Goal: Task Accomplishment & Management: Use online tool/utility

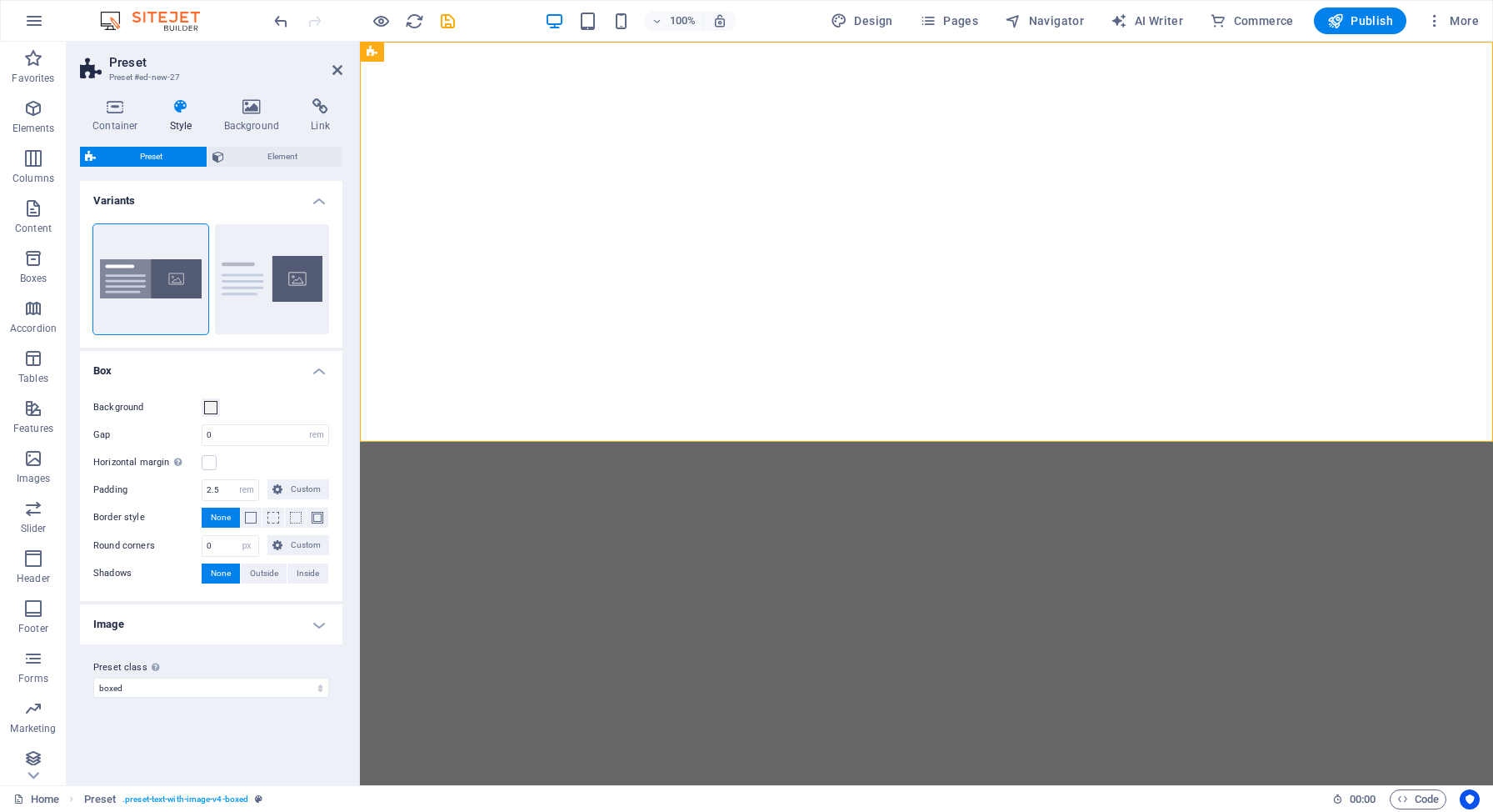
select select "rem"
select select "px"
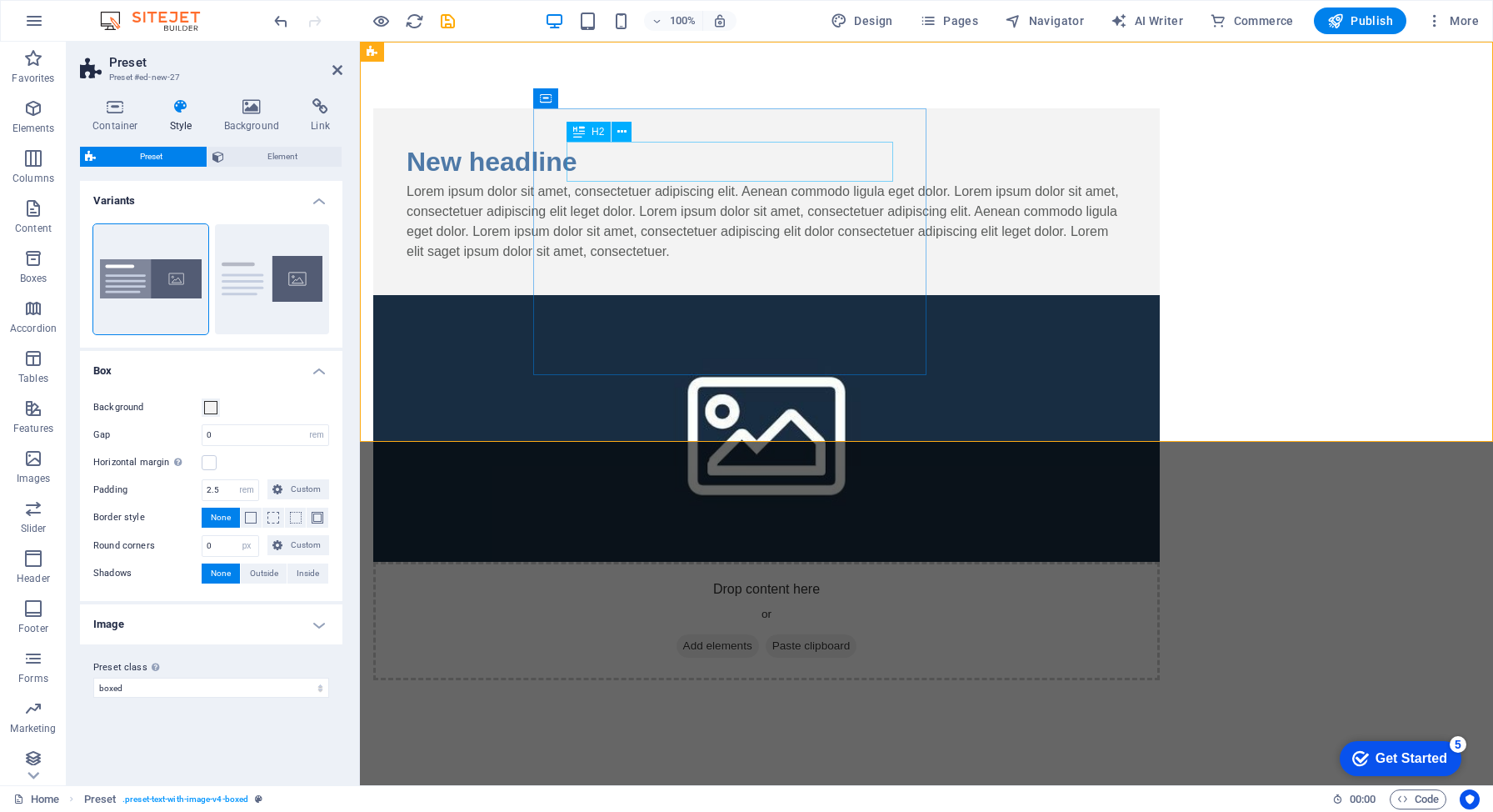
click at [679, 163] on div "New headline" at bounding box center [766, 161] width 720 height 40
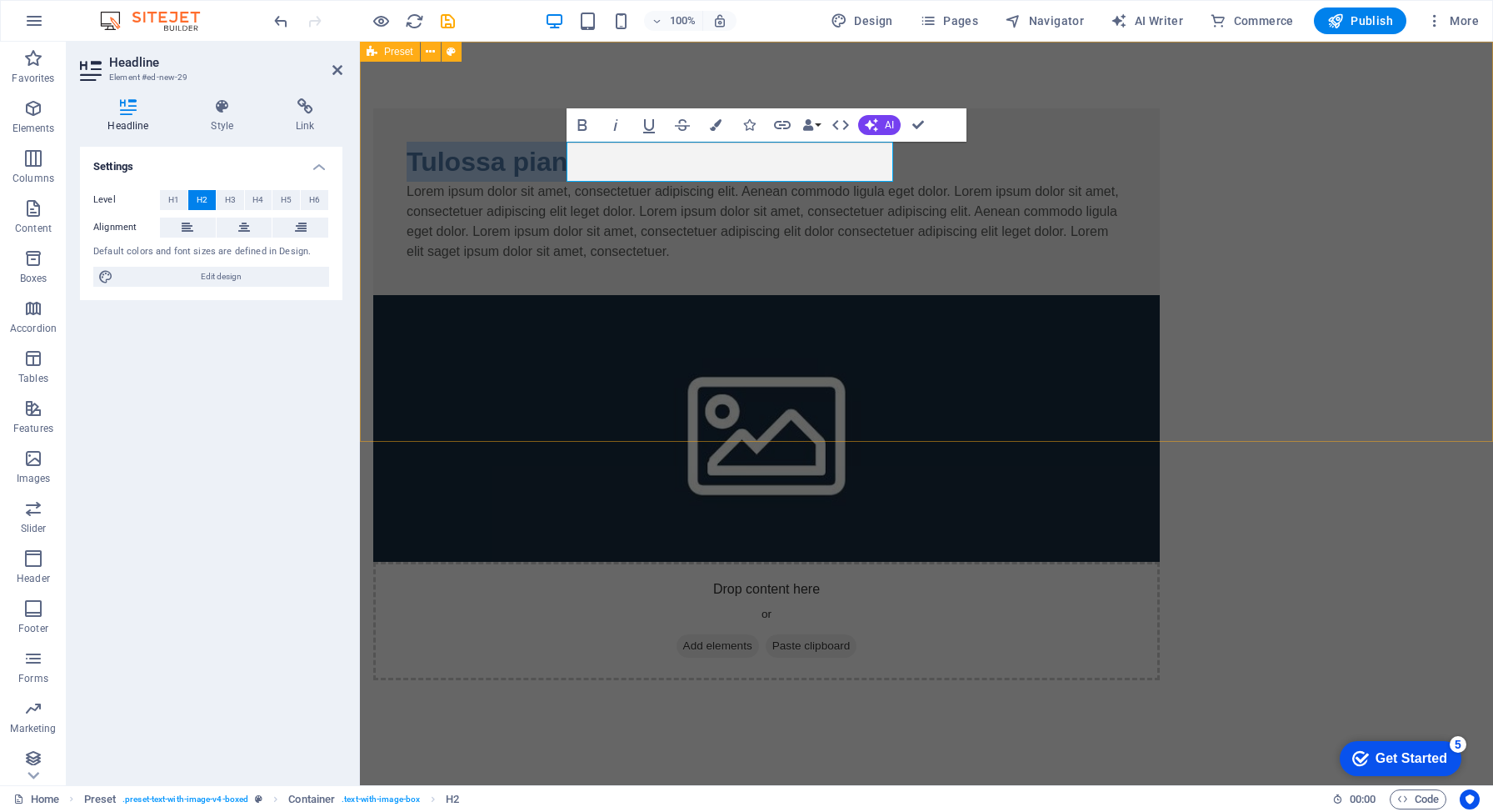
drag, startPoint x: 732, startPoint y: 160, endPoint x: 512, endPoint y: 153, distance: 220.1
click at [512, 153] on div "Tulossa pian Lorem ipsum dolor sit amet, consectetuer adipiscing elit. Aenean c…" at bounding box center [927, 394] width 1134 height 705
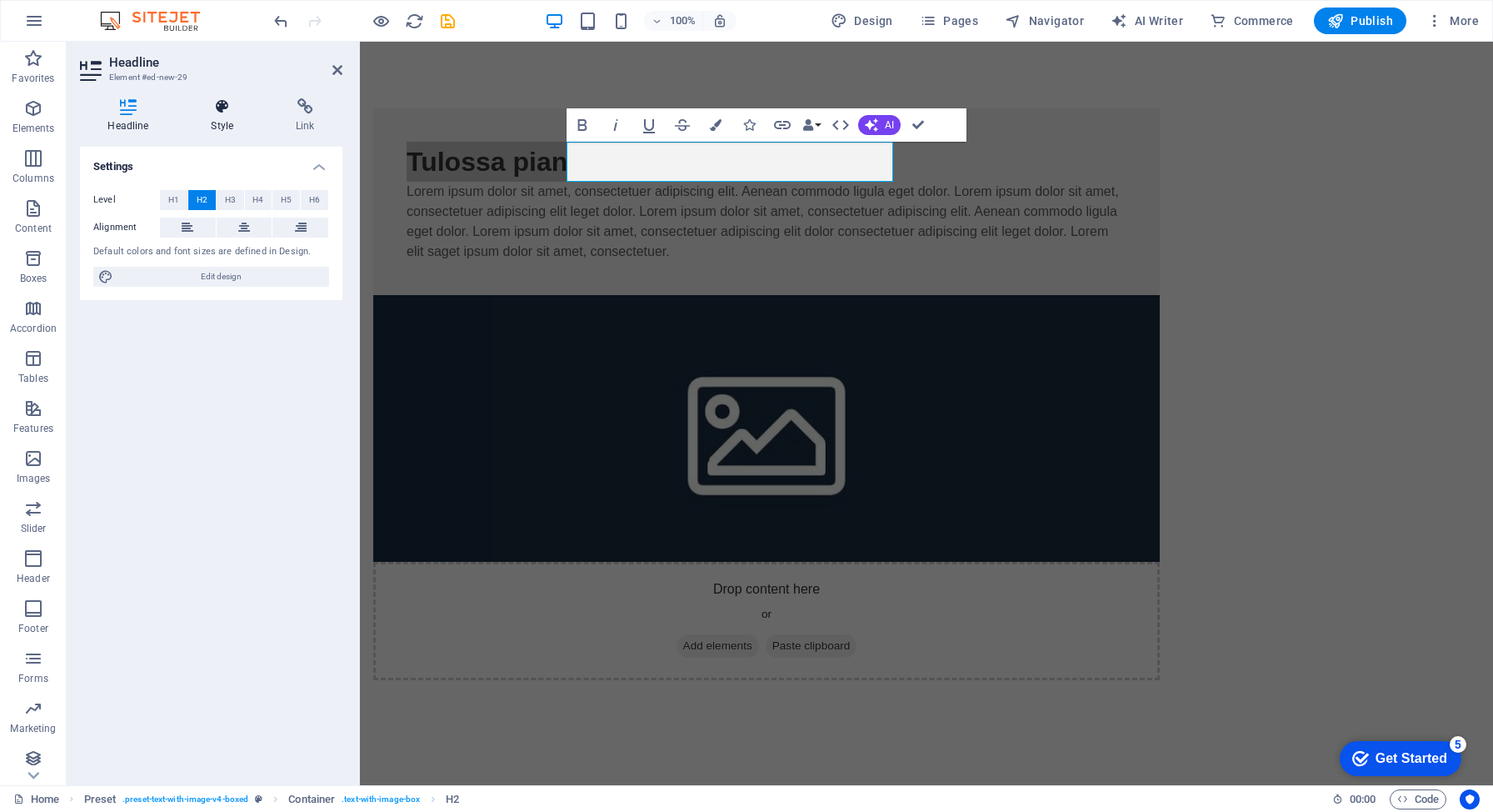
click at [225, 110] on icon at bounding box center [223, 107] width 79 height 16
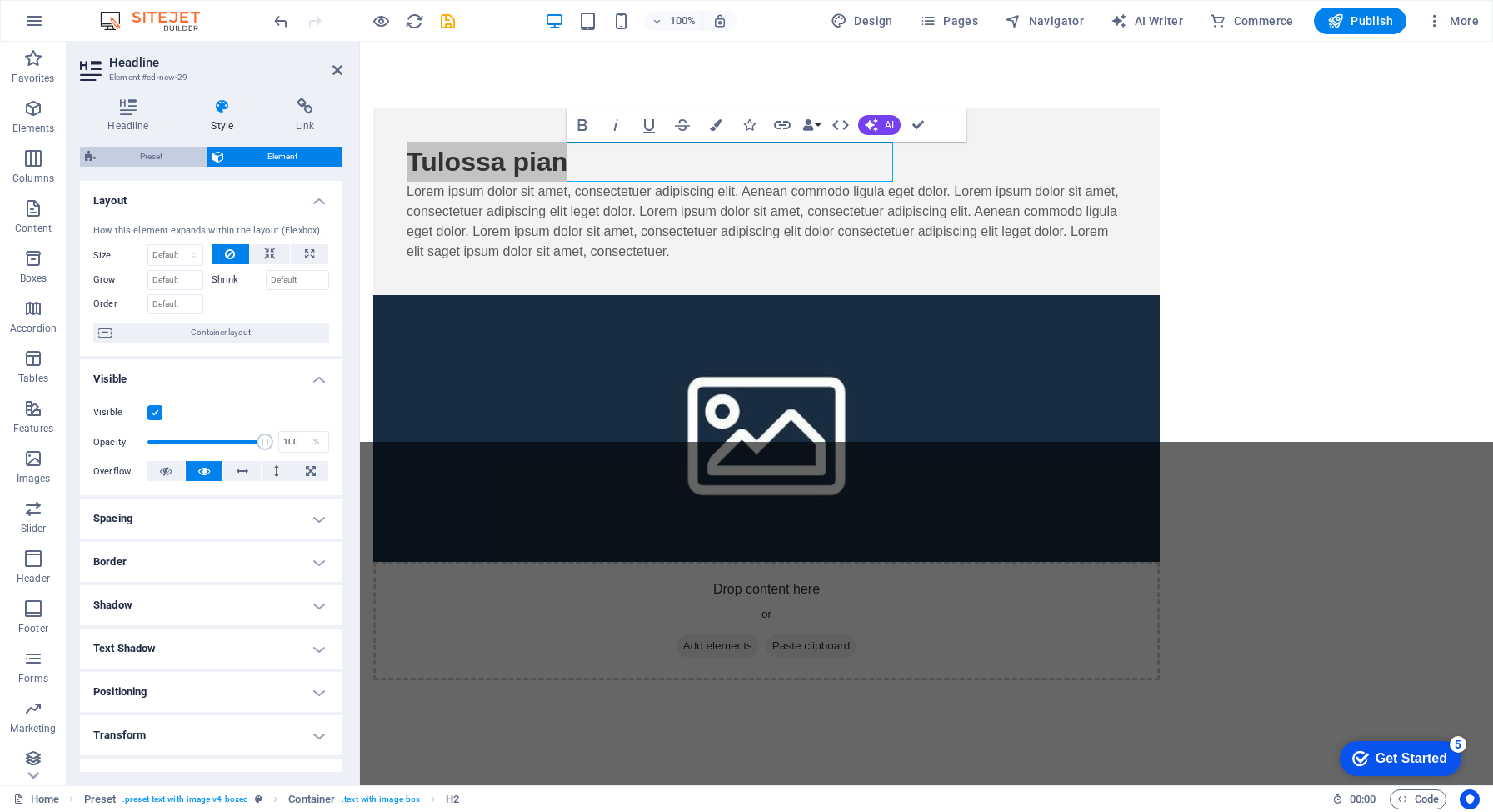
click at [151, 151] on span "Preset" at bounding box center [150, 157] width 100 height 20
select select "rem"
select select "px"
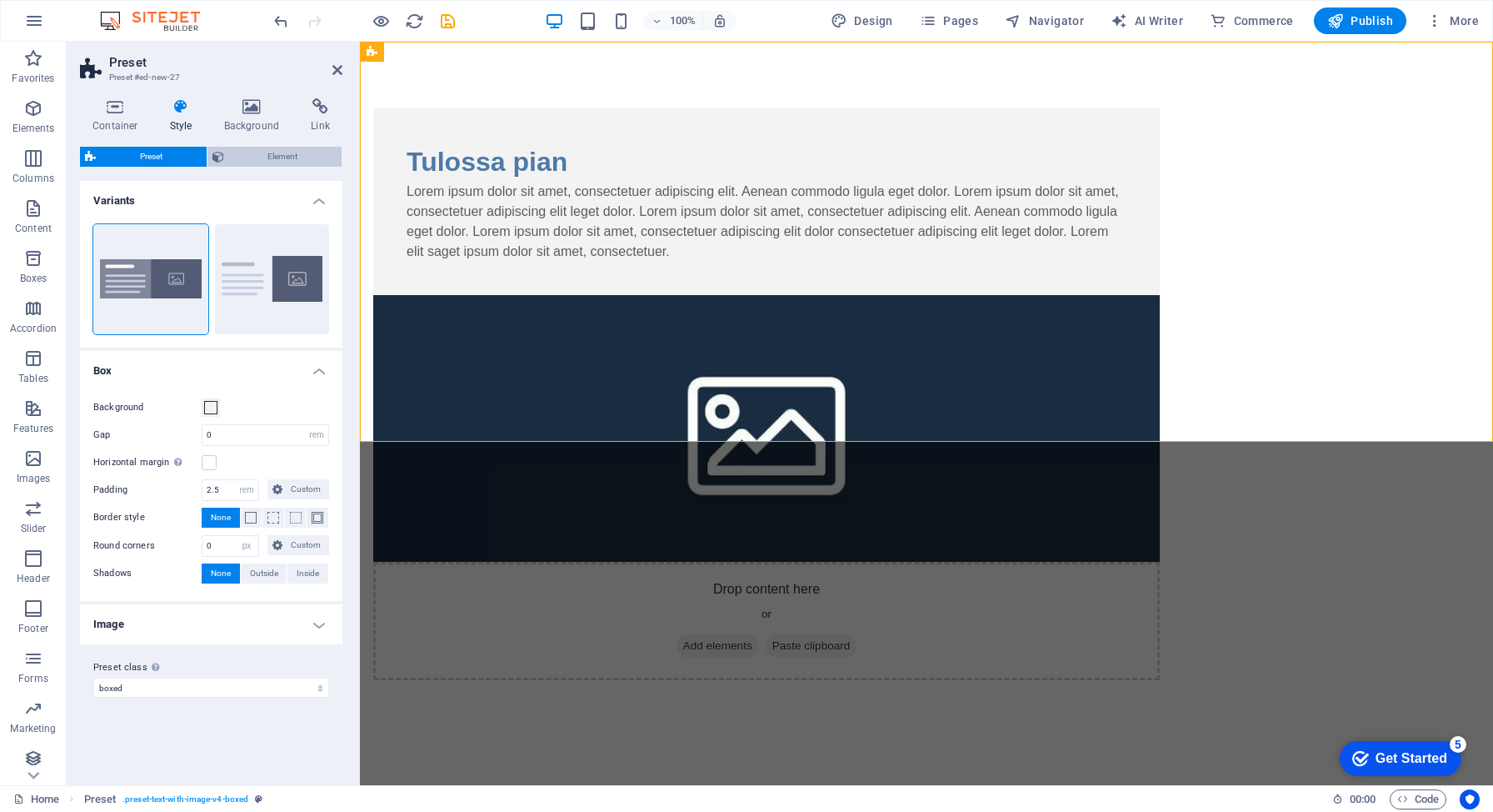
click at [258, 147] on span "Element" at bounding box center [283, 157] width 109 height 20
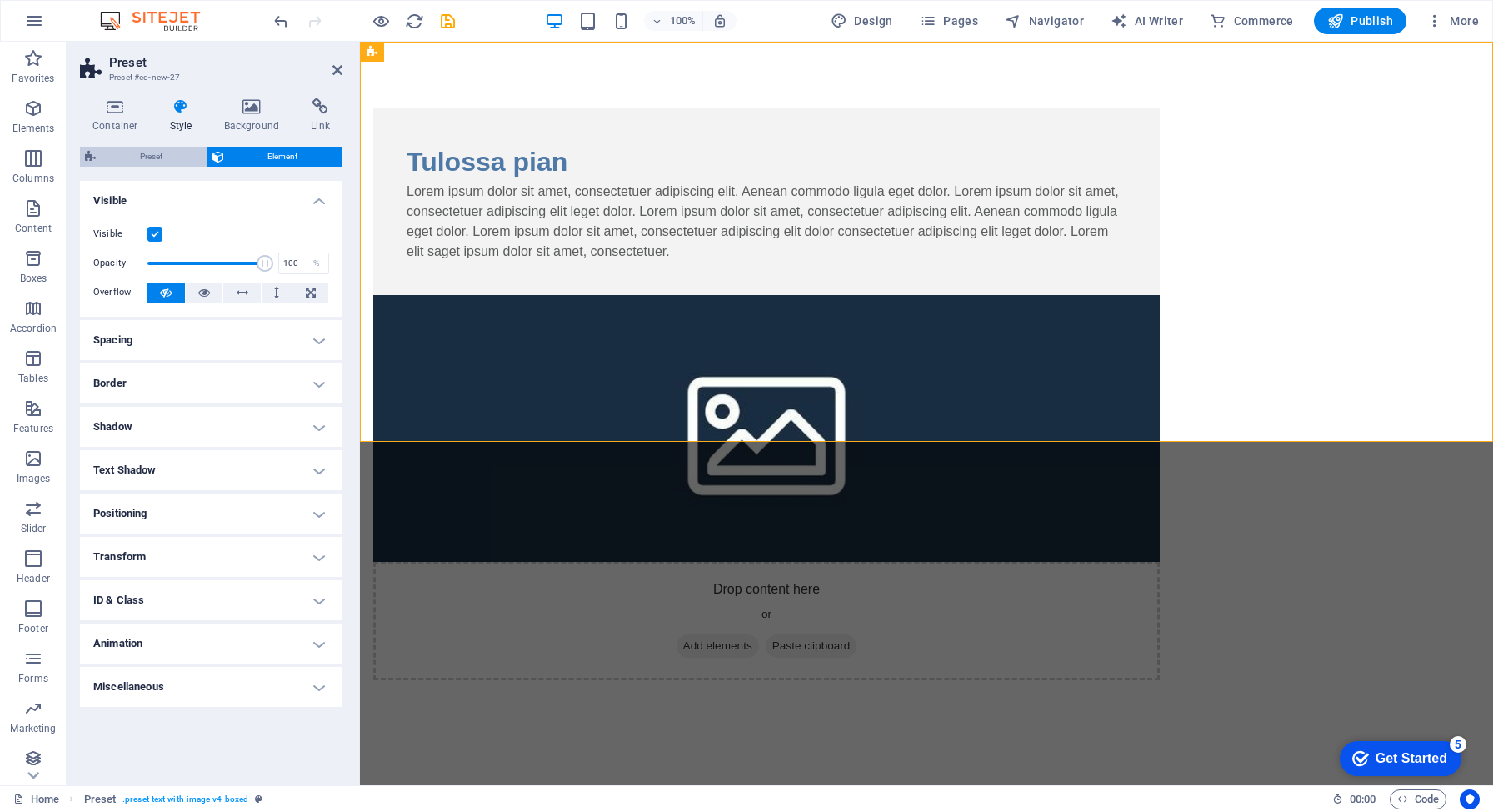
click at [140, 156] on span "Preset" at bounding box center [150, 157] width 100 height 20
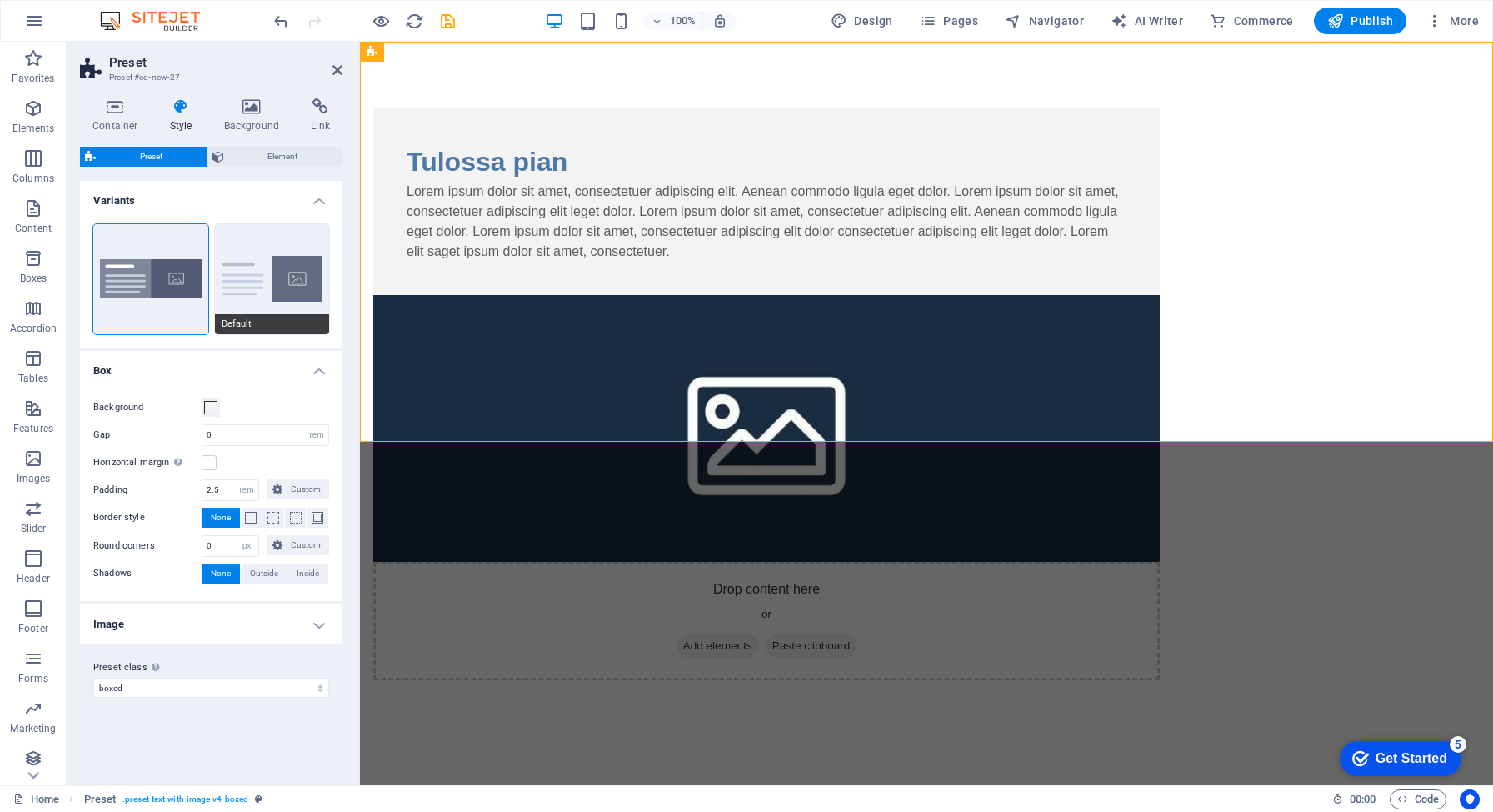
click at [255, 249] on button "Default" at bounding box center [272, 280] width 115 height 110
type input "2"
type input "0"
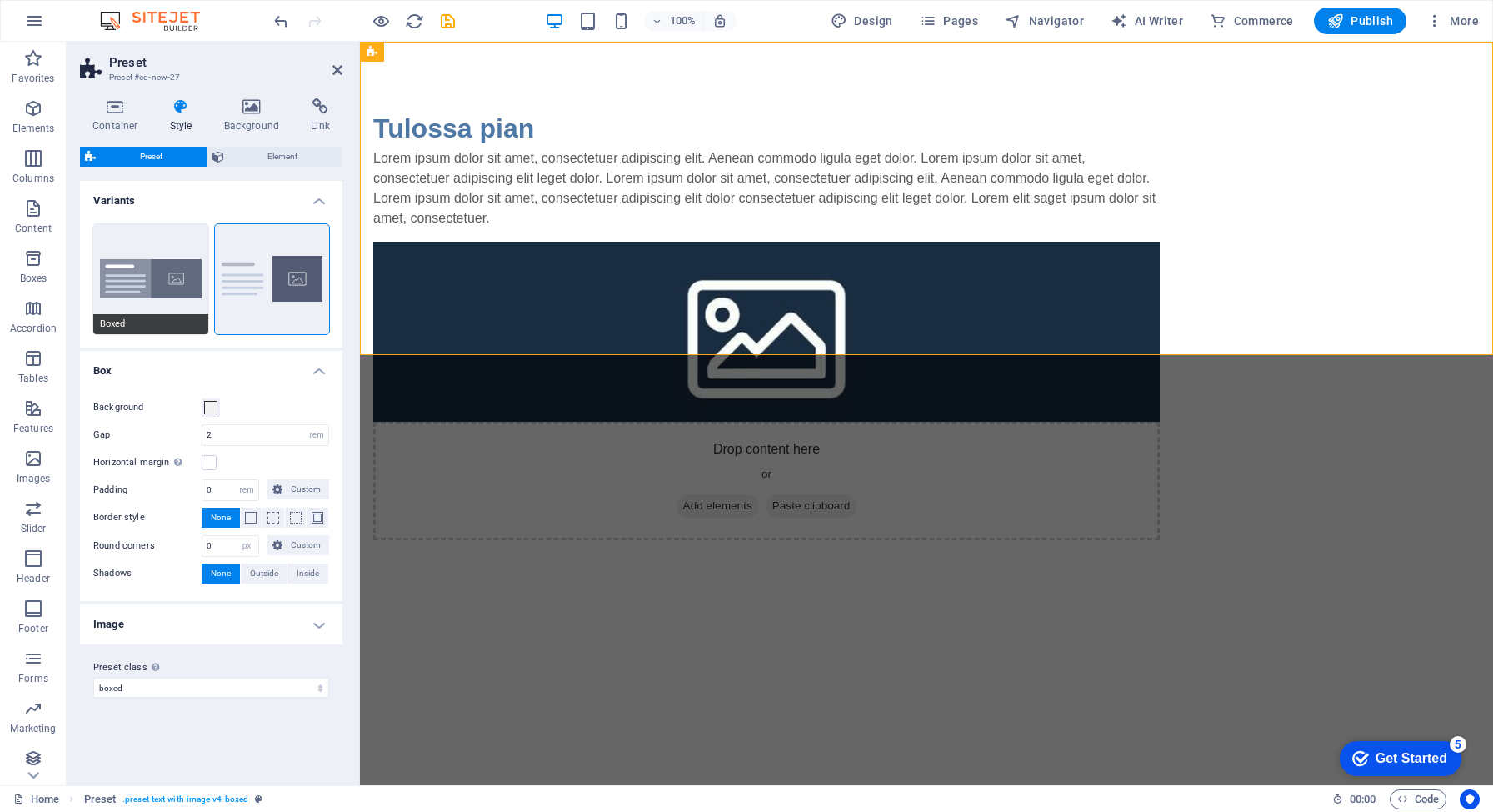
click at [141, 240] on button "Boxed" at bounding box center [150, 280] width 115 height 110
type input "0"
type input "2.5"
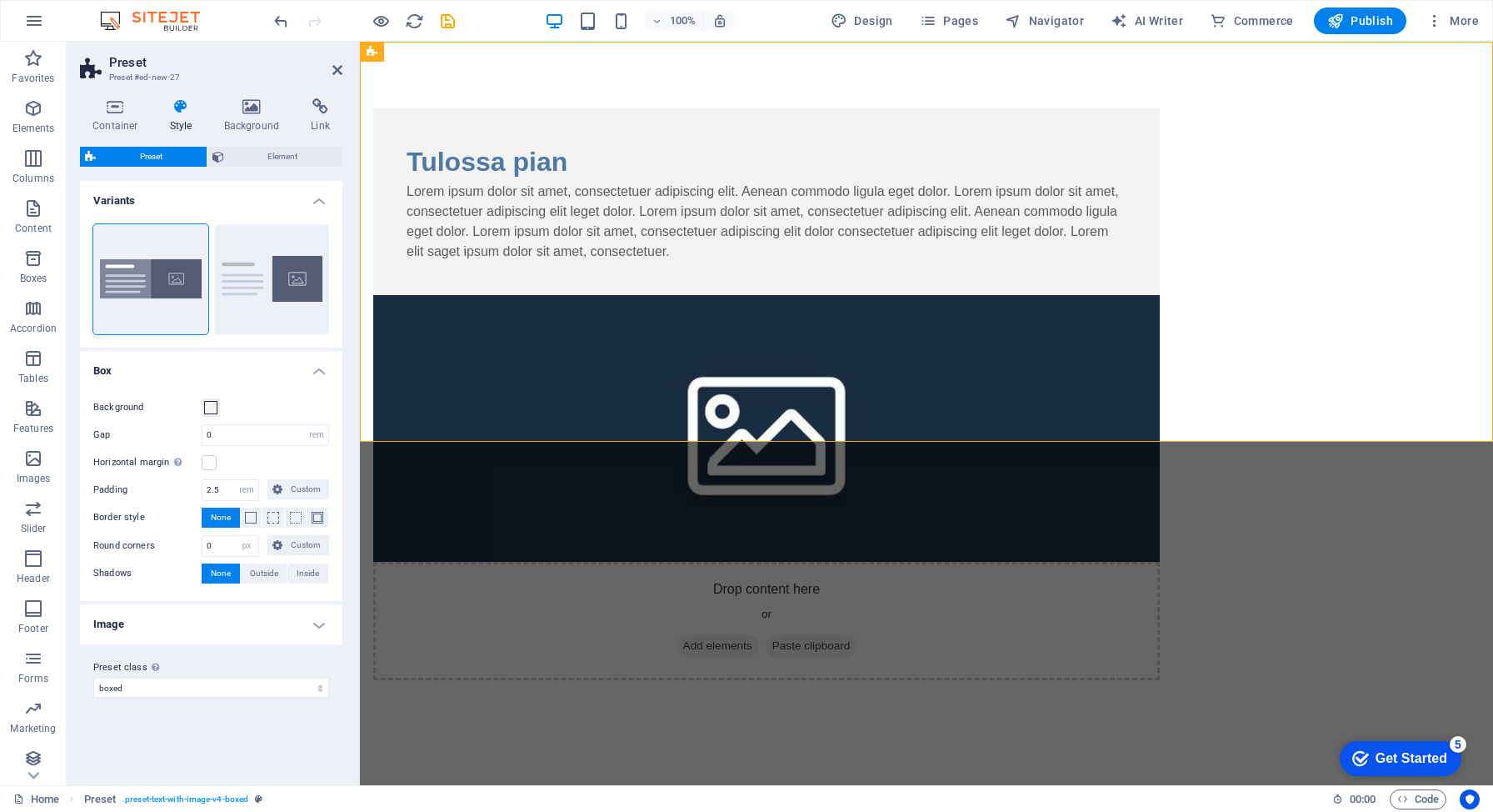
click at [340, 62] on h2 "Preset" at bounding box center [226, 62] width 234 height 15
click at [340, 66] on icon at bounding box center [337, 70] width 10 height 14
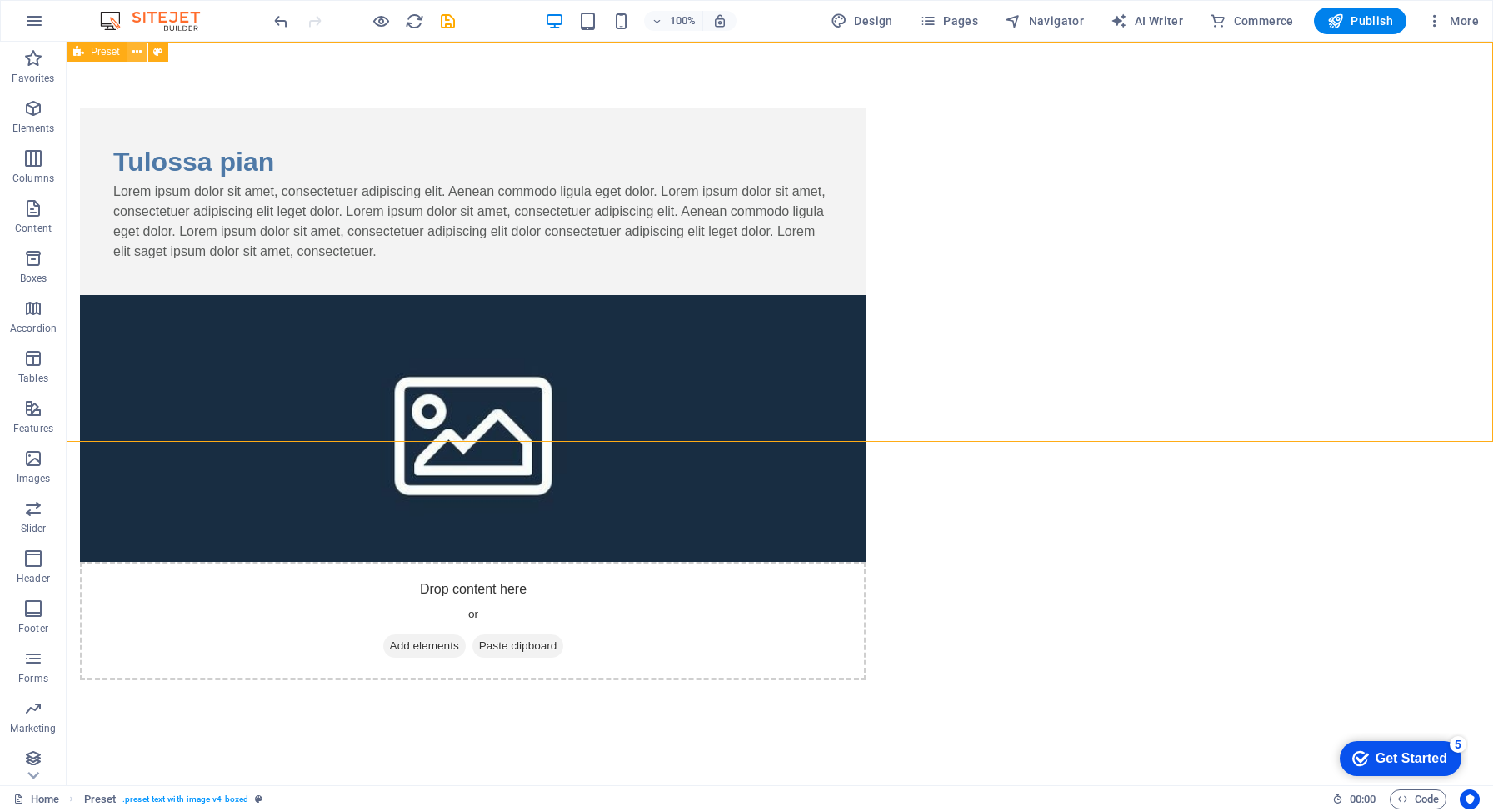
click at [136, 52] on icon at bounding box center [137, 52] width 9 height 17
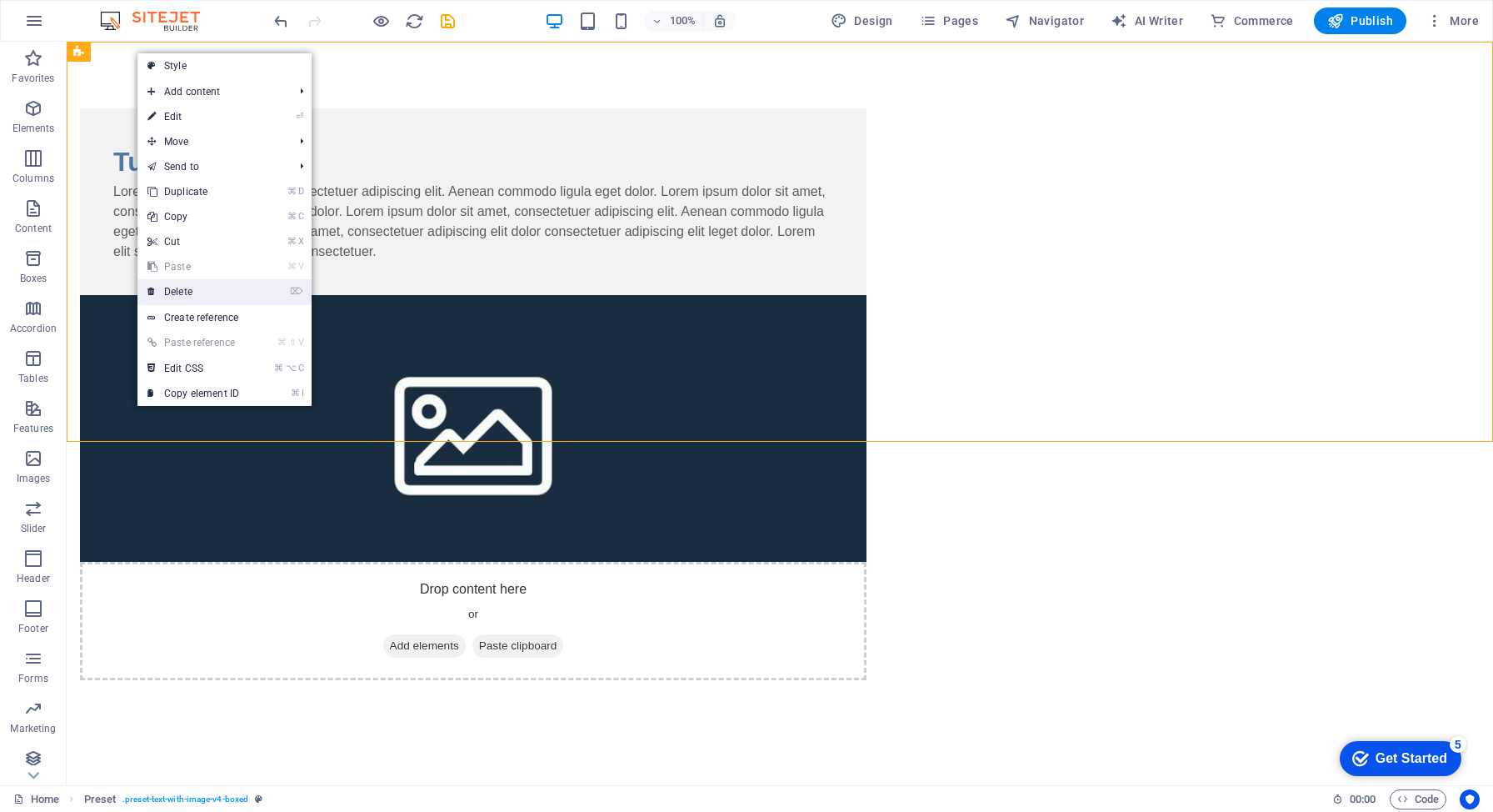
click at [245, 296] on link "⌦ Delete" at bounding box center [193, 291] width 111 height 25
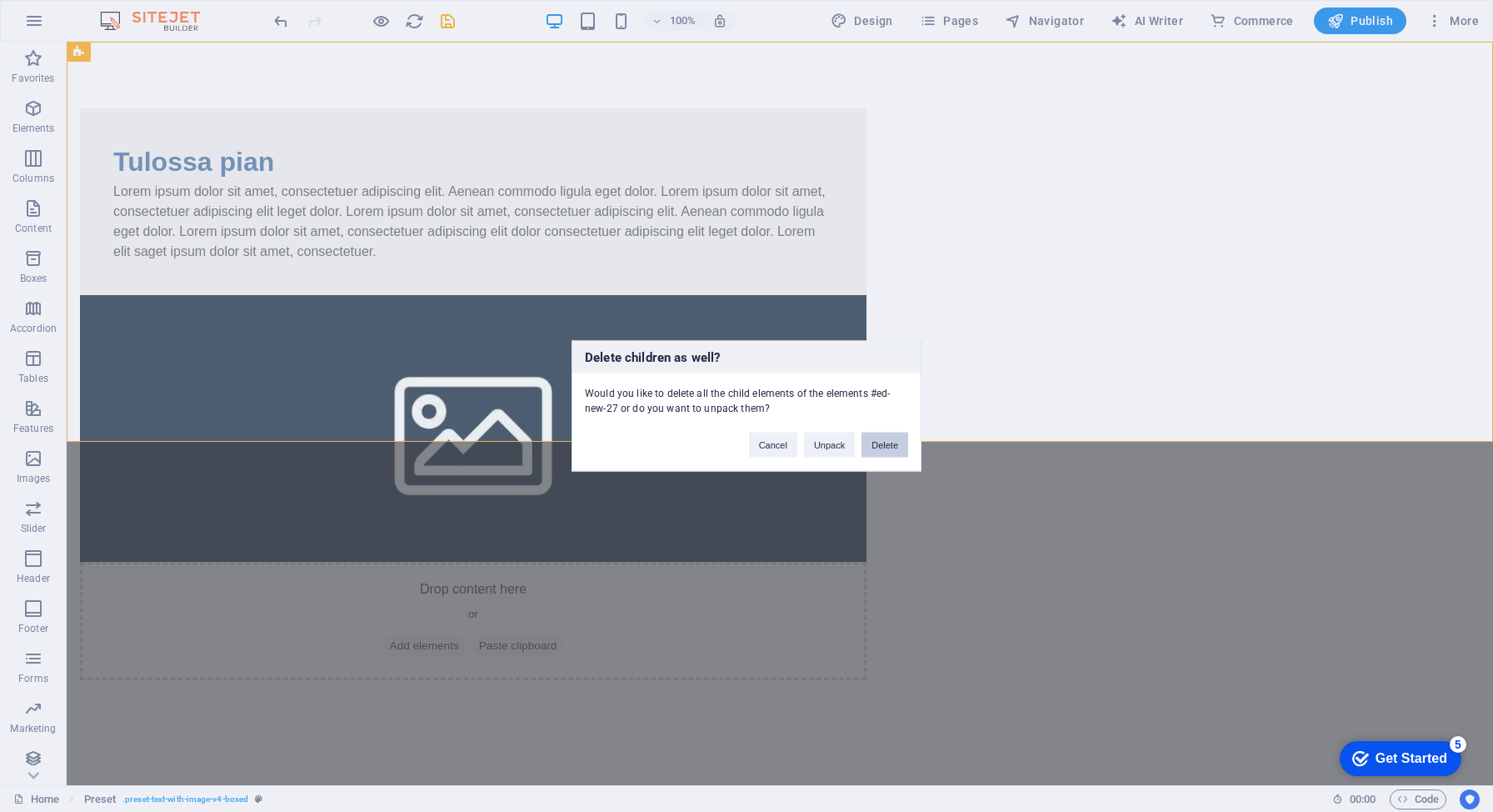
click at [883, 445] on button "Delete" at bounding box center [885, 445] width 47 height 25
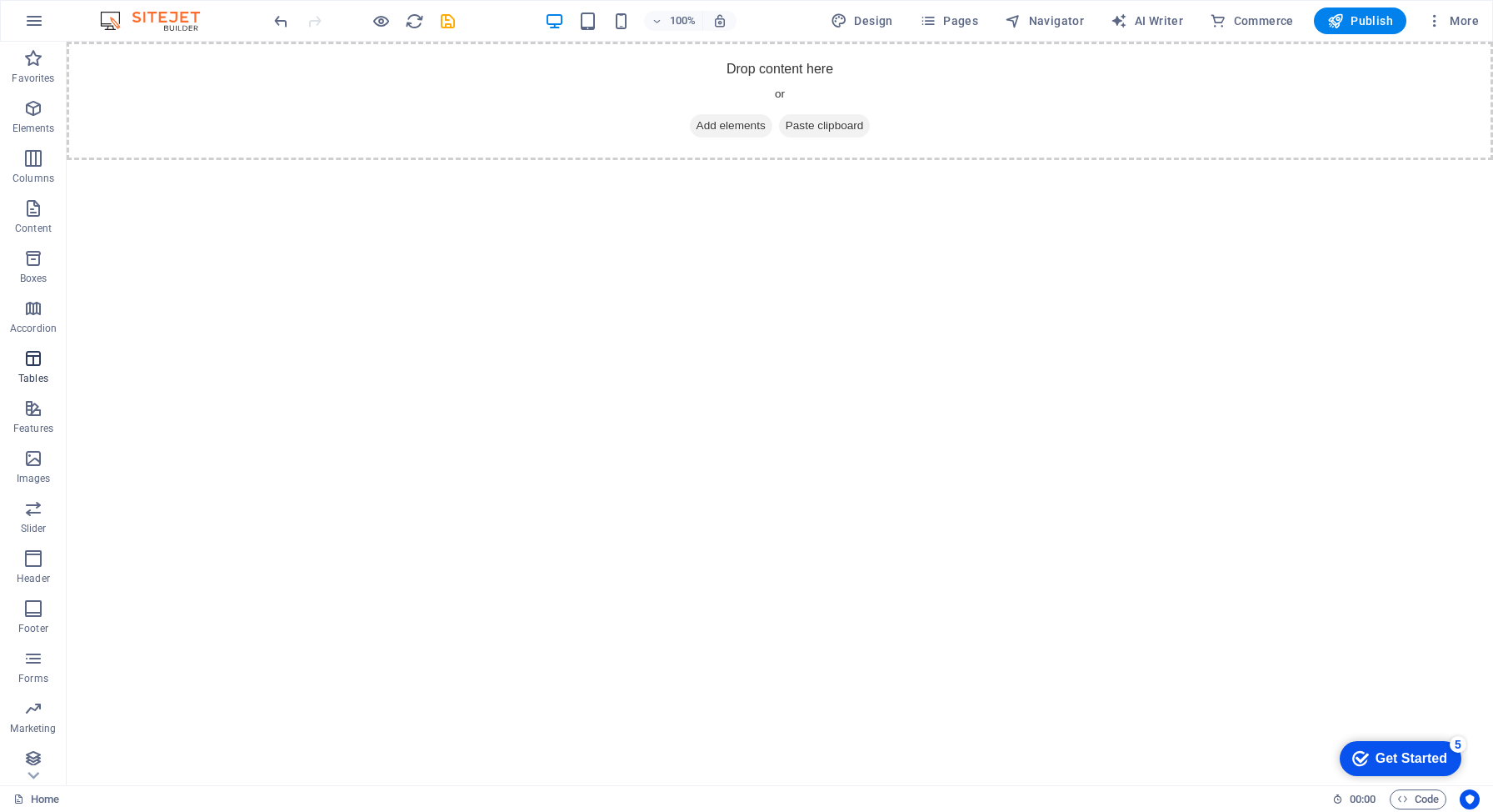
click at [27, 363] on icon "button" at bounding box center [33, 358] width 20 height 20
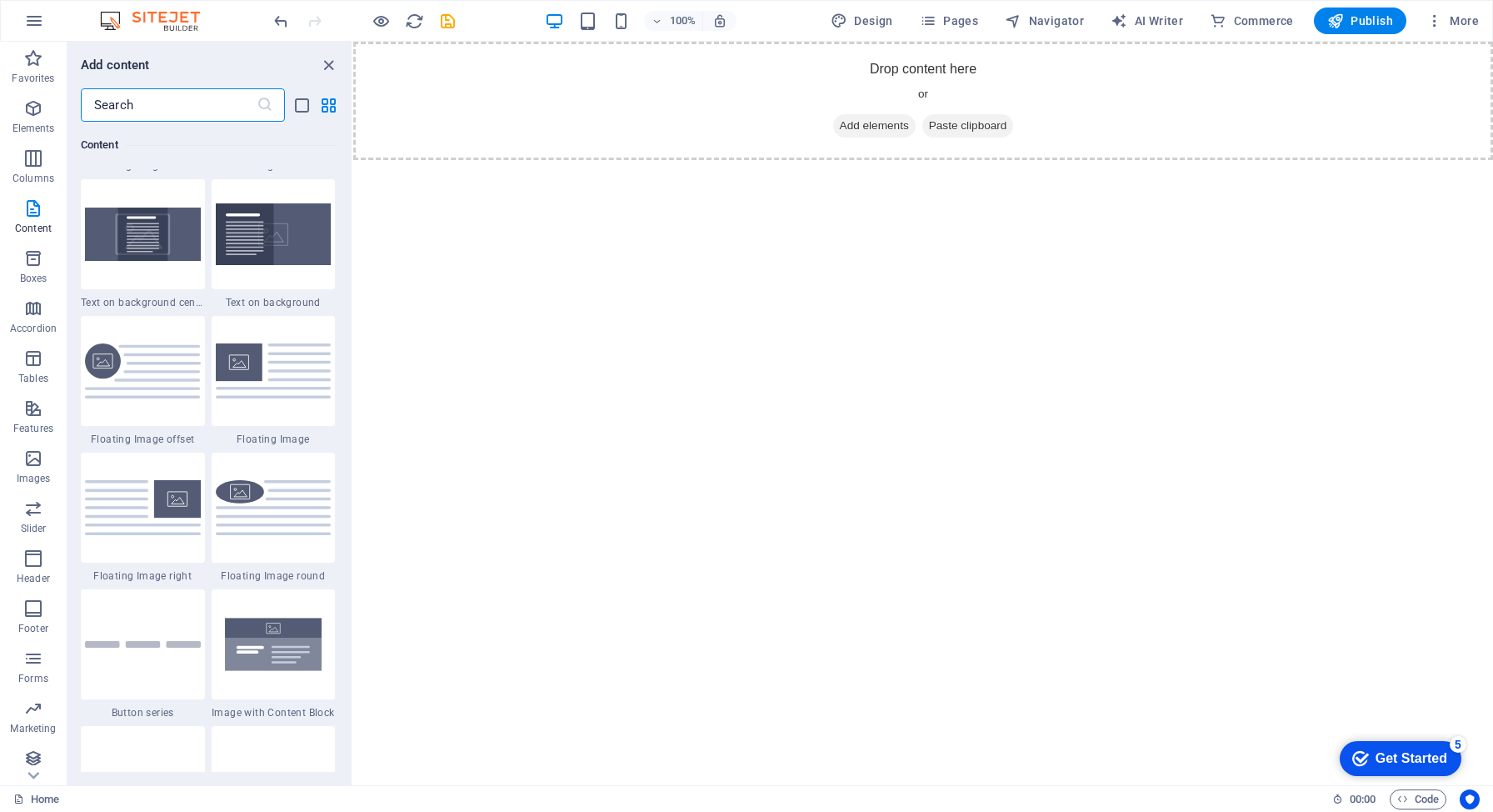
scroll to position [3453, 0]
click at [288, 654] on img at bounding box center [273, 642] width 116 height 77
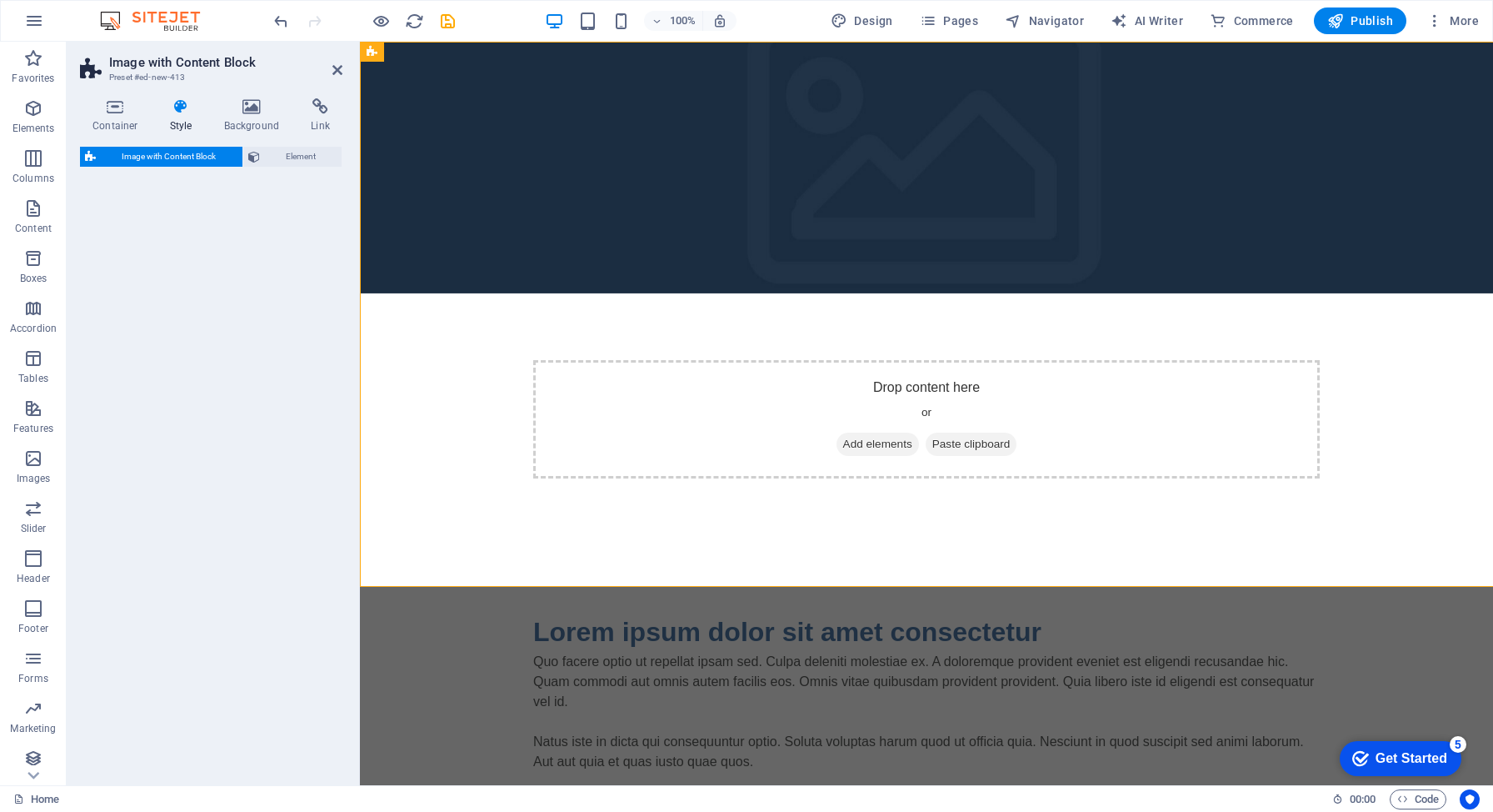
select select "rem"
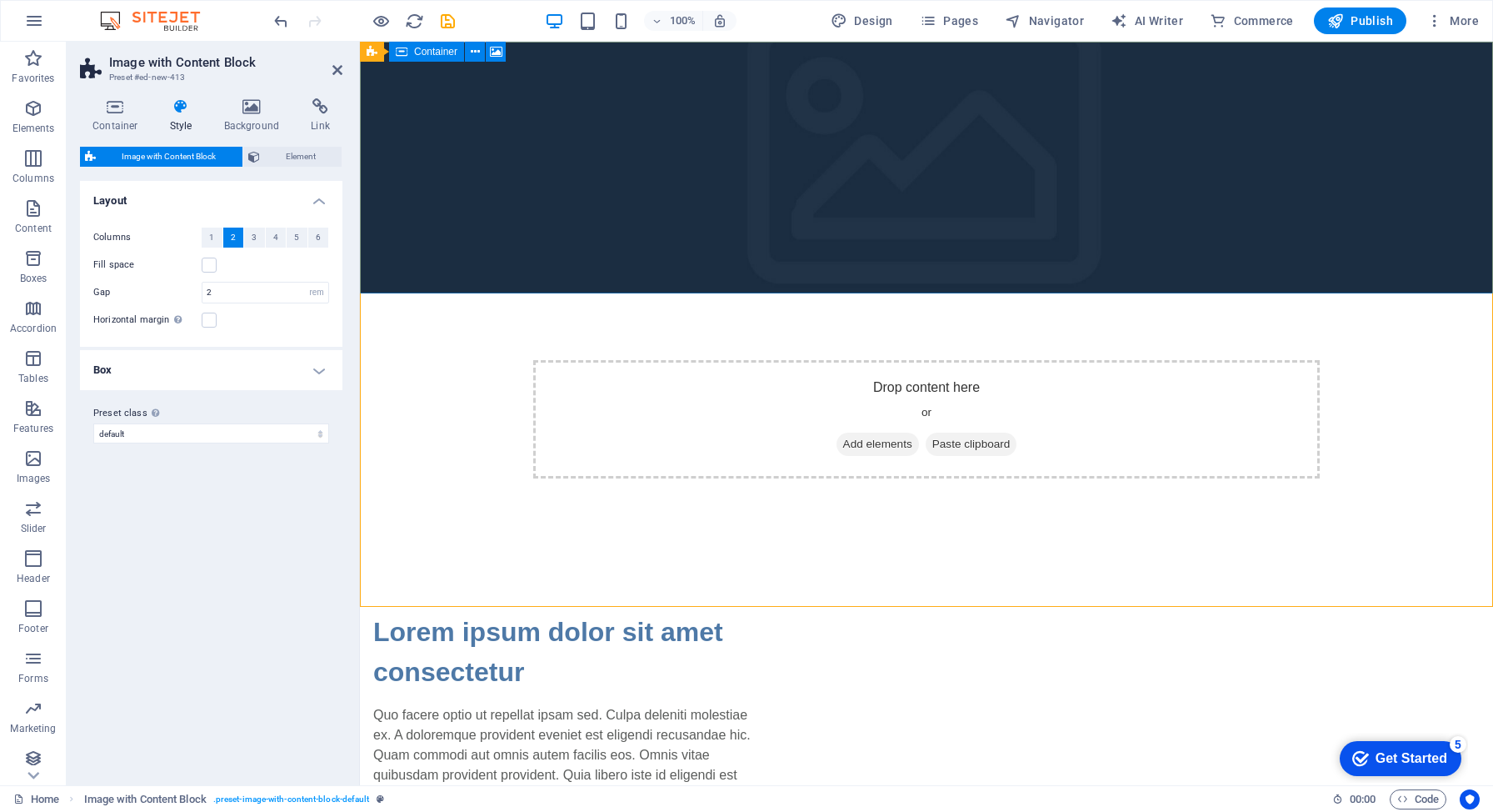
click at [627, 360] on div "Drop content here or Add elements Paste clipboard" at bounding box center [926, 419] width 787 height 119
click at [899, 360] on div "Drop content here or Add elements Paste clipboard" at bounding box center [926, 419] width 787 height 119
click at [956, 433] on span "Paste clipboard" at bounding box center [971, 444] width 91 height 24
click at [922, 360] on div "Drop content here or Add elements Paste clipboard" at bounding box center [926, 419] width 787 height 119
click at [757, 360] on div "Drop content here or Add elements Paste clipboard" at bounding box center [926, 419] width 787 height 119
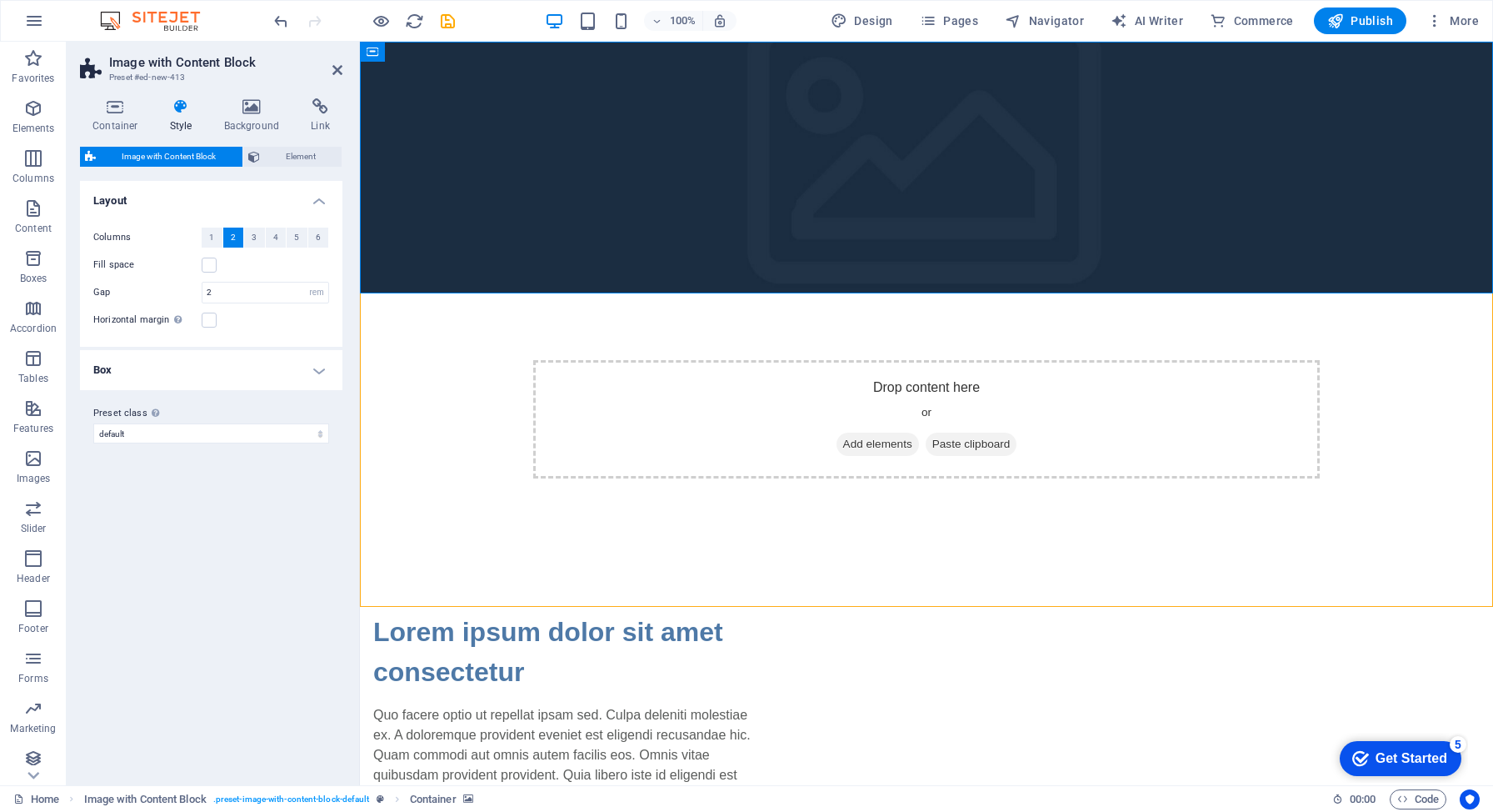
click at [483, 45] on figure at bounding box center [927, 167] width 1134 height 252
click at [939, 360] on div "Drop content here or Add elements Paste clipboard" at bounding box center [926, 419] width 787 height 119
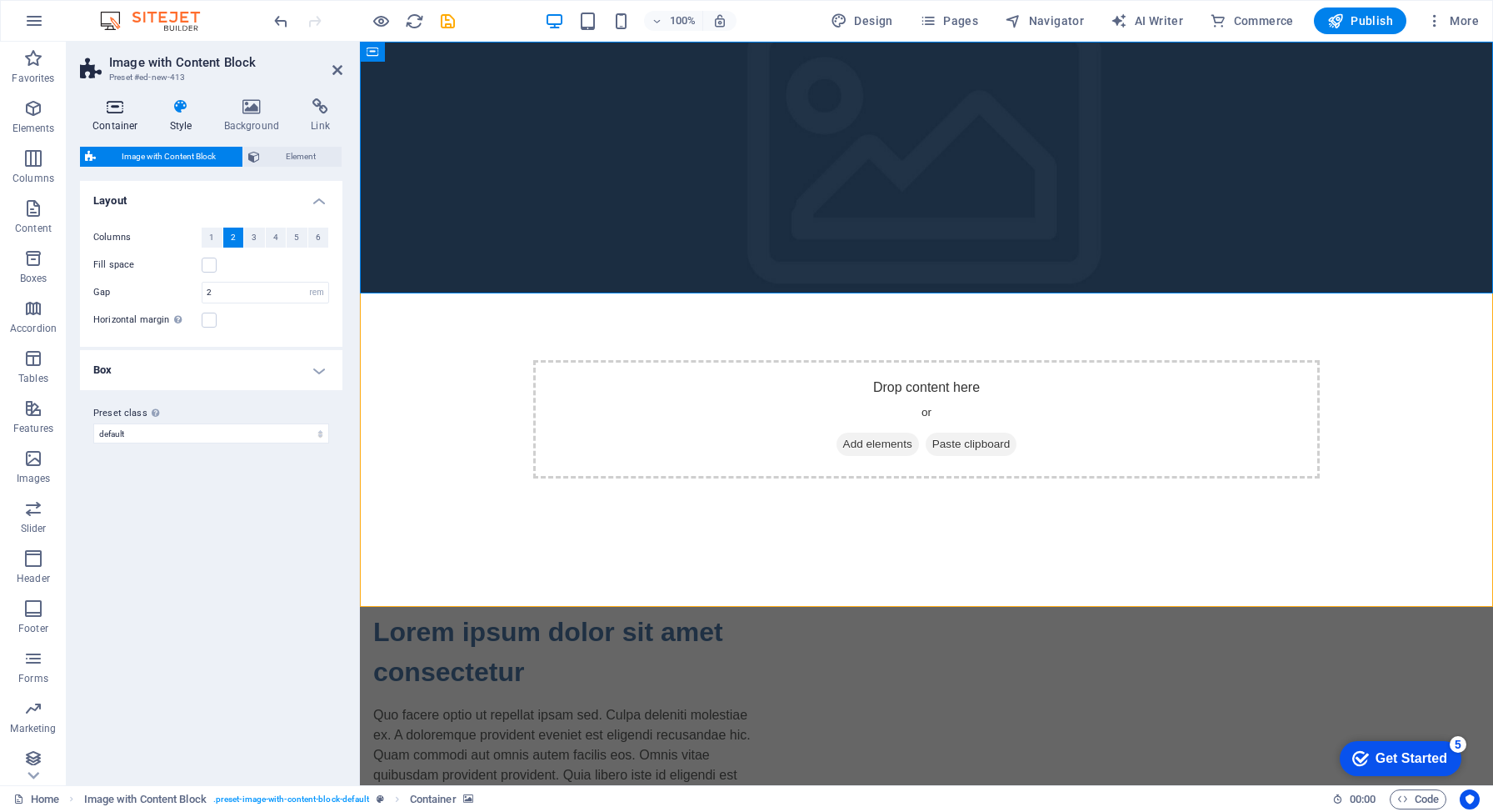
click at [110, 109] on icon at bounding box center [115, 107] width 71 height 16
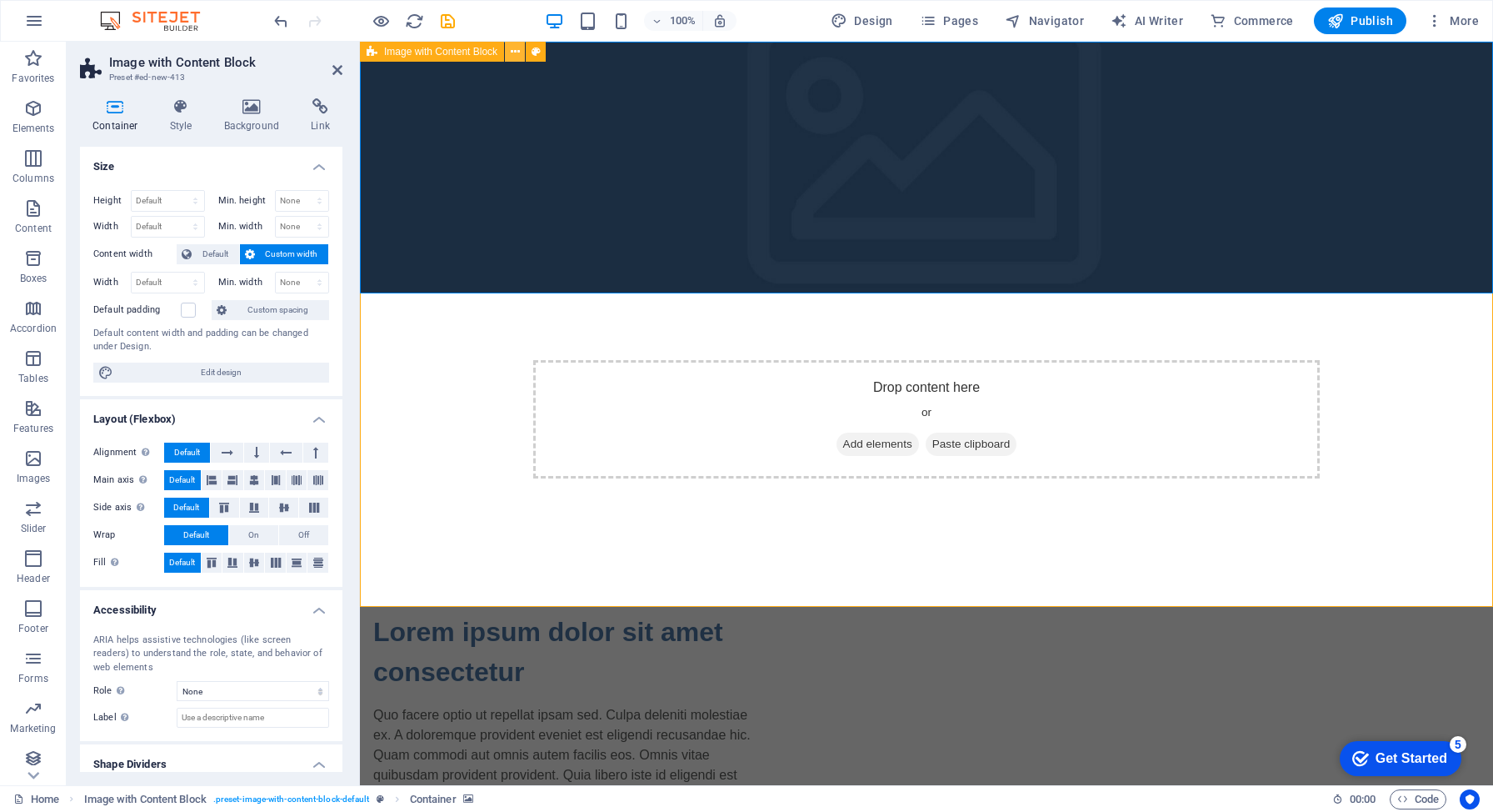
click at [508, 53] on button at bounding box center [515, 52] width 20 height 20
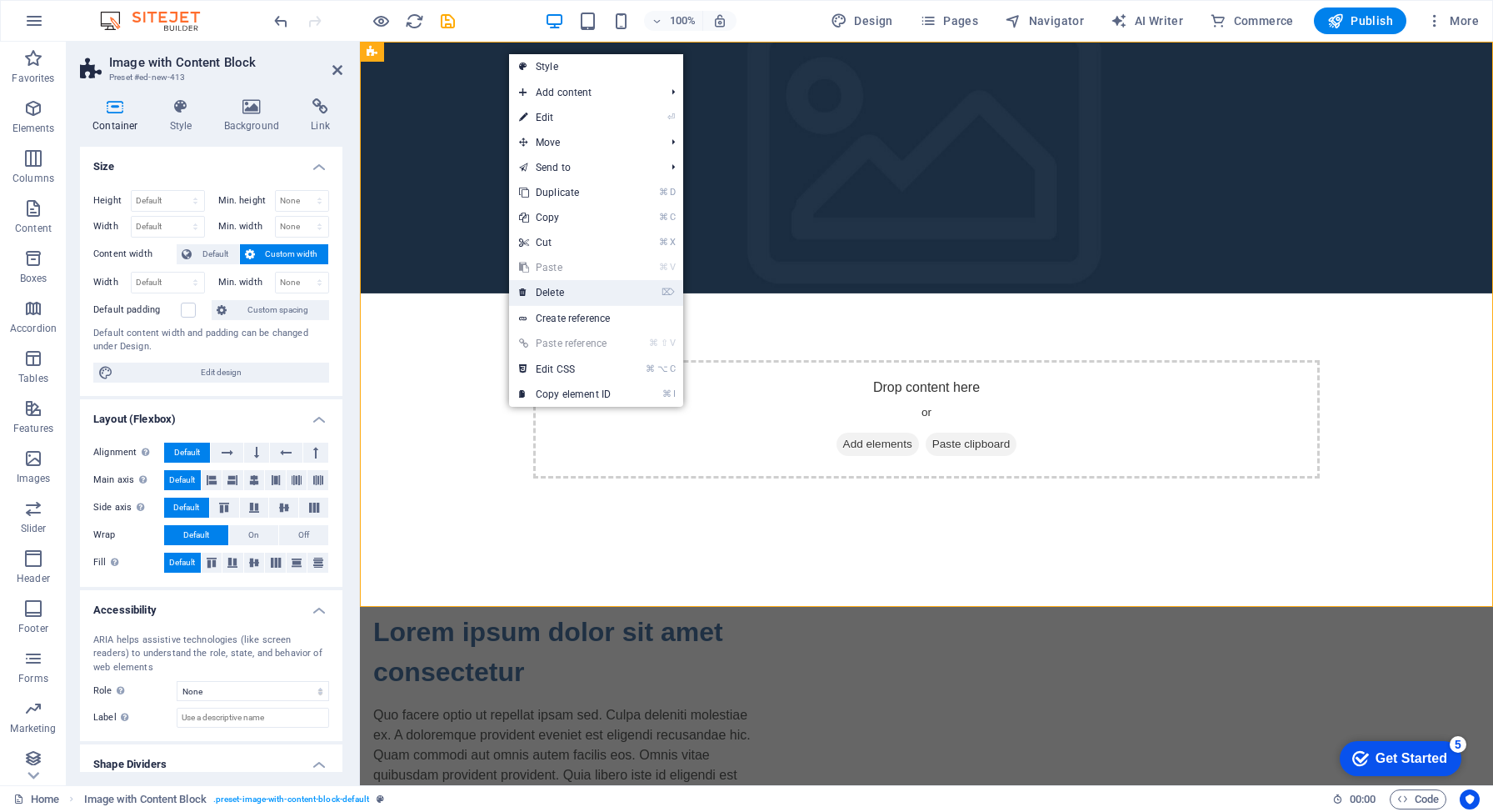
click at [596, 300] on link "⌦ Delete" at bounding box center [564, 292] width 111 height 25
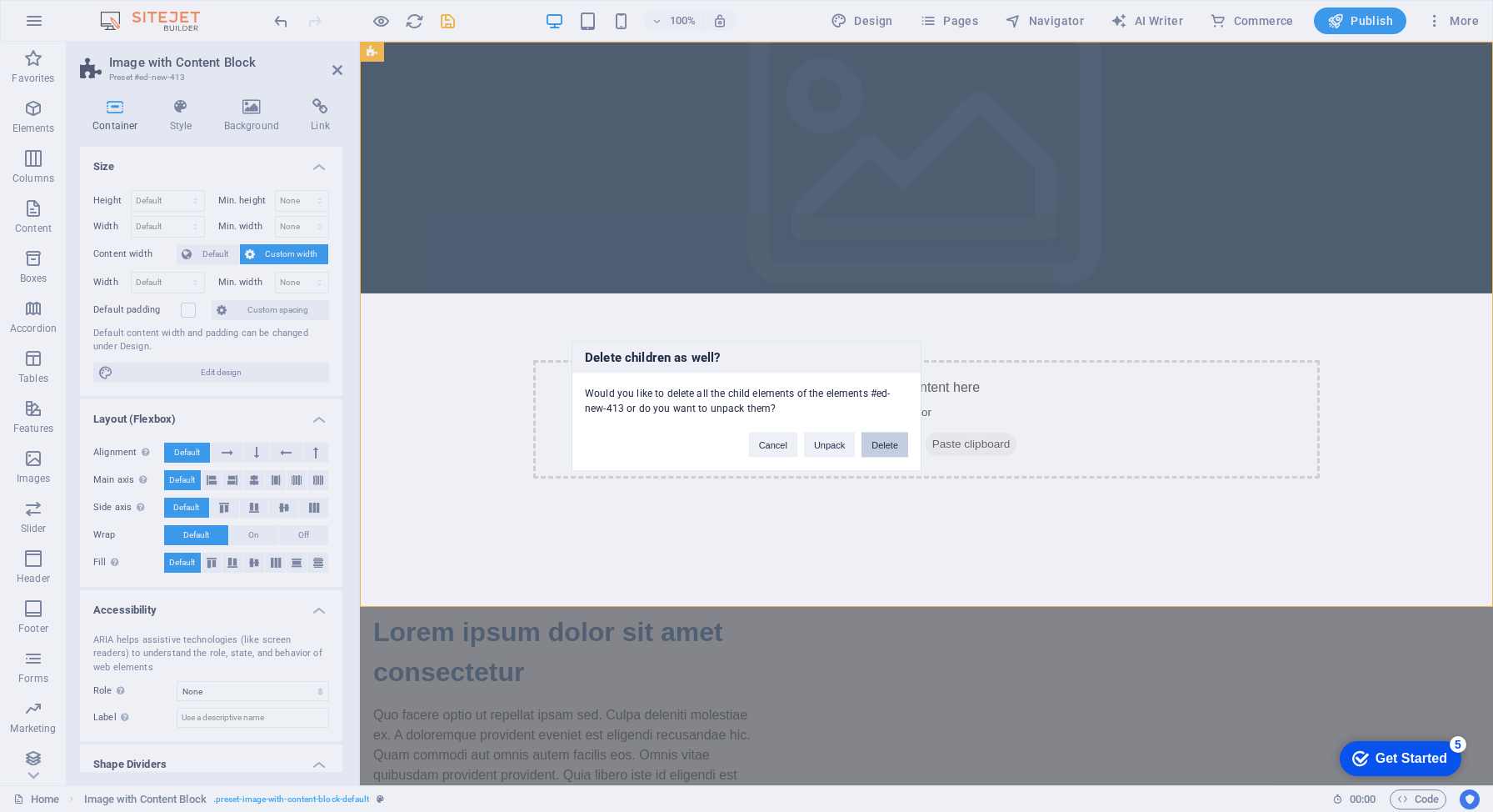
click at [893, 444] on button "Delete" at bounding box center [885, 445] width 47 height 25
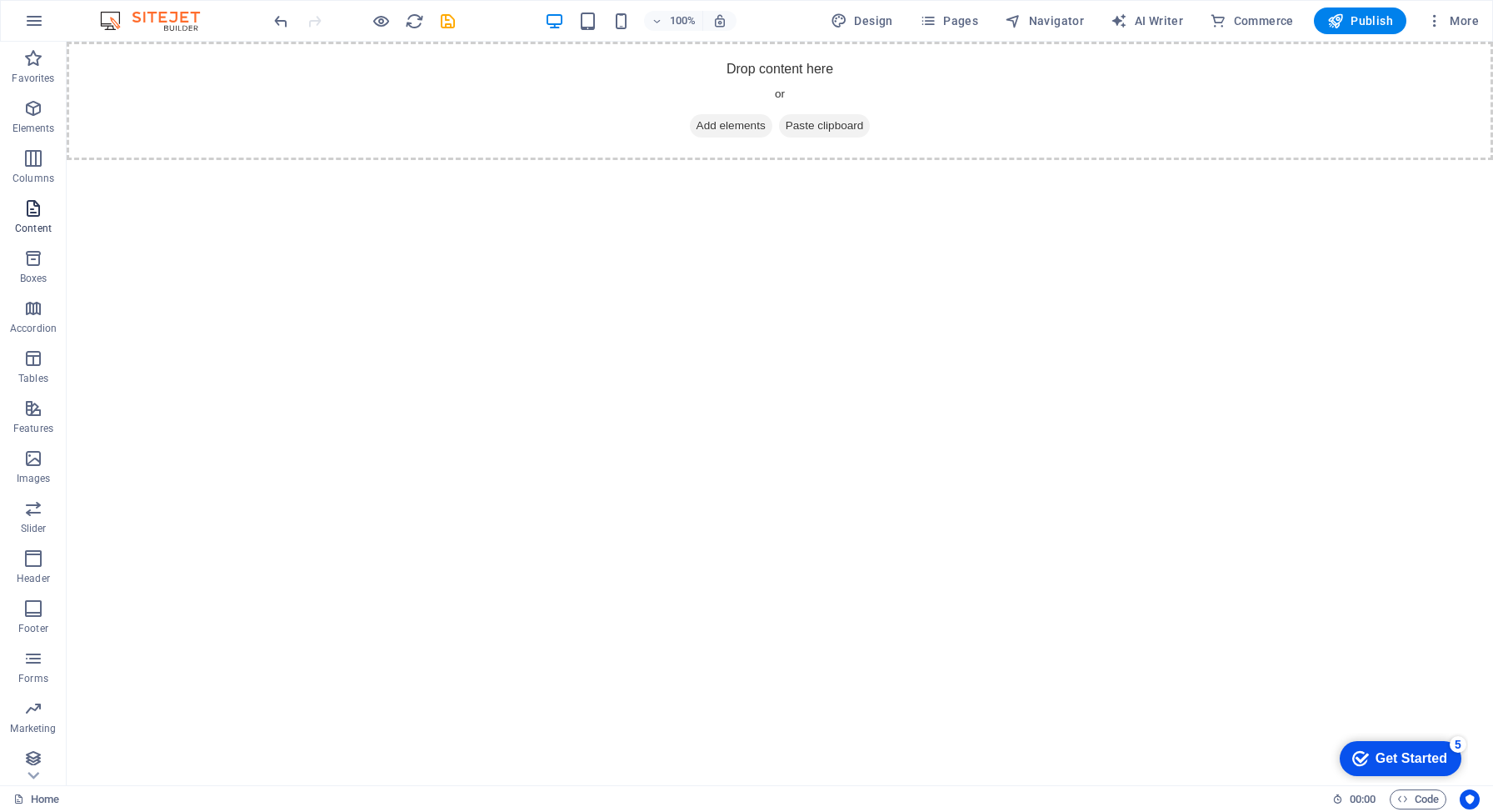
click at [26, 207] on icon "button" at bounding box center [33, 208] width 20 height 20
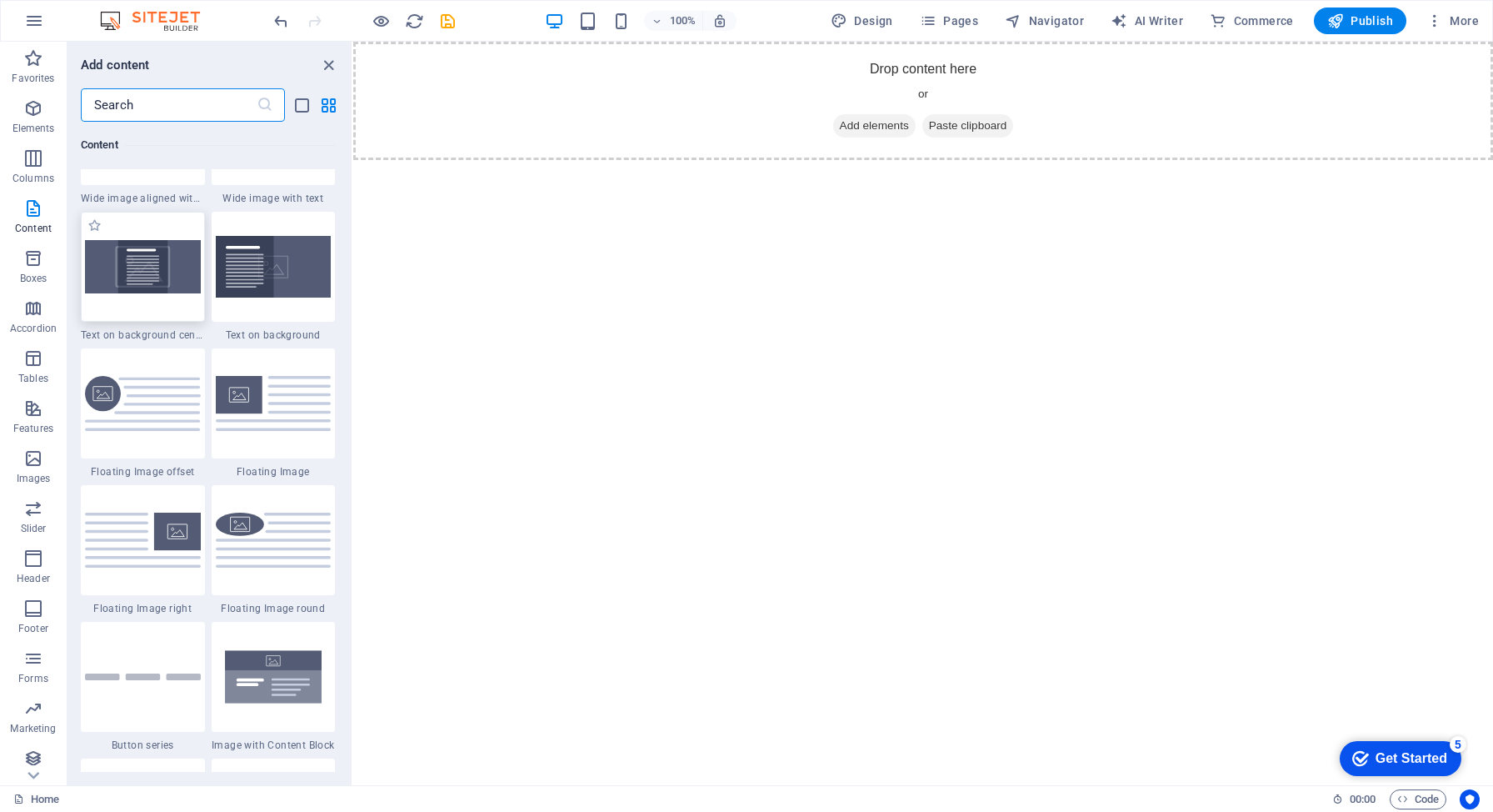
scroll to position [3156, 0]
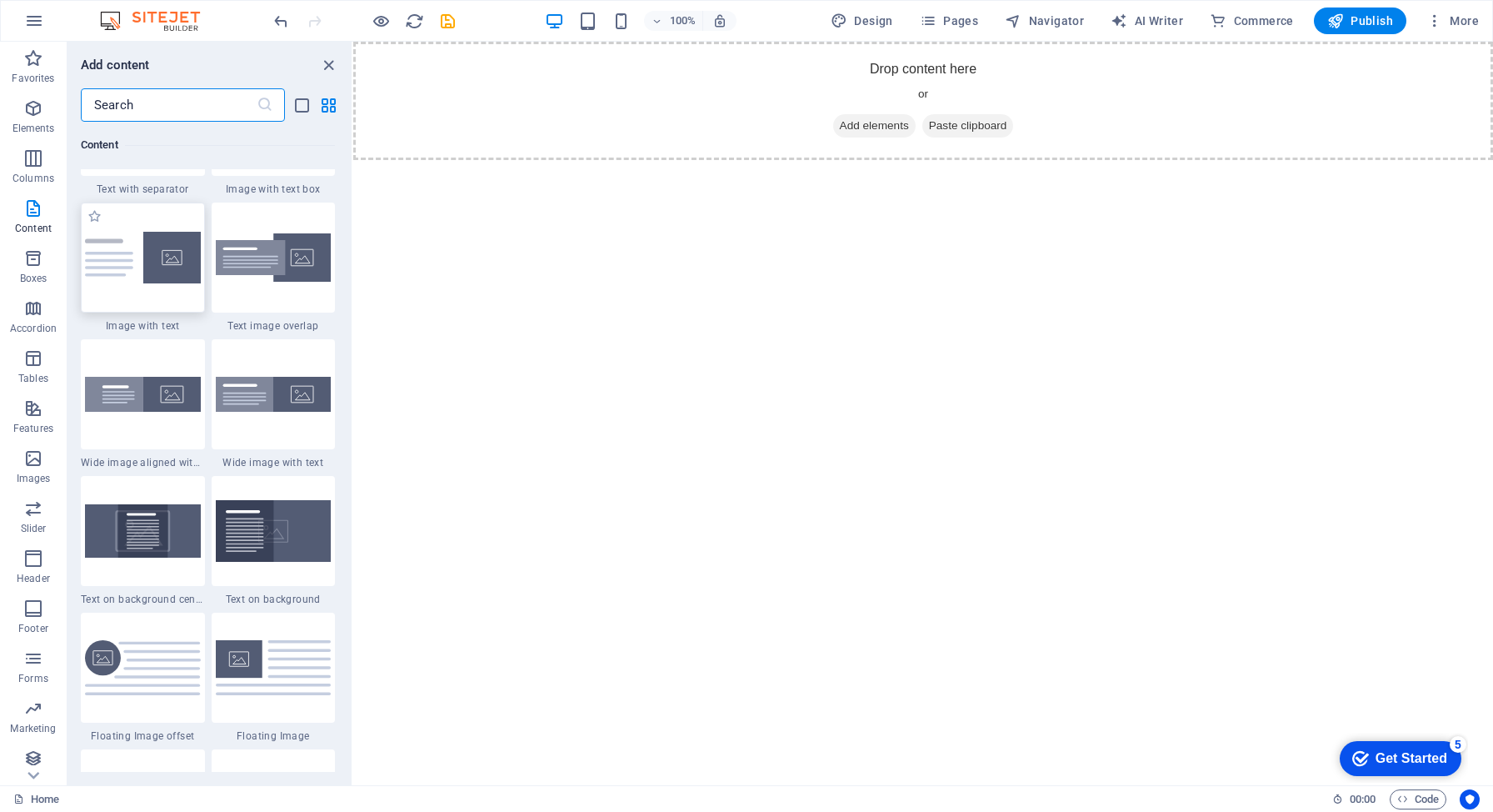
click at [162, 235] on img at bounding box center [143, 257] width 116 height 52
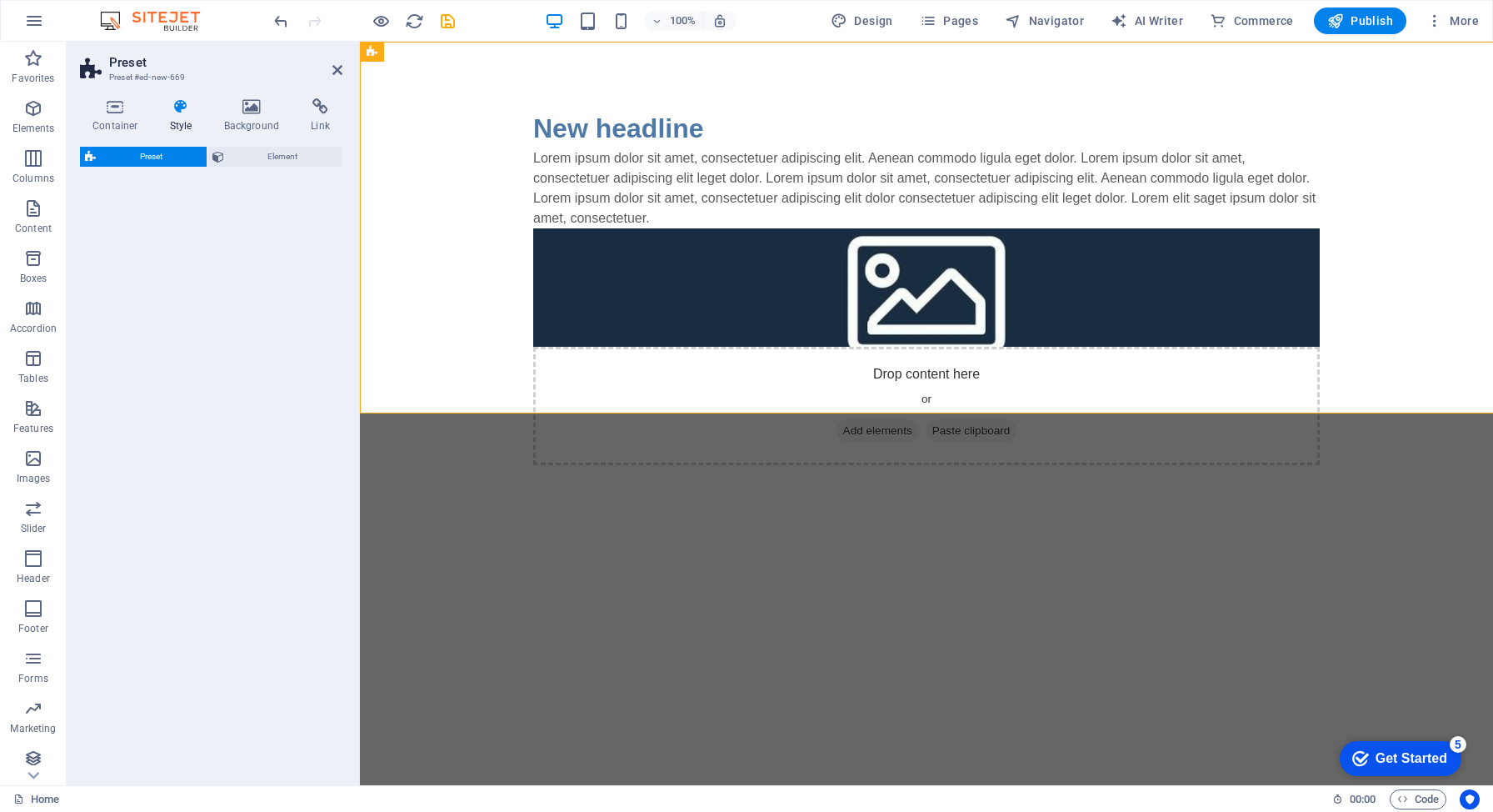
select select "rem"
select select "px"
select select "preset-text-with-image-v4-default"
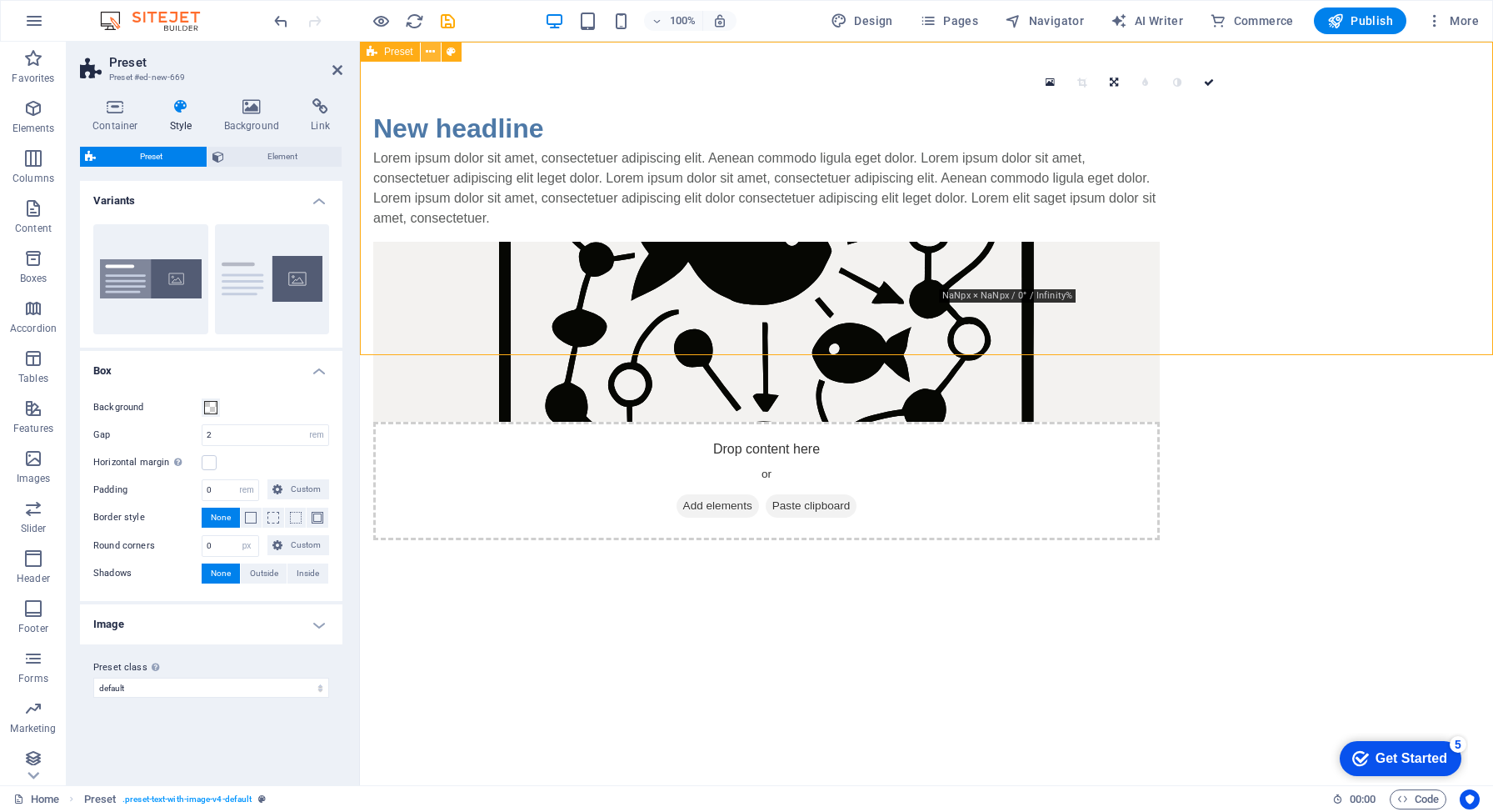
click at [429, 50] on icon at bounding box center [430, 52] width 9 height 17
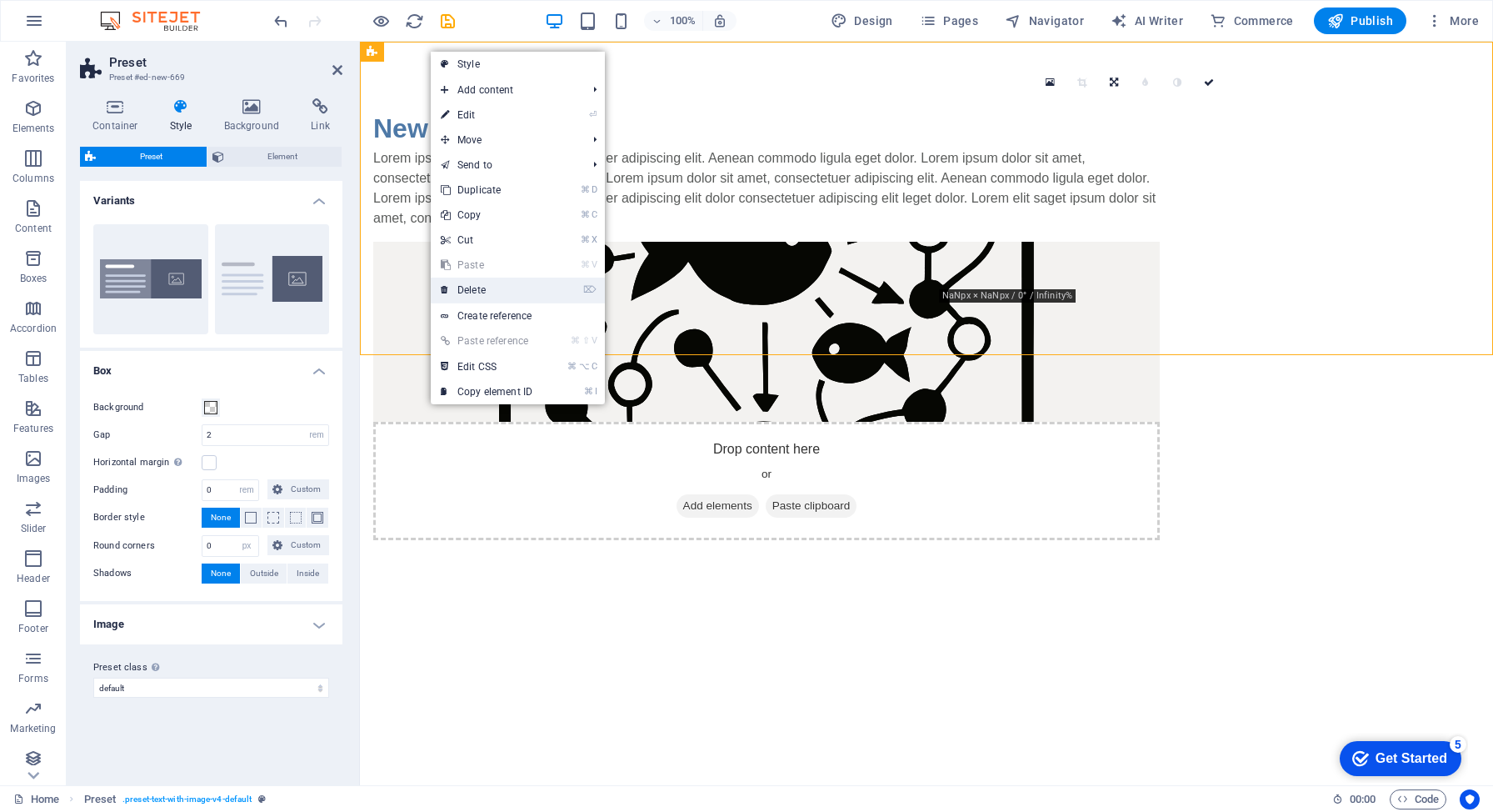
click at [519, 300] on link "⌦ Delete" at bounding box center [486, 291] width 111 height 25
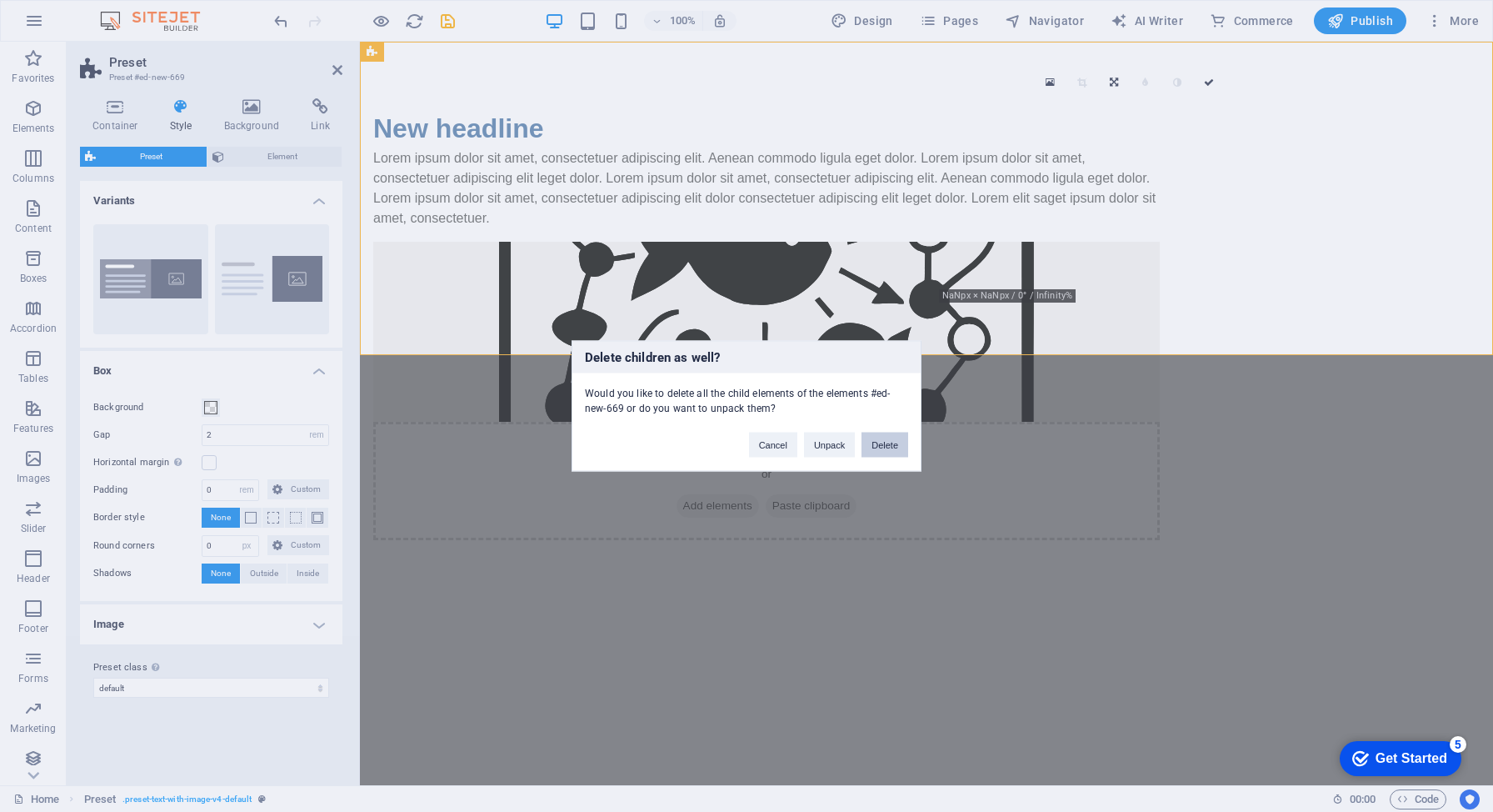
click at [895, 448] on button "Delete" at bounding box center [885, 445] width 47 height 25
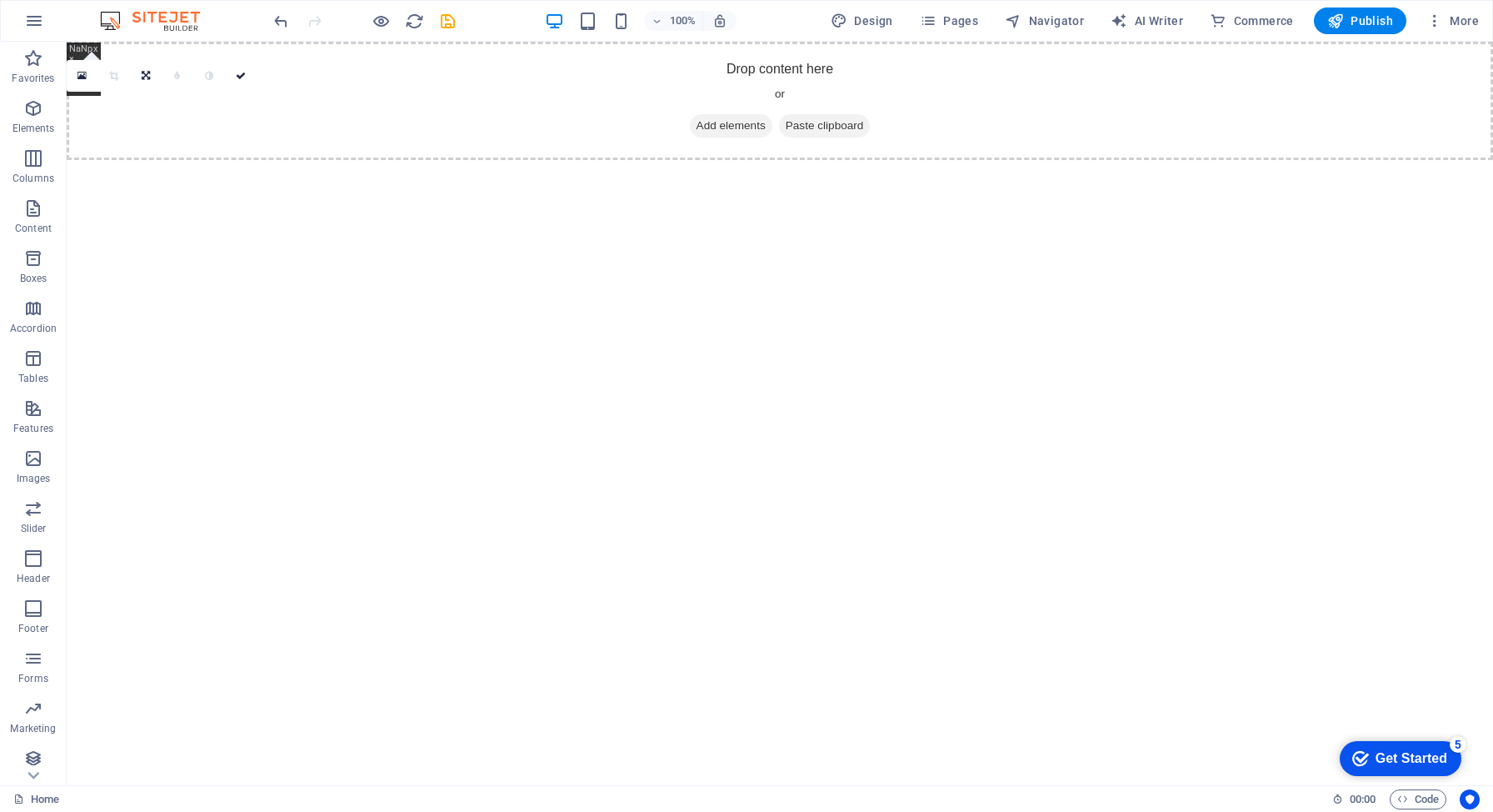
click at [713, 129] on span "Add elements" at bounding box center [731, 126] width 82 height 24
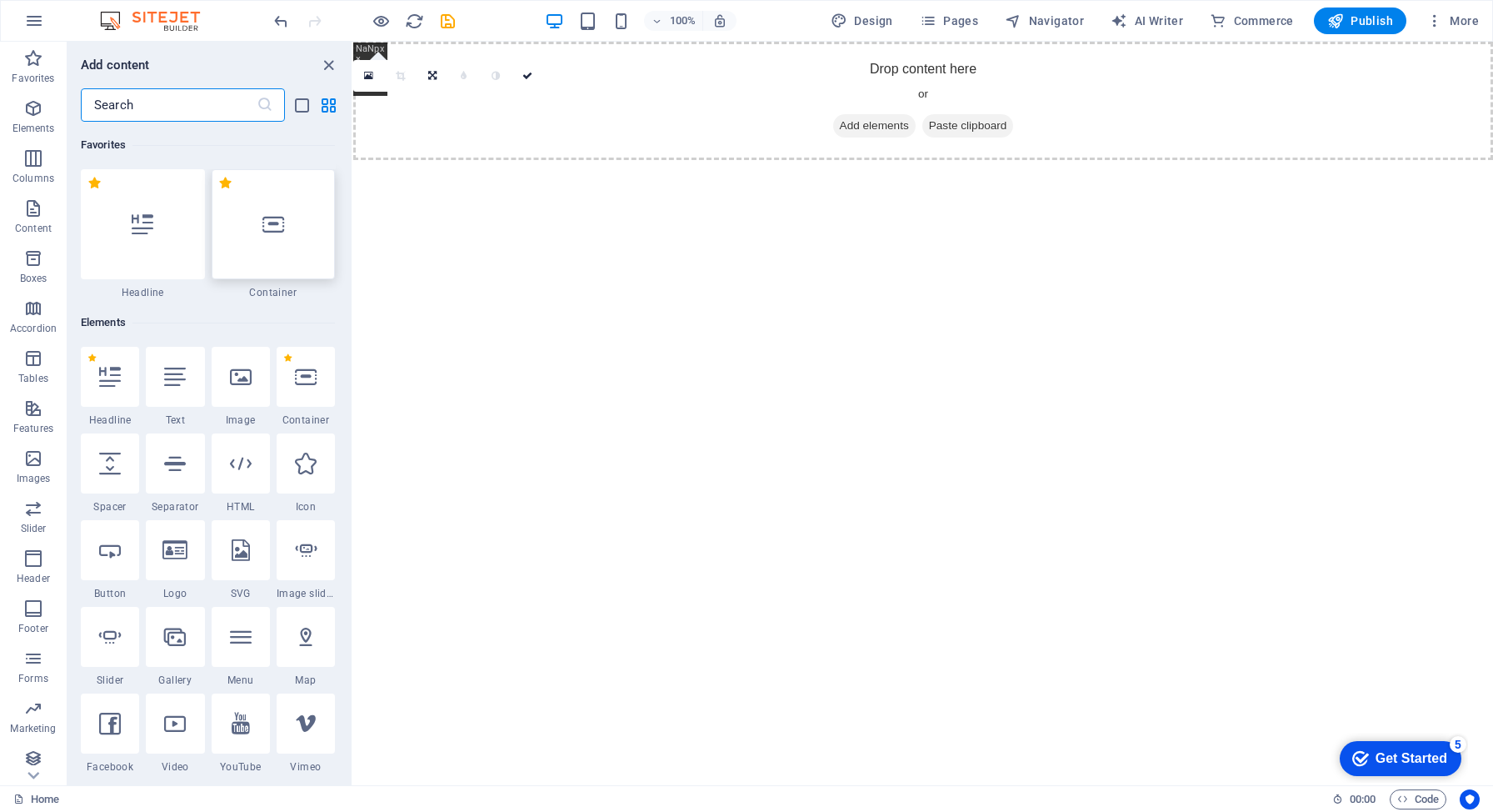
click at [315, 217] on div at bounding box center [273, 224] width 124 height 110
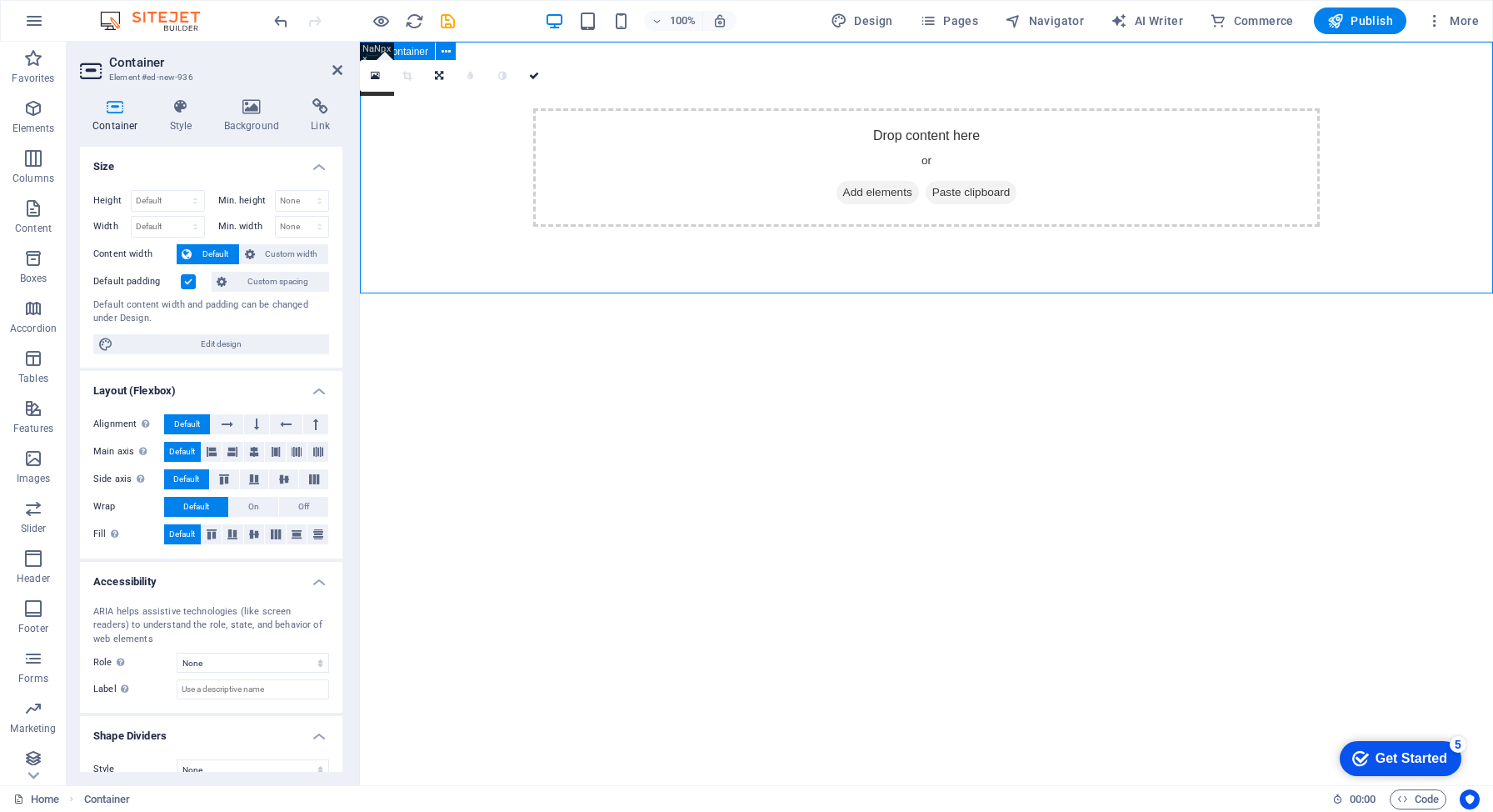
click at [858, 196] on span "Add elements" at bounding box center [877, 193] width 82 height 24
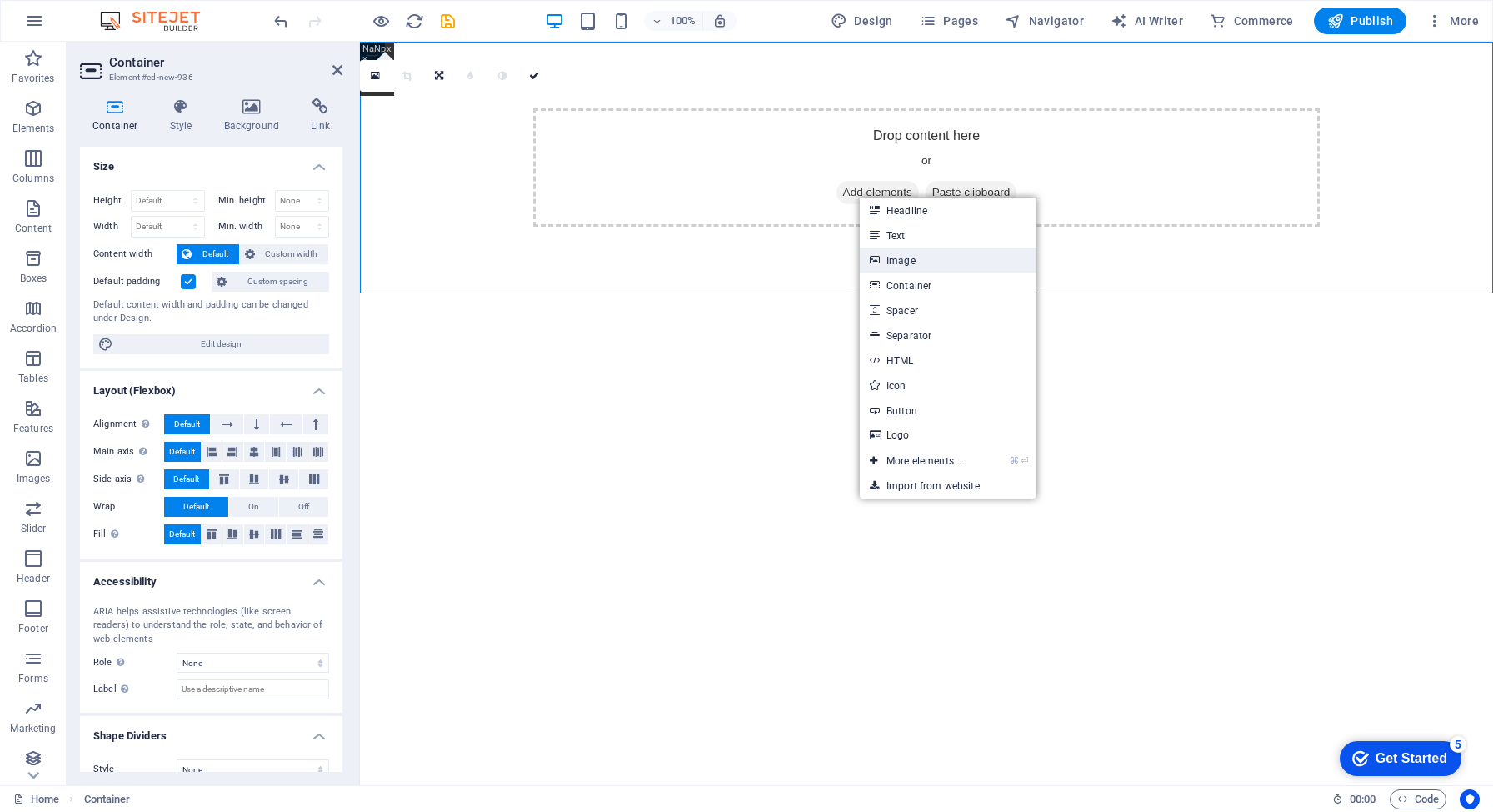
click at [913, 266] on link "Image" at bounding box center [948, 260] width 177 height 25
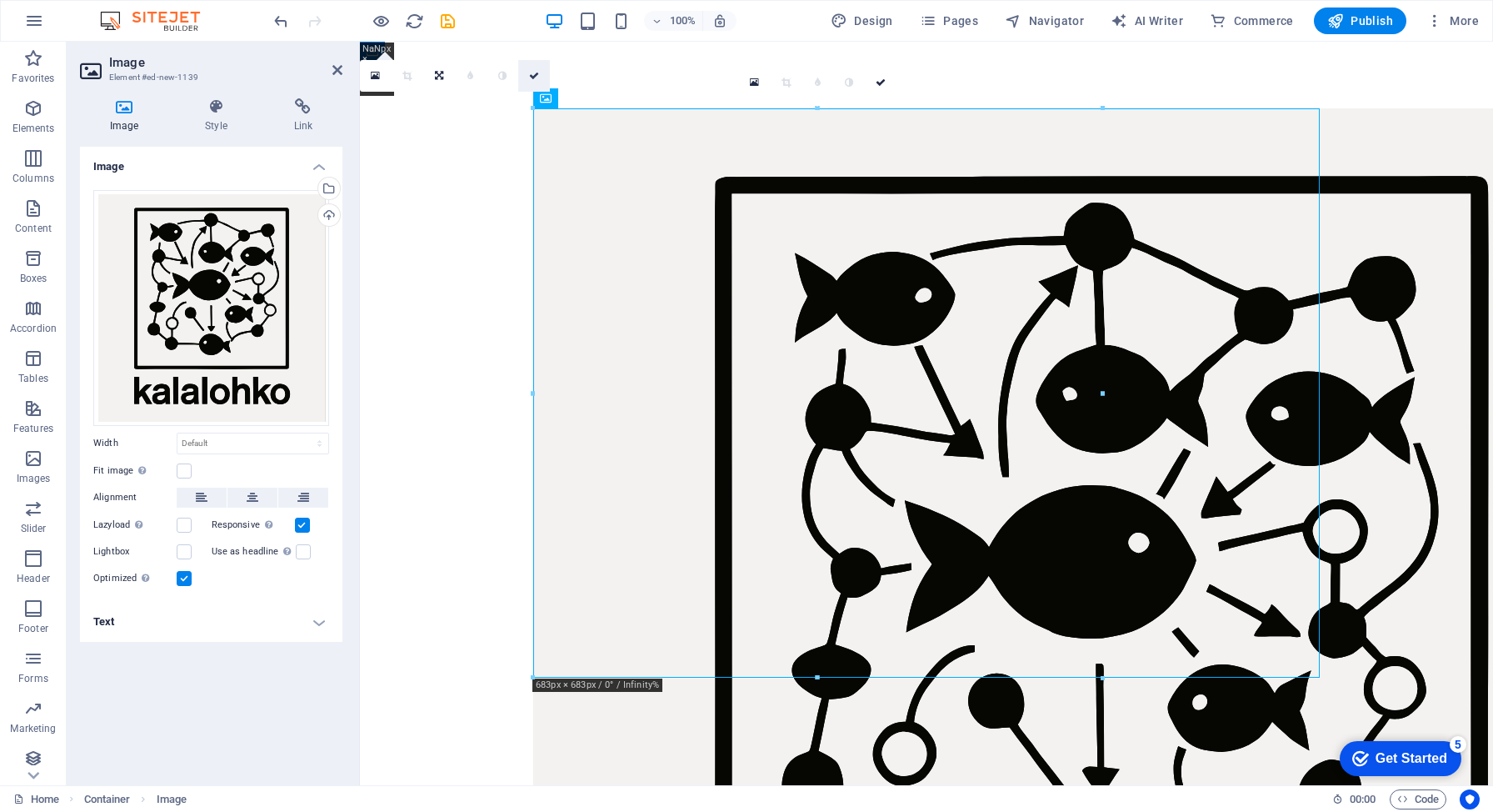
click at [529, 79] on link at bounding box center [534, 75] width 32 height 32
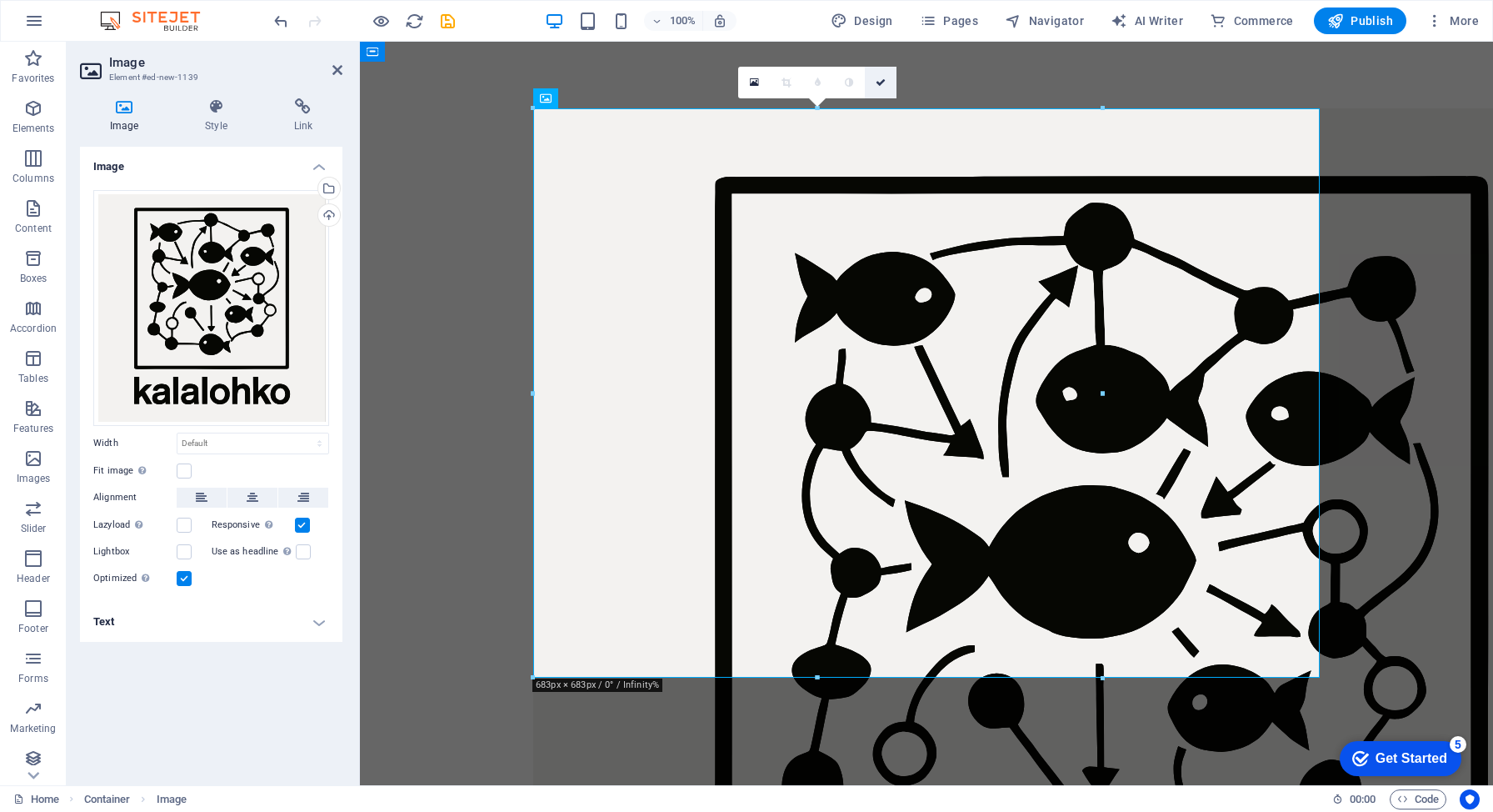
click at [877, 81] on icon at bounding box center [880, 82] width 10 height 10
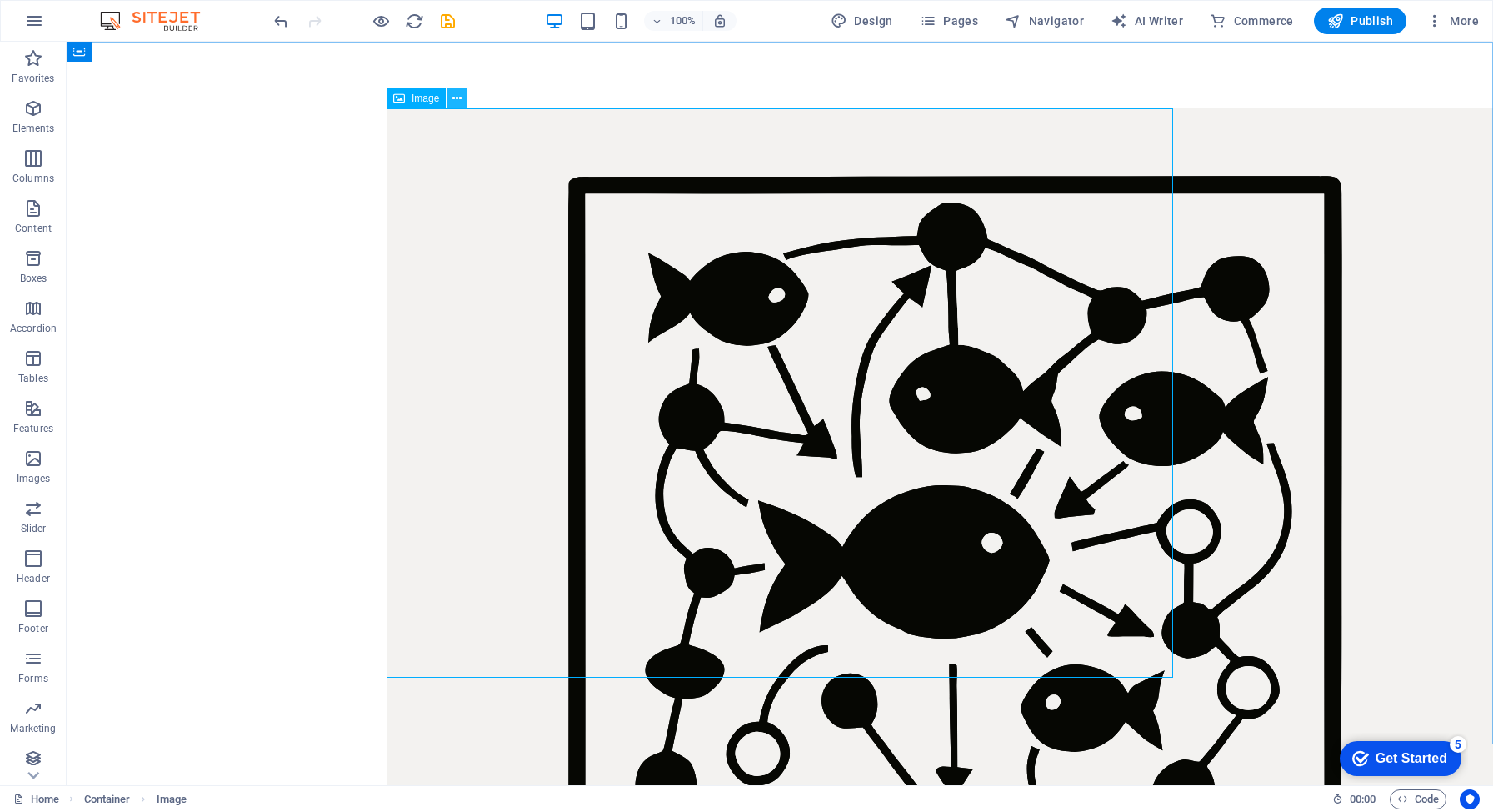
click at [462, 97] on button at bounding box center [456, 99] width 20 height 20
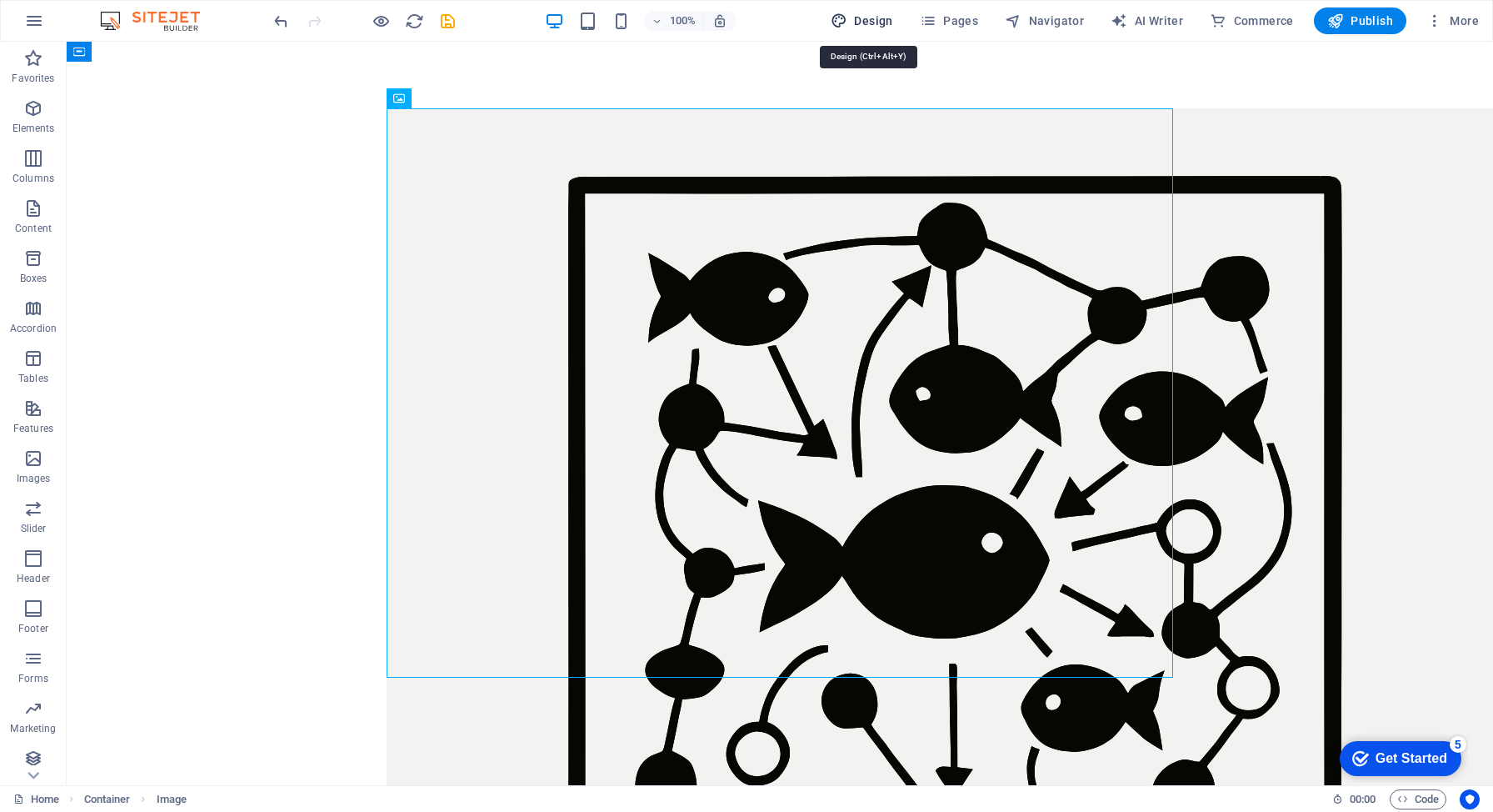
click at [881, 19] on span "Design" at bounding box center [862, 21] width 62 height 16
select select "px"
select select "400"
select select "px"
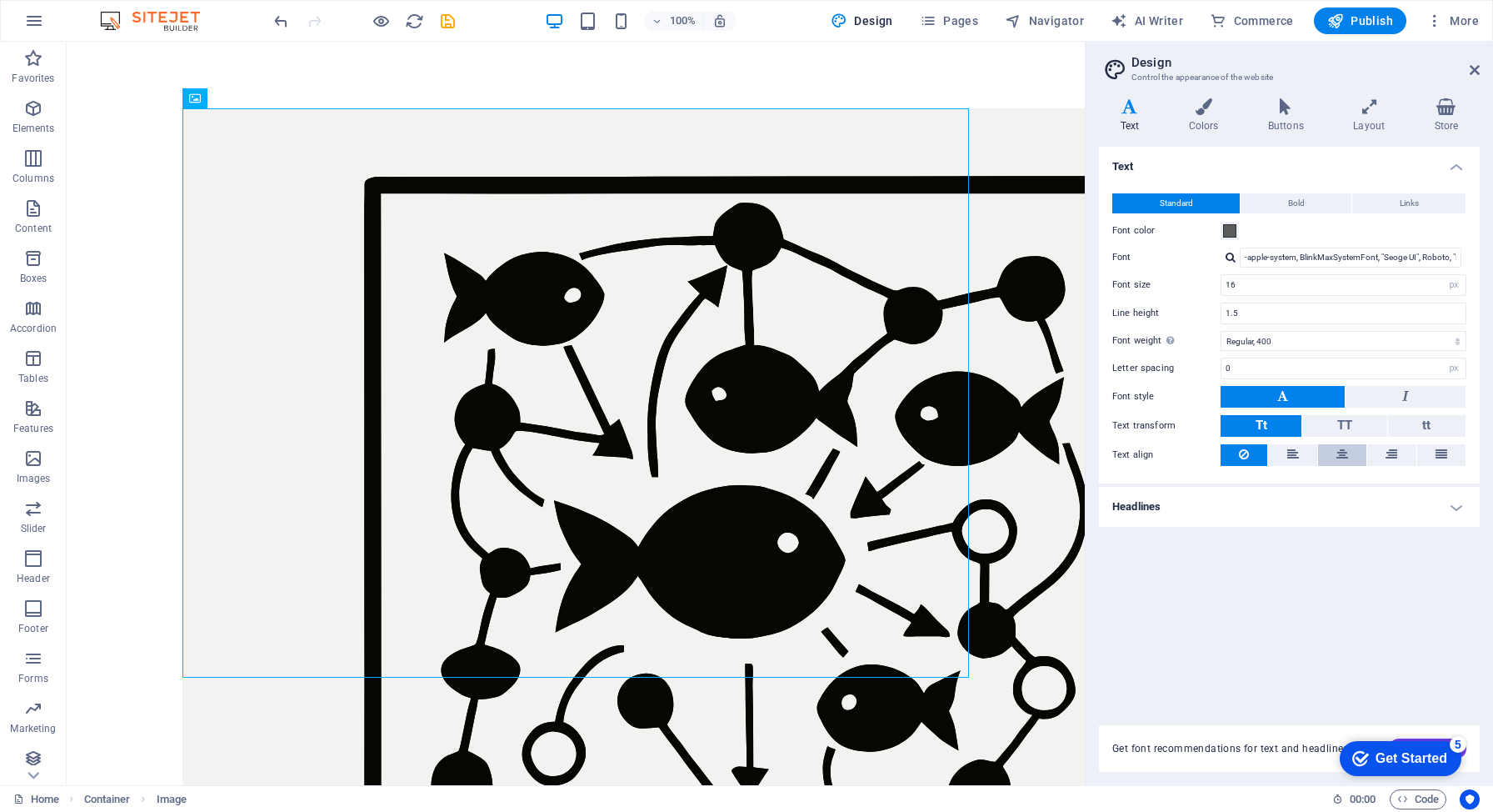
click at [1348, 461] on button at bounding box center [1342, 455] width 48 height 22
click at [1475, 68] on icon at bounding box center [1475, 70] width 10 height 14
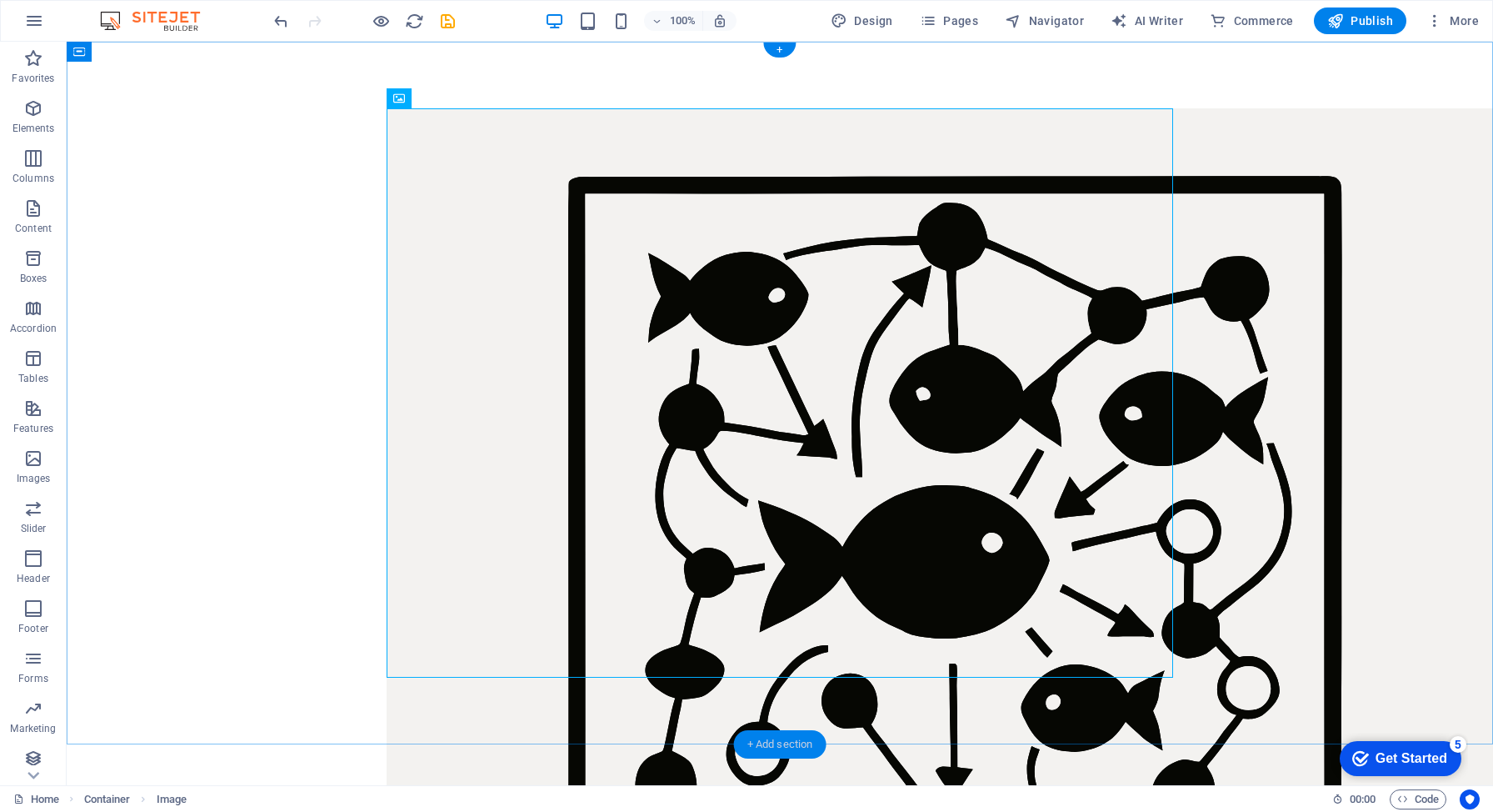
click at [771, 746] on div "+ Add section" at bounding box center [780, 743] width 92 height 28
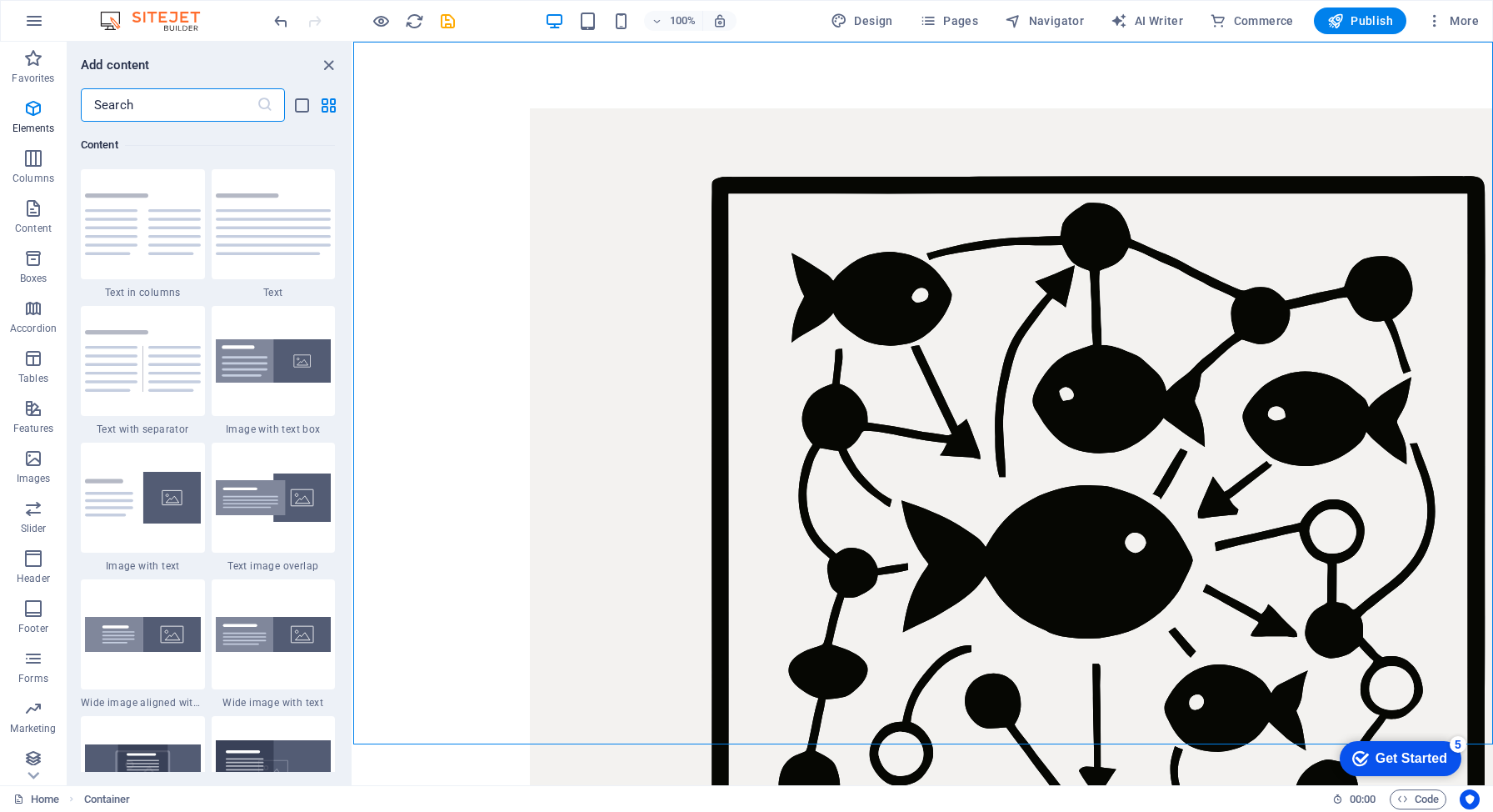
scroll to position [2916, 0]
click at [276, 239] on img at bounding box center [273, 224] width 116 height 62
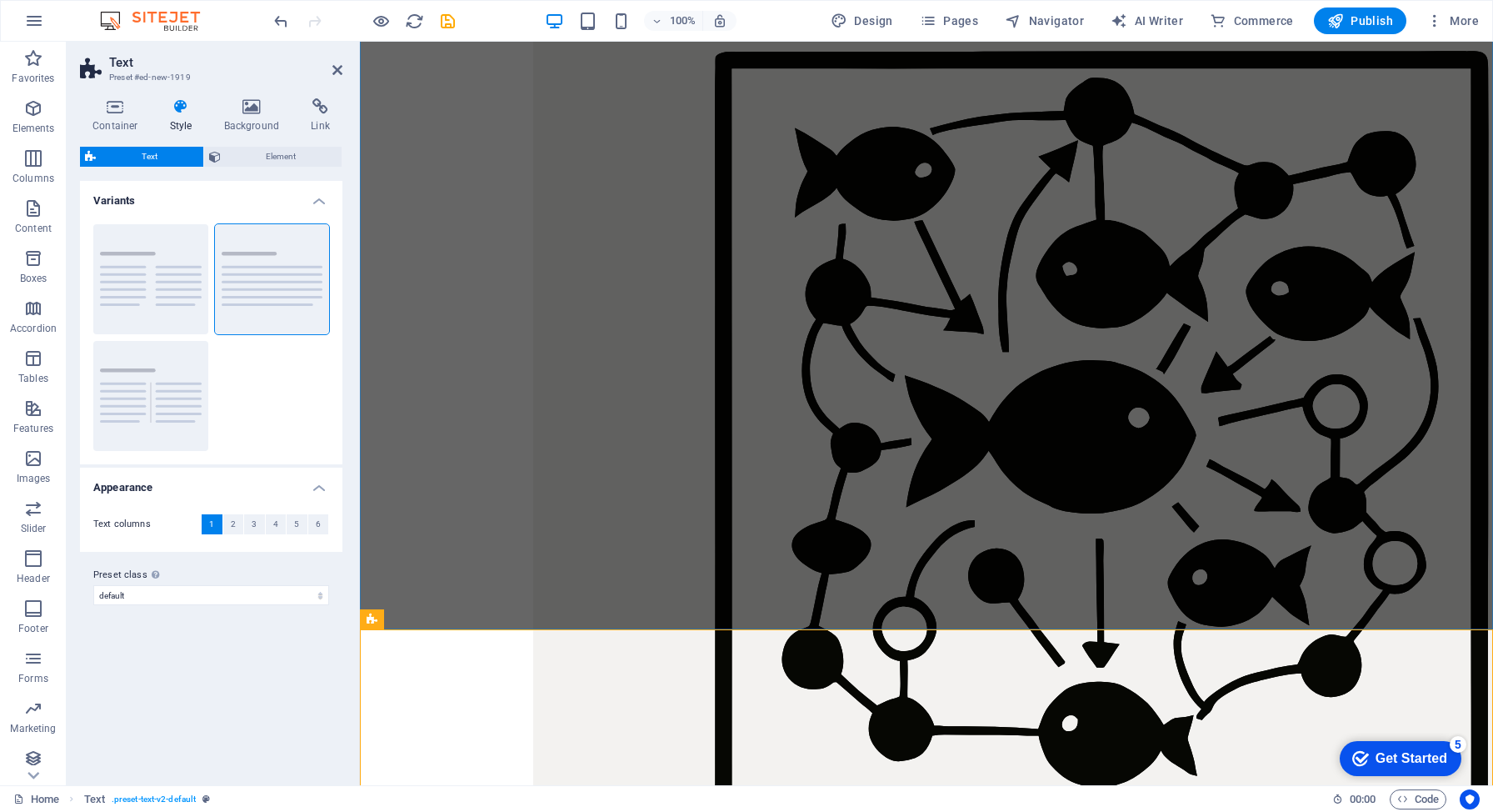
scroll to position [245, 0]
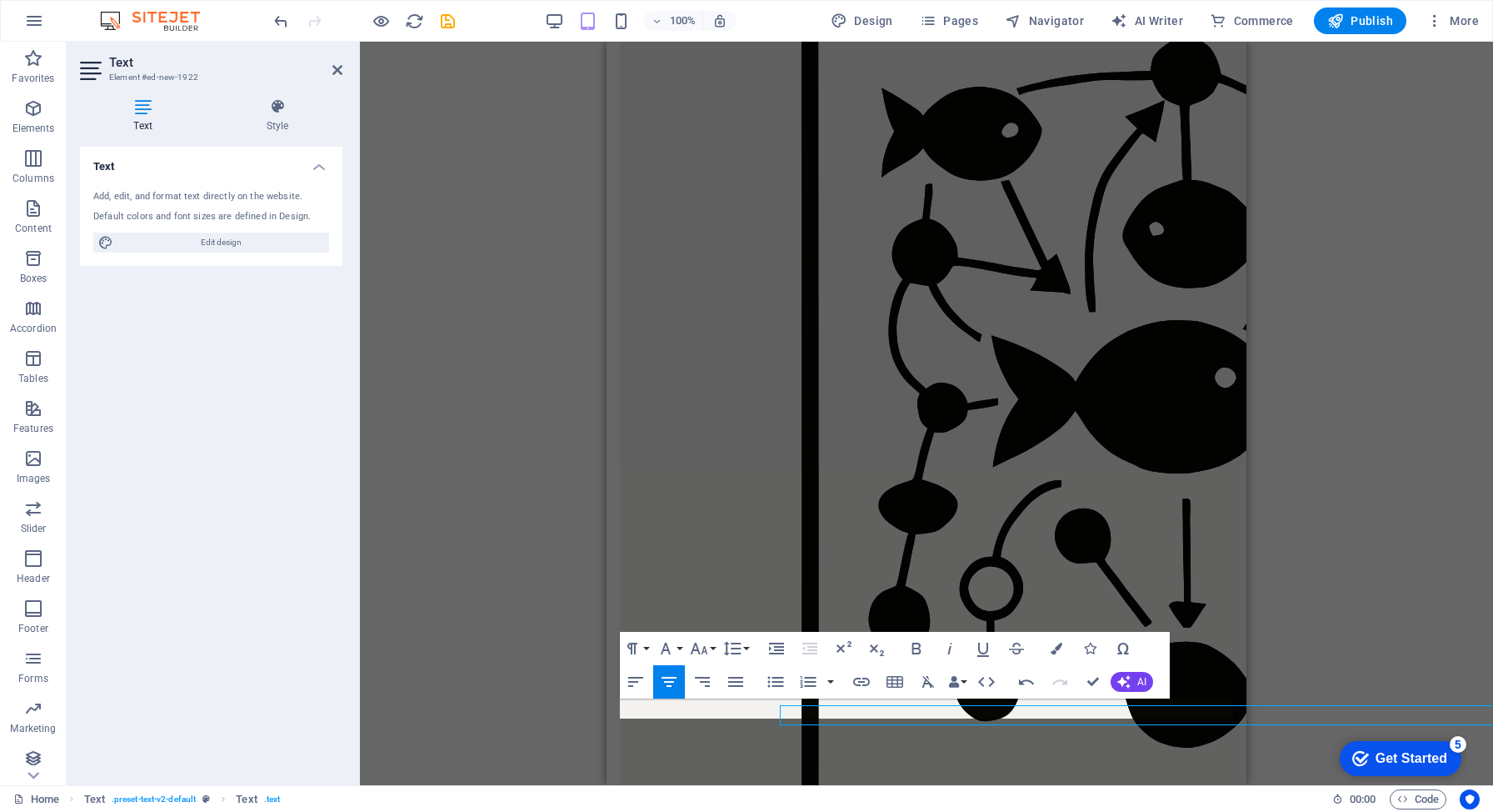
scroll to position [159, 0]
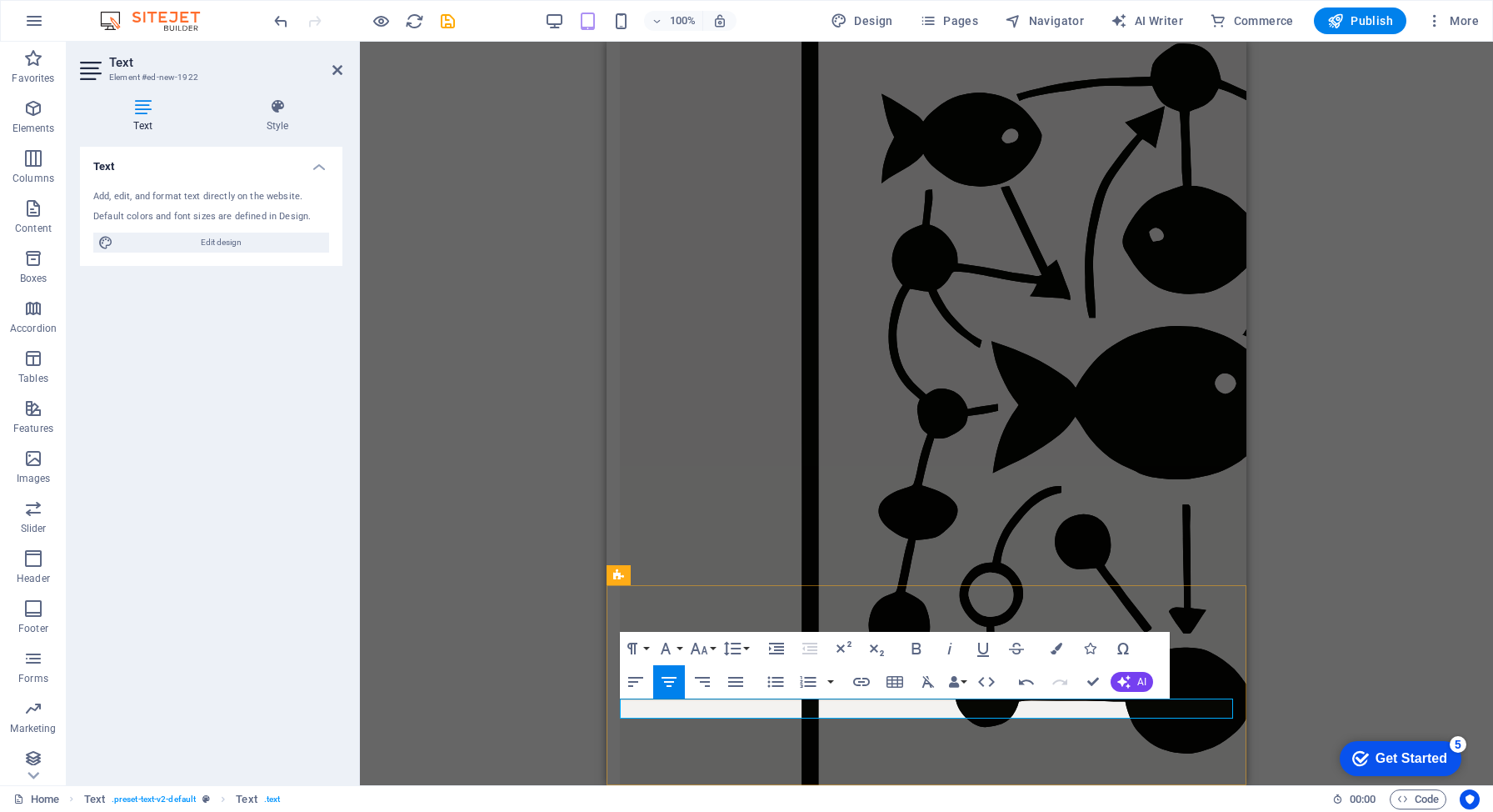
drag, startPoint x: 942, startPoint y: 710, endPoint x: 890, endPoint y: 706, distance: 52.2
click at [1365, 616] on div "Placeholder Preset Container H2 Text Image with Content Block Placeholder Conta…" at bounding box center [927, 413] width 1134 height 743
click at [124, 242] on span "Edit design" at bounding box center [221, 243] width 206 height 20
select select "px"
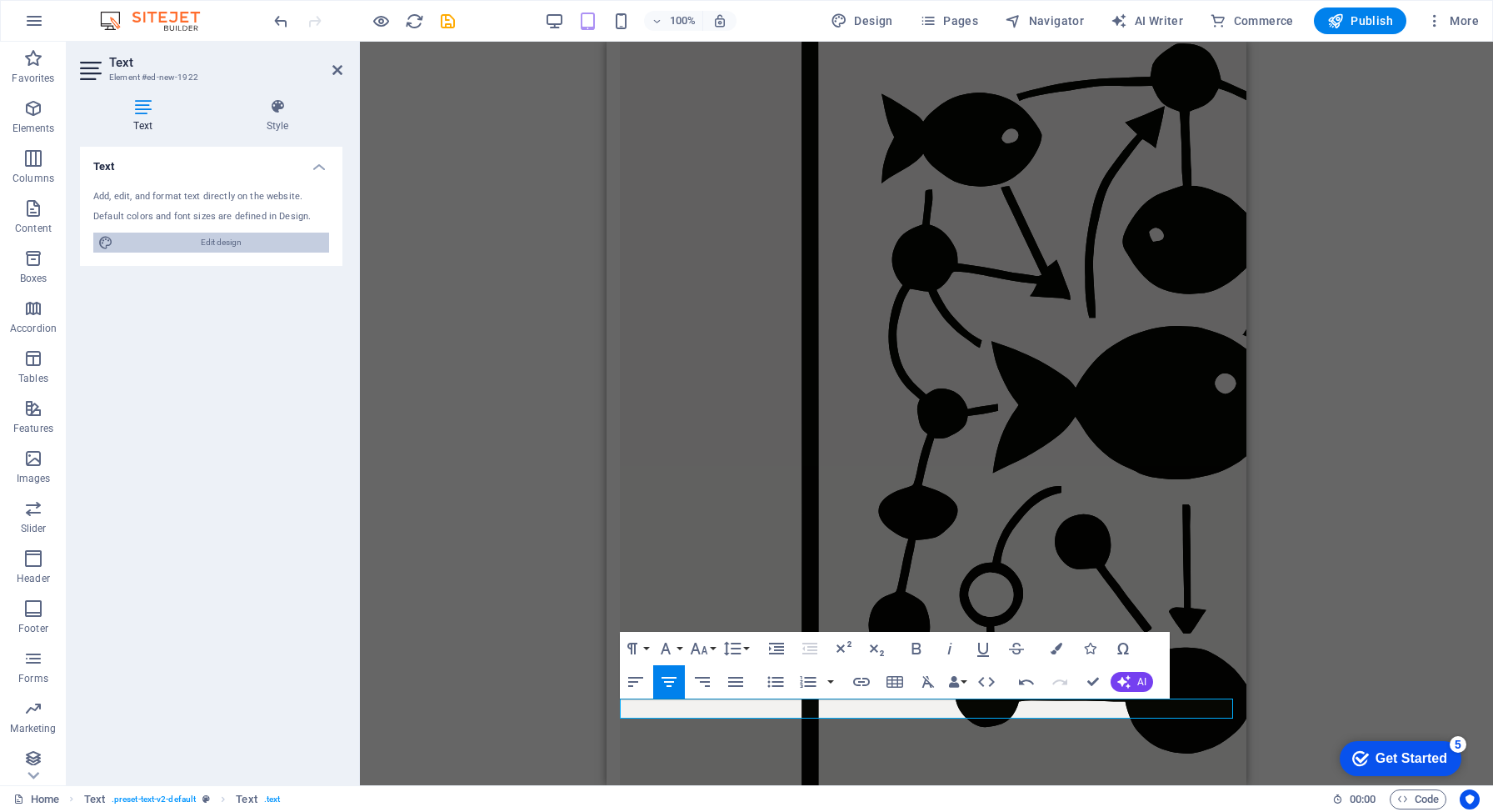
select select "400"
select select "px"
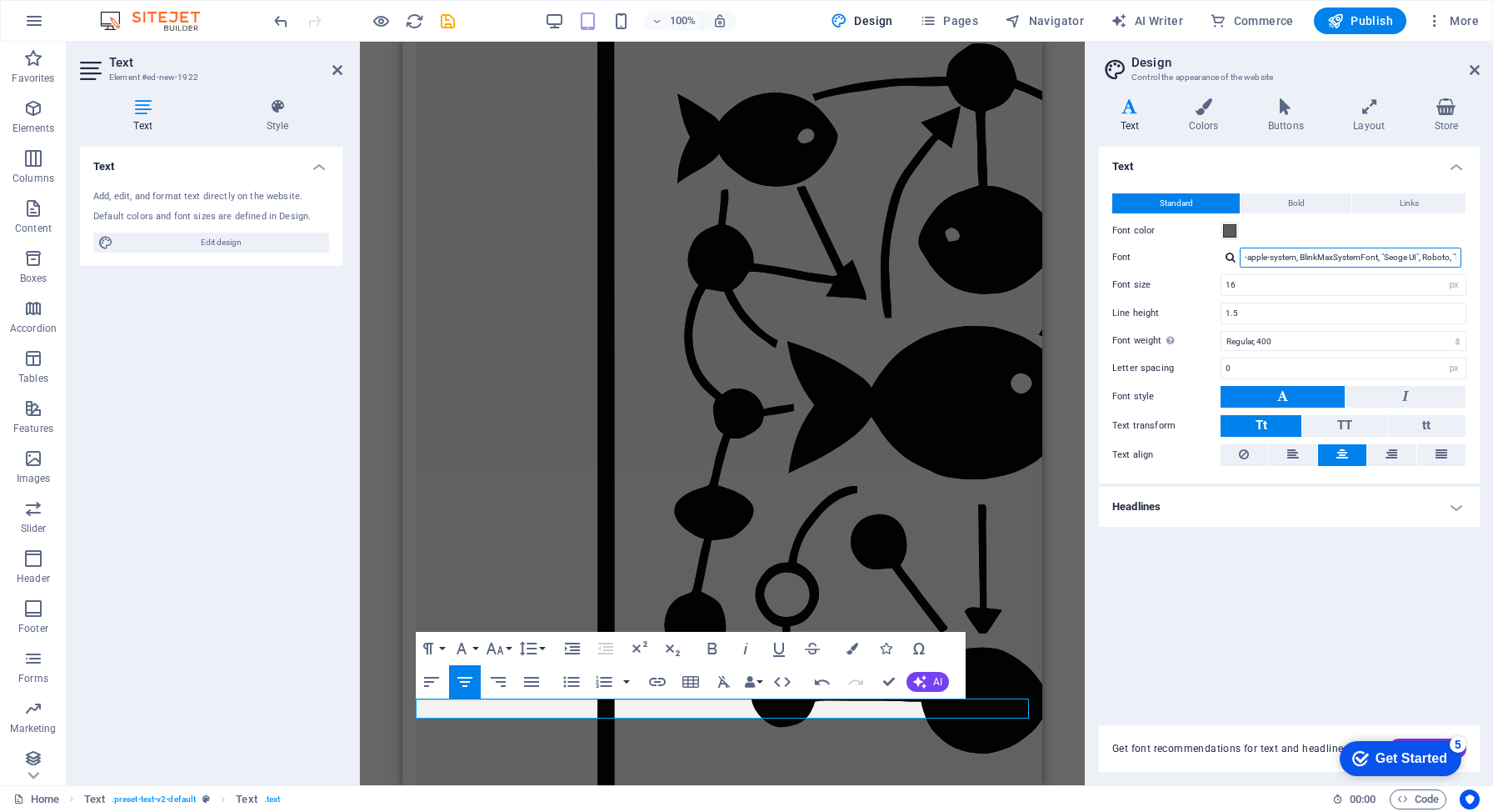
click at [1305, 257] on input "-apple-system, BlinkMaxSystemFont, "Seoge UI", Roboto, "Helvetica Neue", Arial,…" at bounding box center [1351, 257] width 222 height 20
click at [1256, 258] on input "-apple-system, BlinkMaxSystemFont, "Seoge UI", Roboto, "Helvetica Neue", Arial,…" at bounding box center [1351, 257] width 222 height 20
click at [956, 303] on figure at bounding box center [722, 518] width 613 height 1137
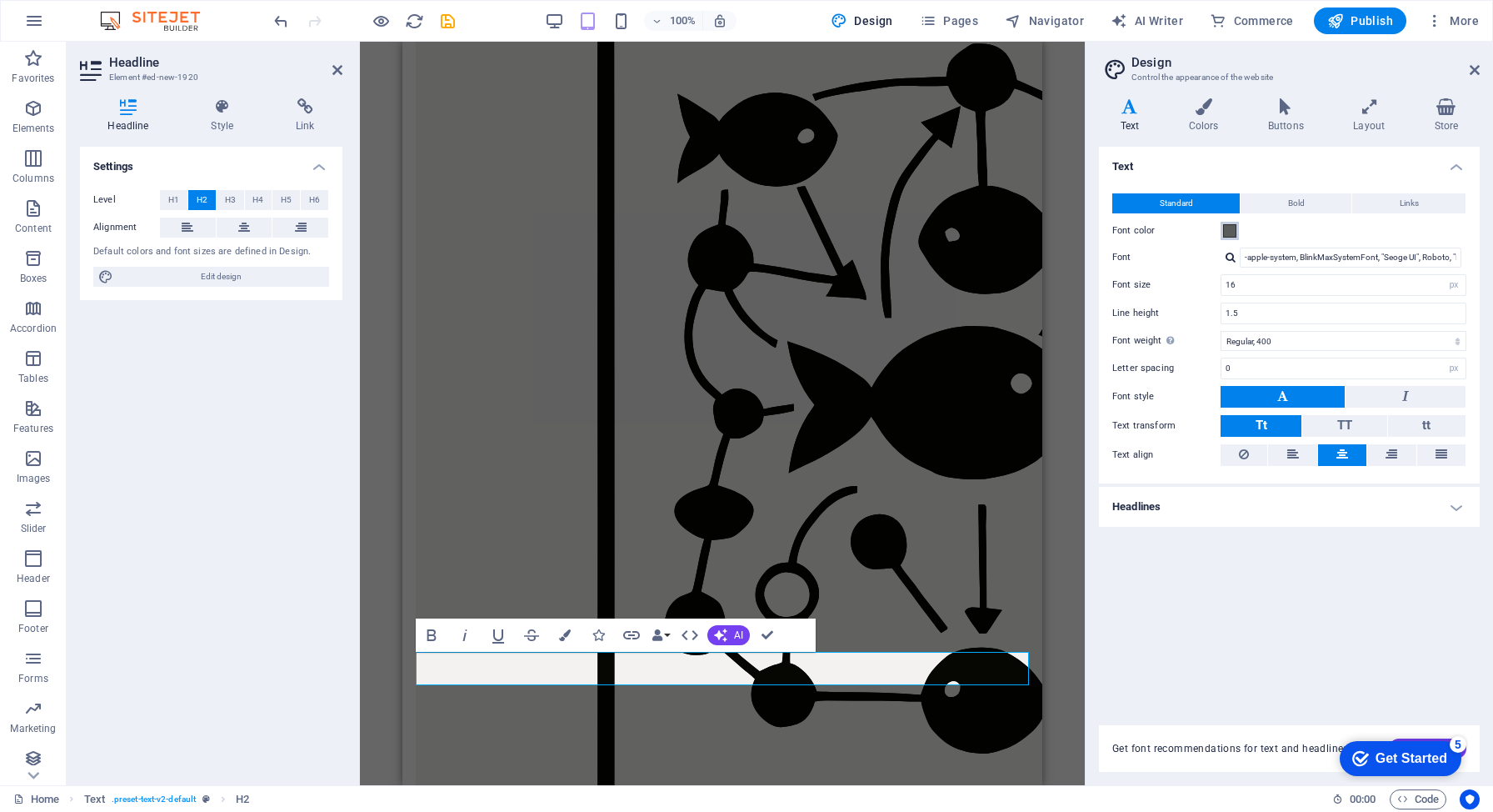
click at [1230, 222] on button "Font color" at bounding box center [1230, 231] width 18 height 18
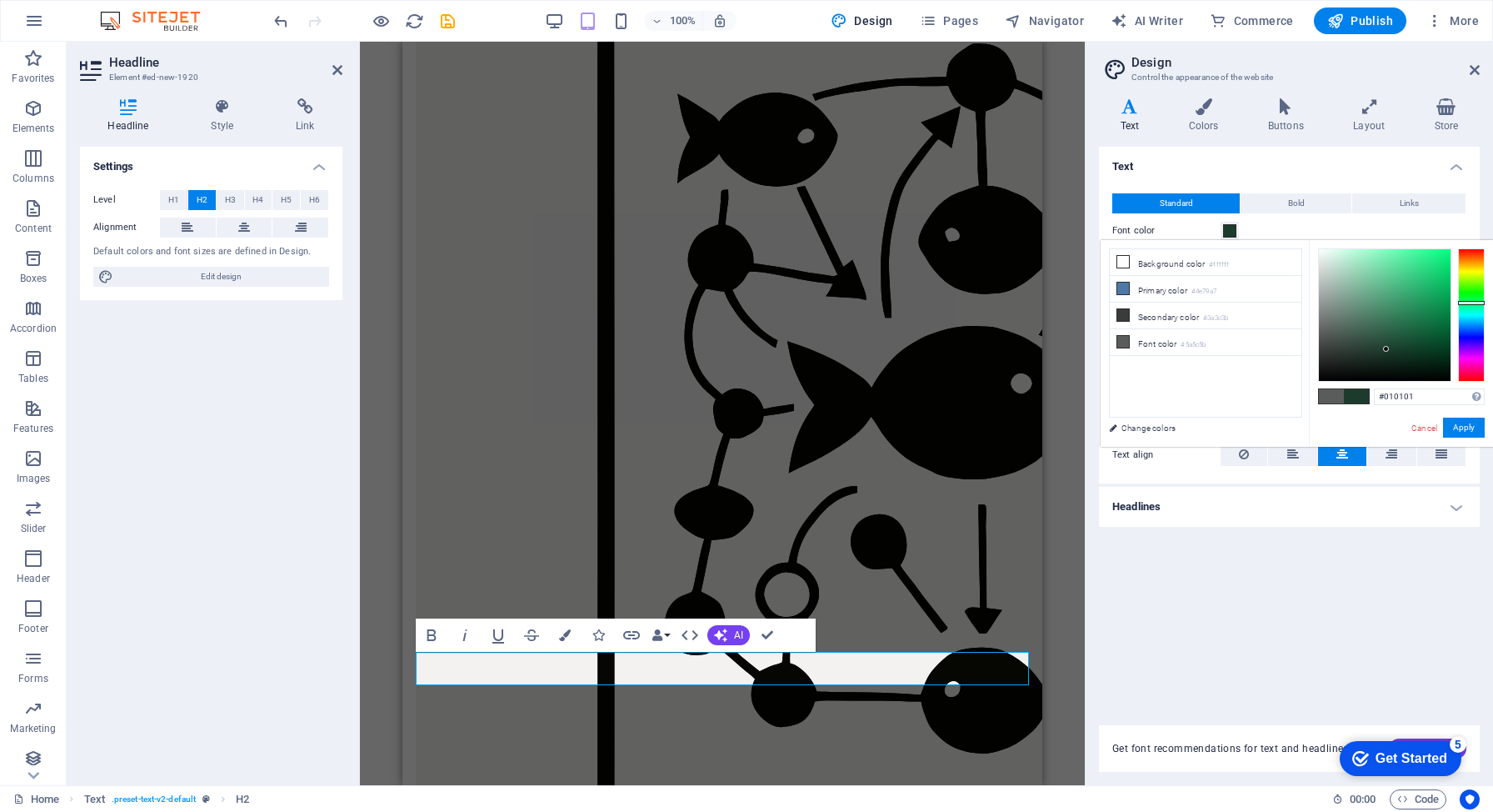
type input "#000000"
drag, startPoint x: 1387, startPoint y: 349, endPoint x: 1278, endPoint y: 392, distance: 117.2
click at [1278, 392] on div "less Background color #ffffff Primary color #4e79a7 Secondary color #3a3c3b Fon…" at bounding box center [1297, 343] width 393 height 206
click at [1463, 432] on button "Apply" at bounding box center [1464, 427] width 42 height 20
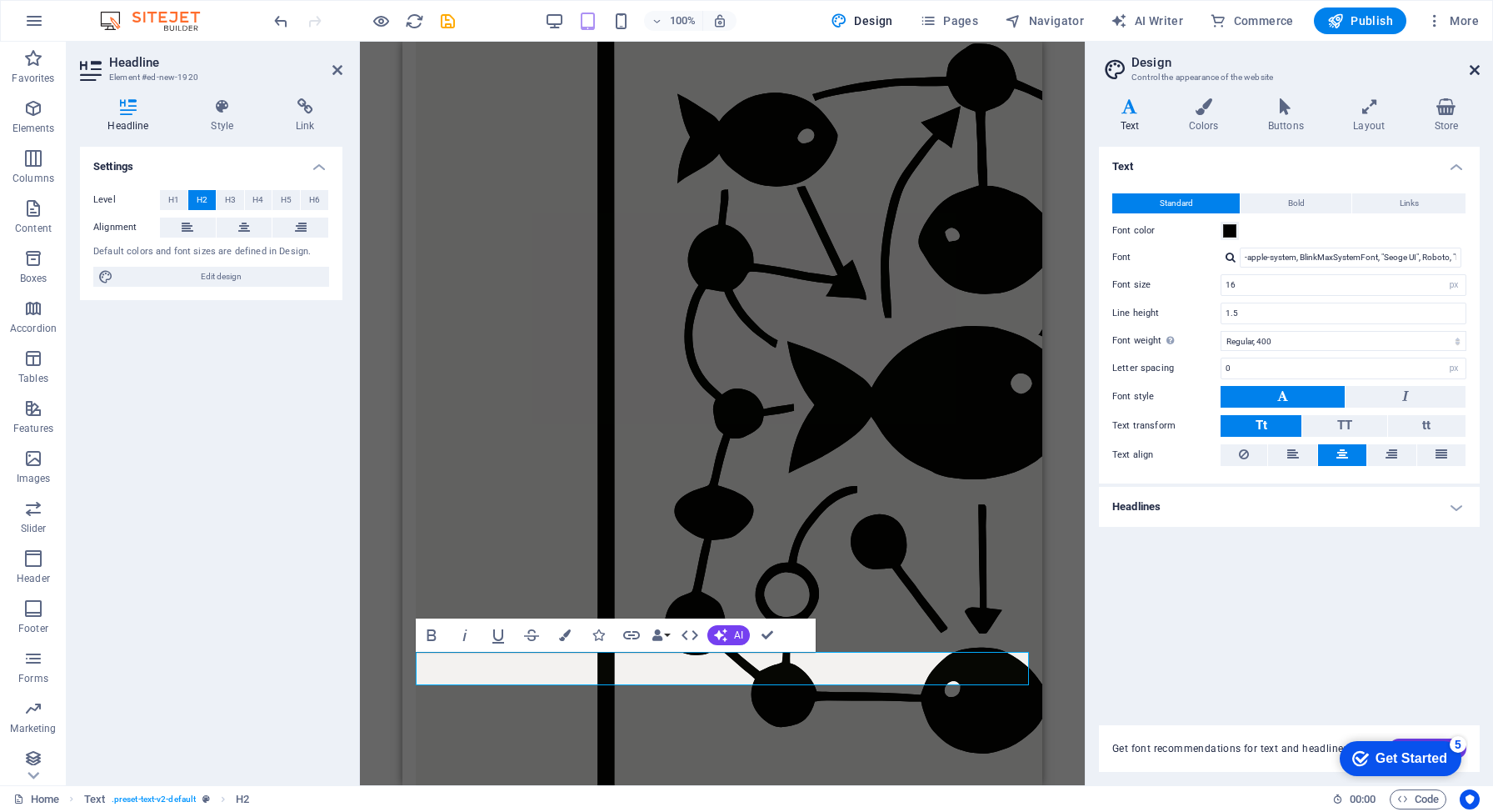
click at [1471, 72] on icon at bounding box center [1475, 70] width 10 height 14
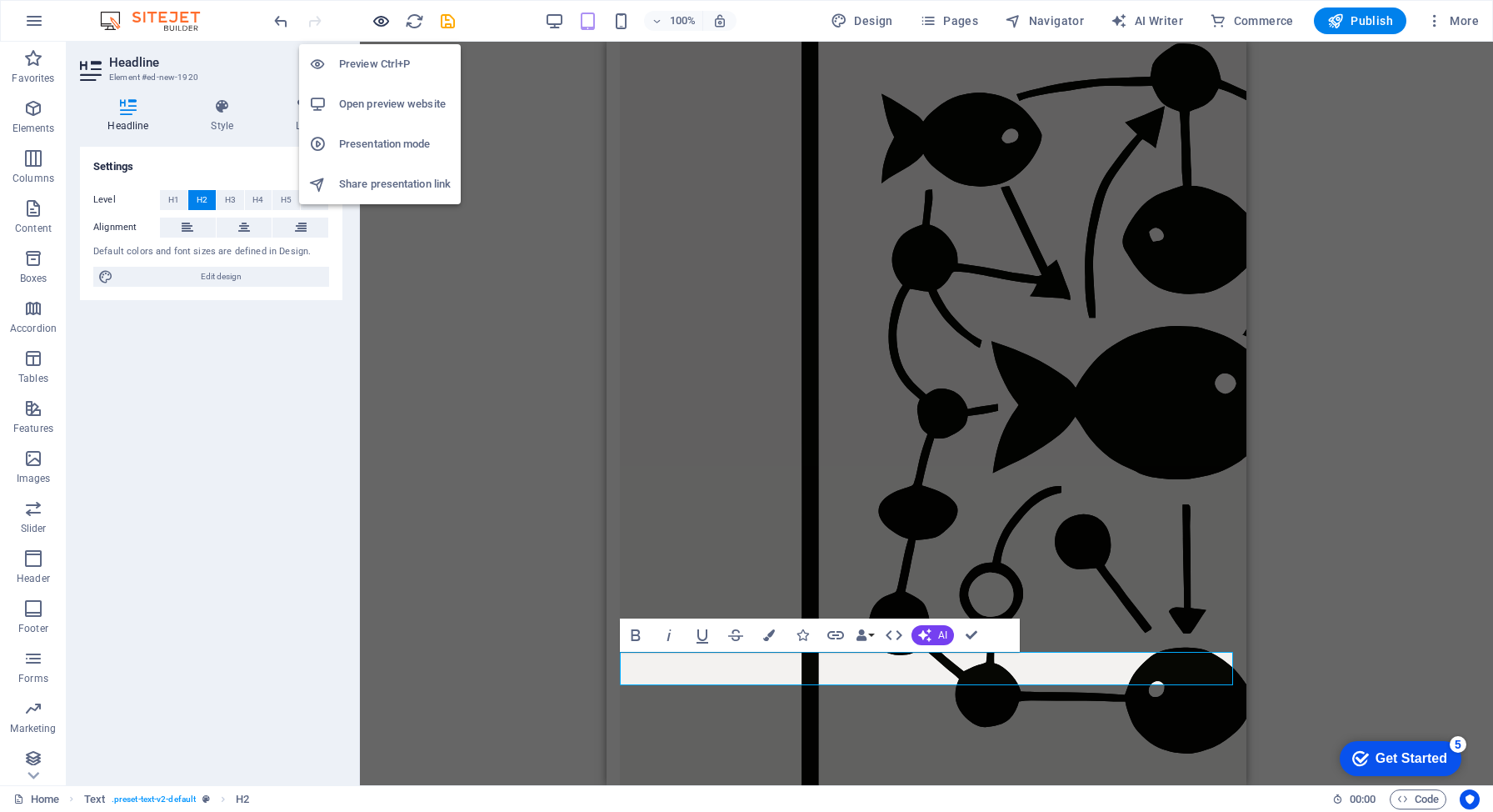
click at [386, 19] on icon "button" at bounding box center [381, 21] width 19 height 19
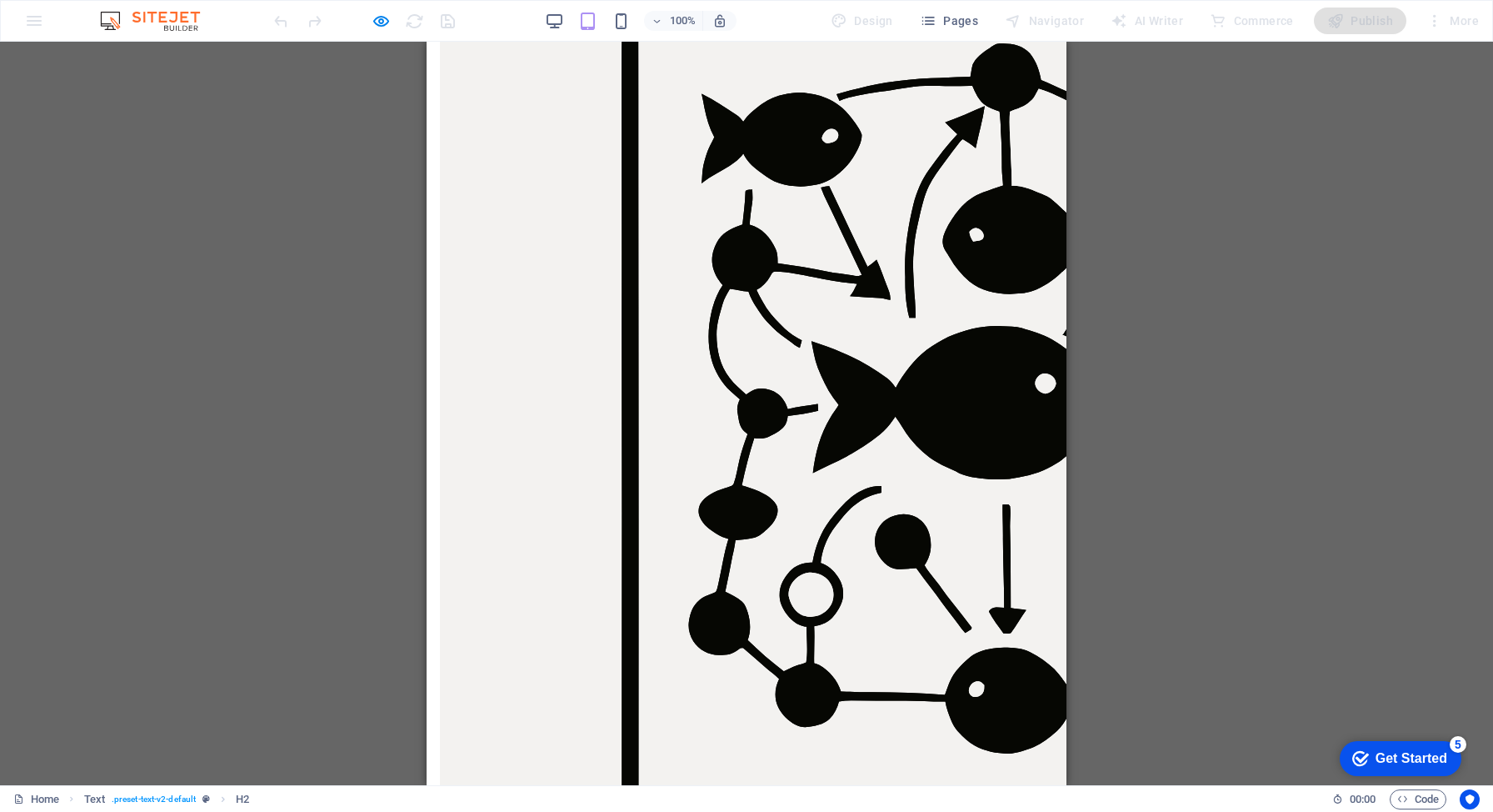
scroll to position [0, 0]
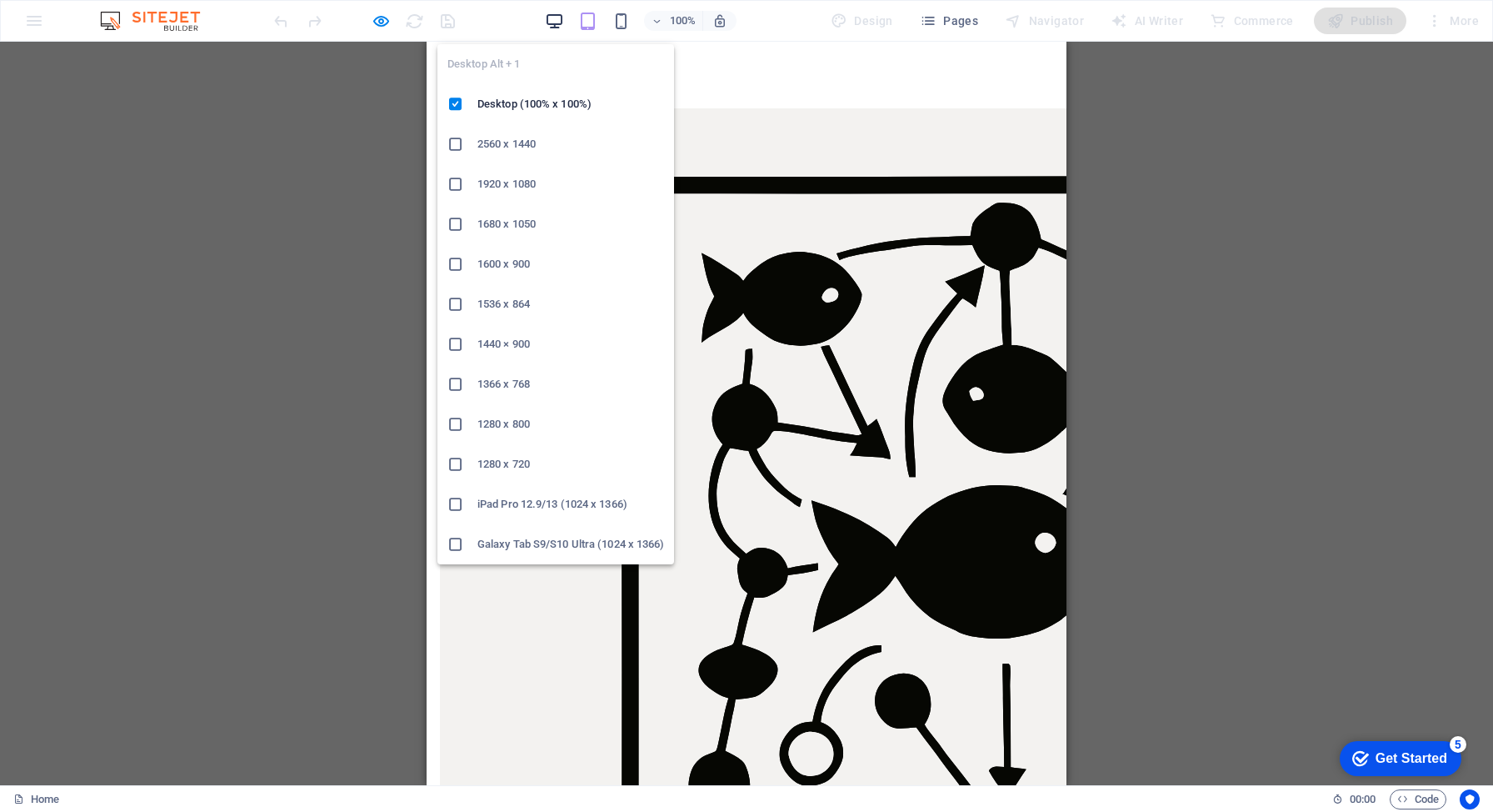
click at [553, 24] on icon "button" at bounding box center [554, 21] width 19 height 19
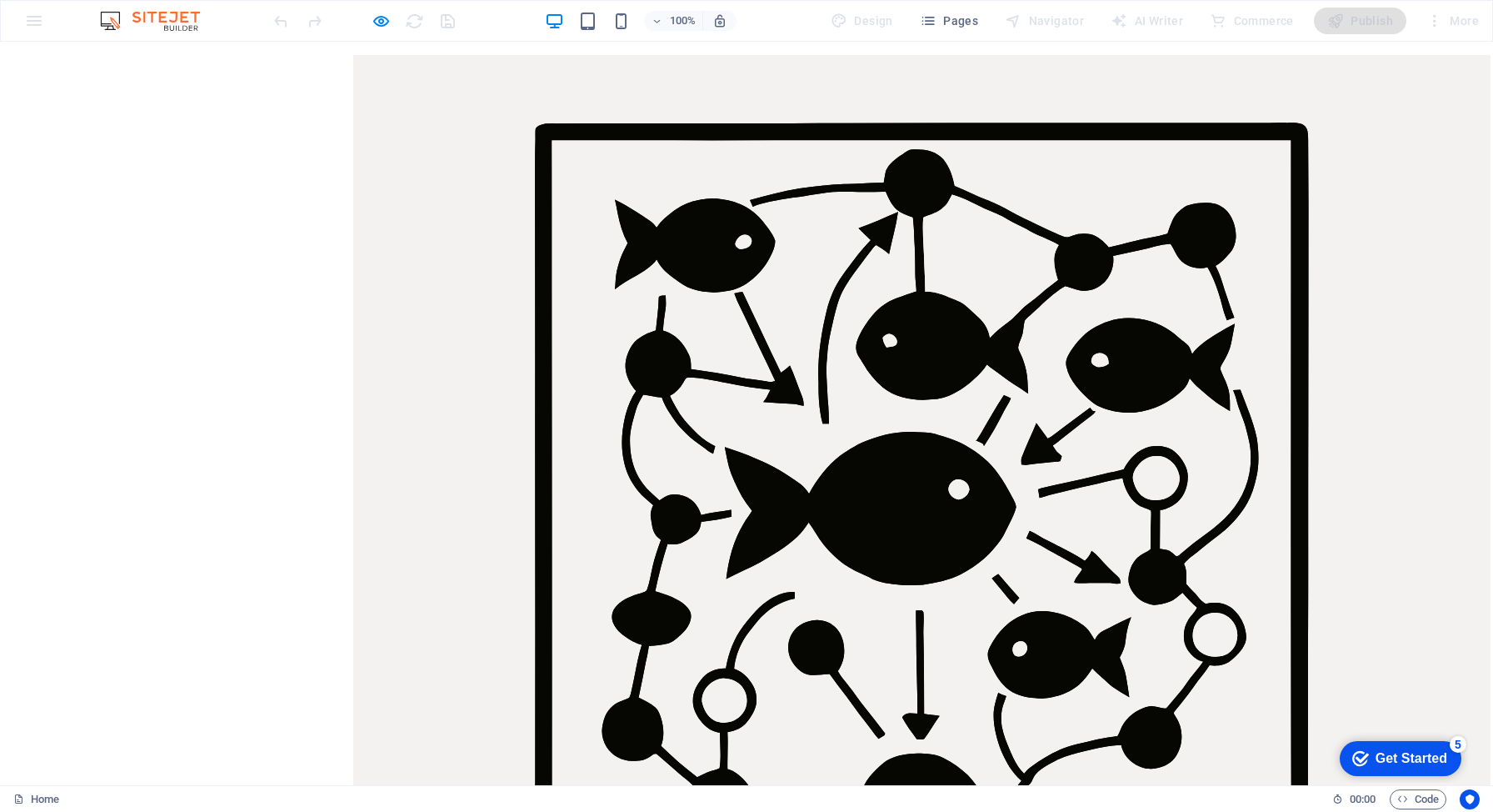
scroll to position [165, 0]
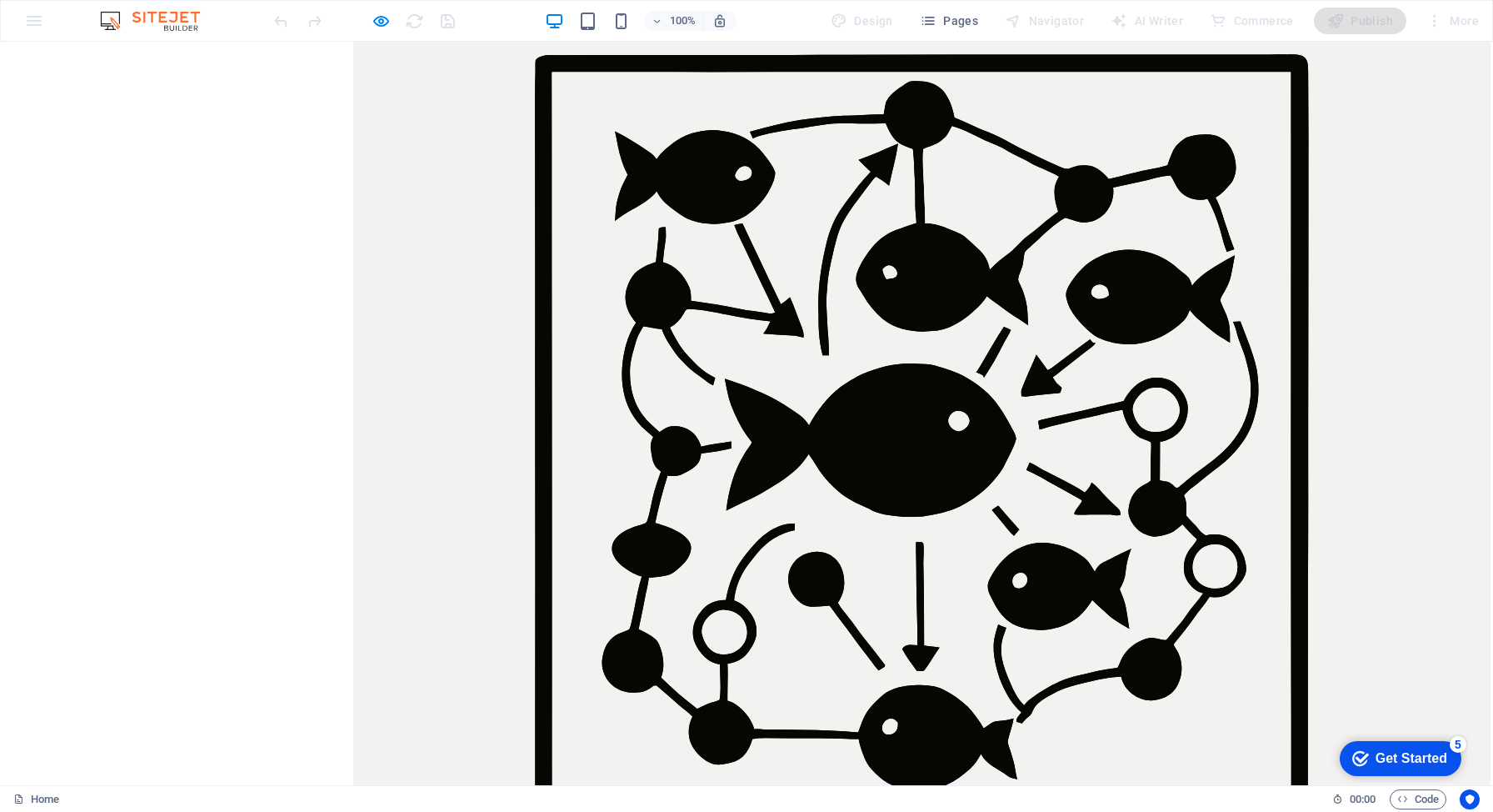
scroll to position [0, 0]
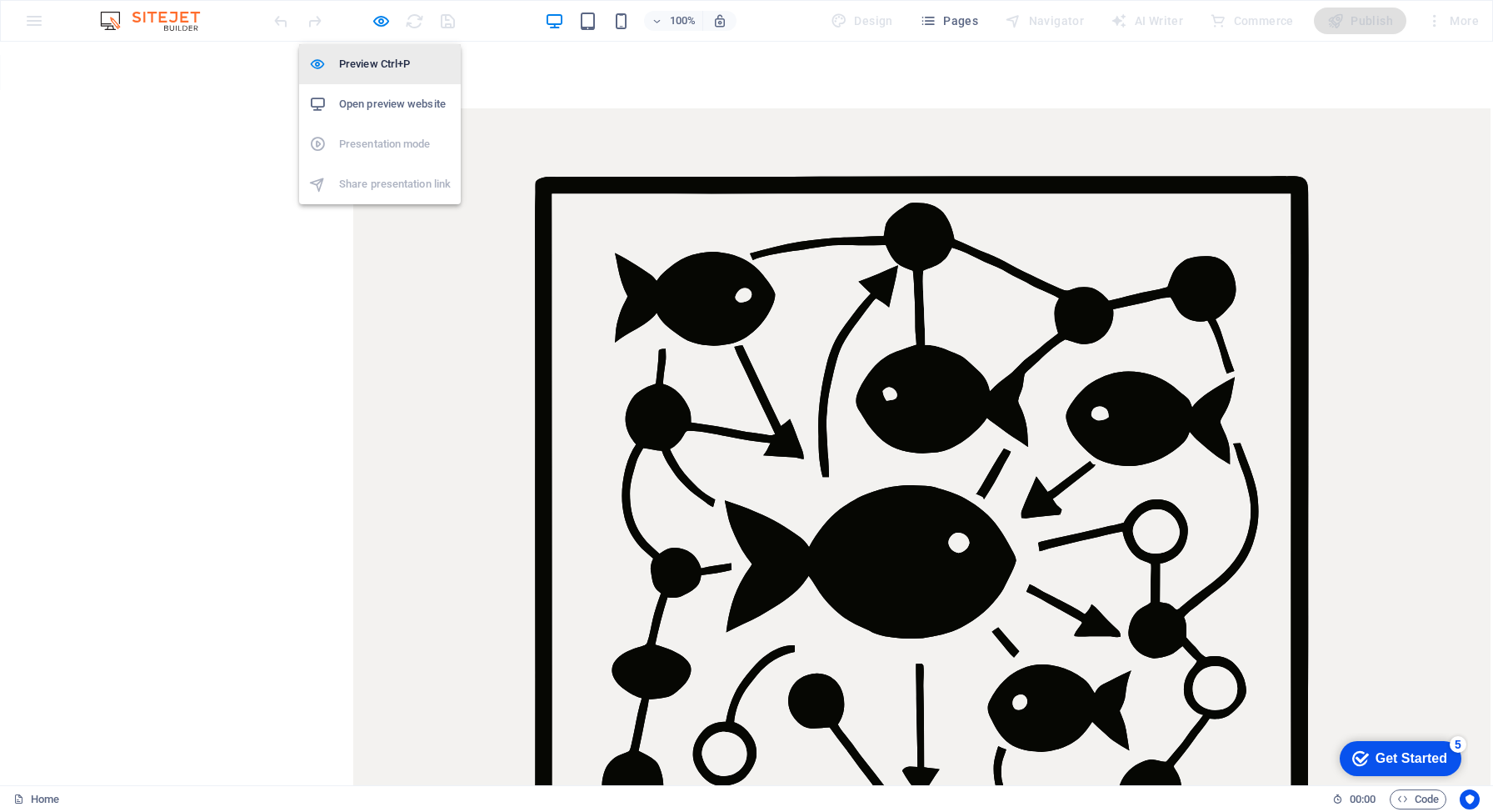
click at [368, 70] on h6 "Preview Ctrl+P" at bounding box center [395, 64] width 111 height 20
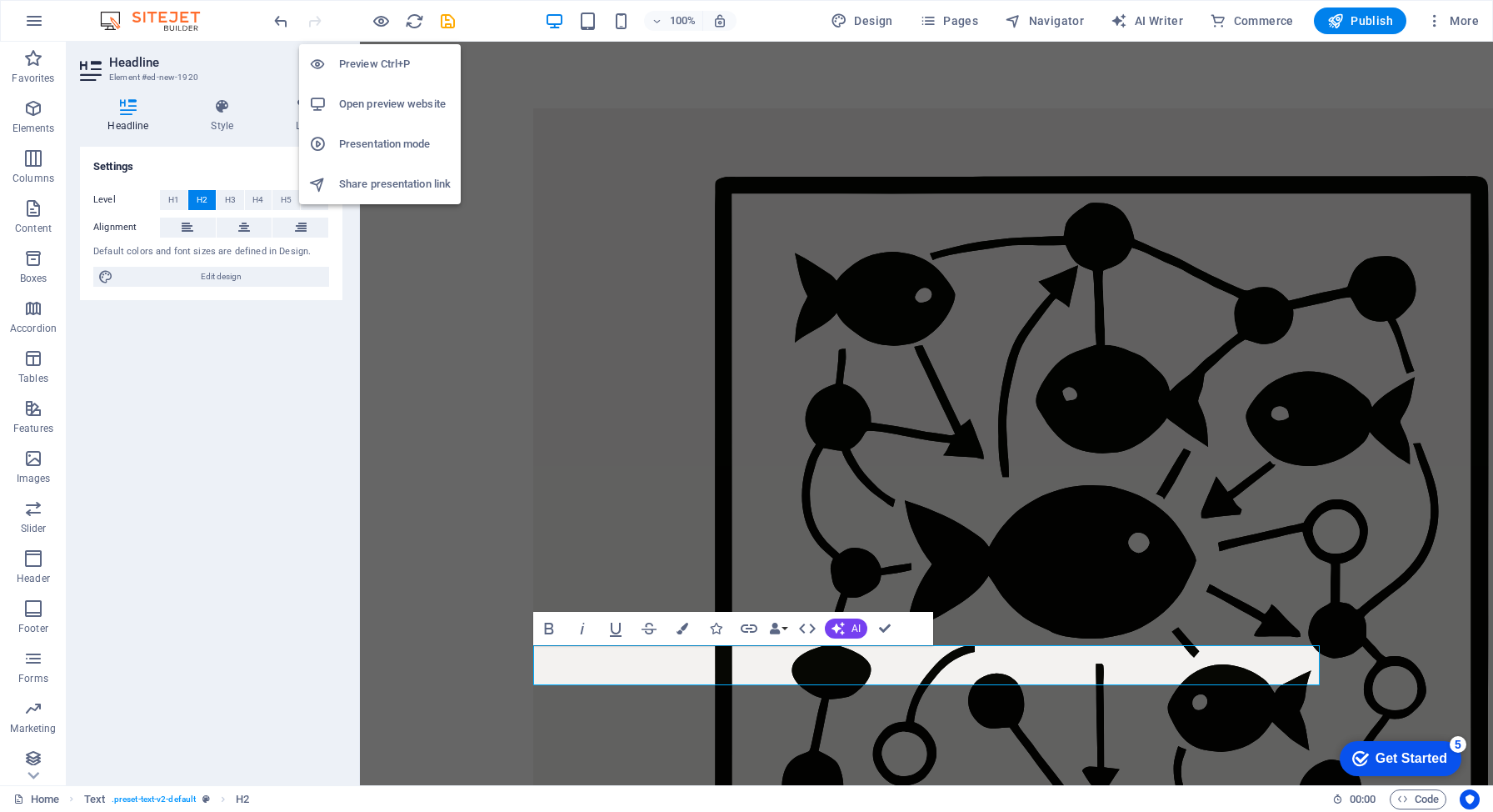
scroll to position [165, 0]
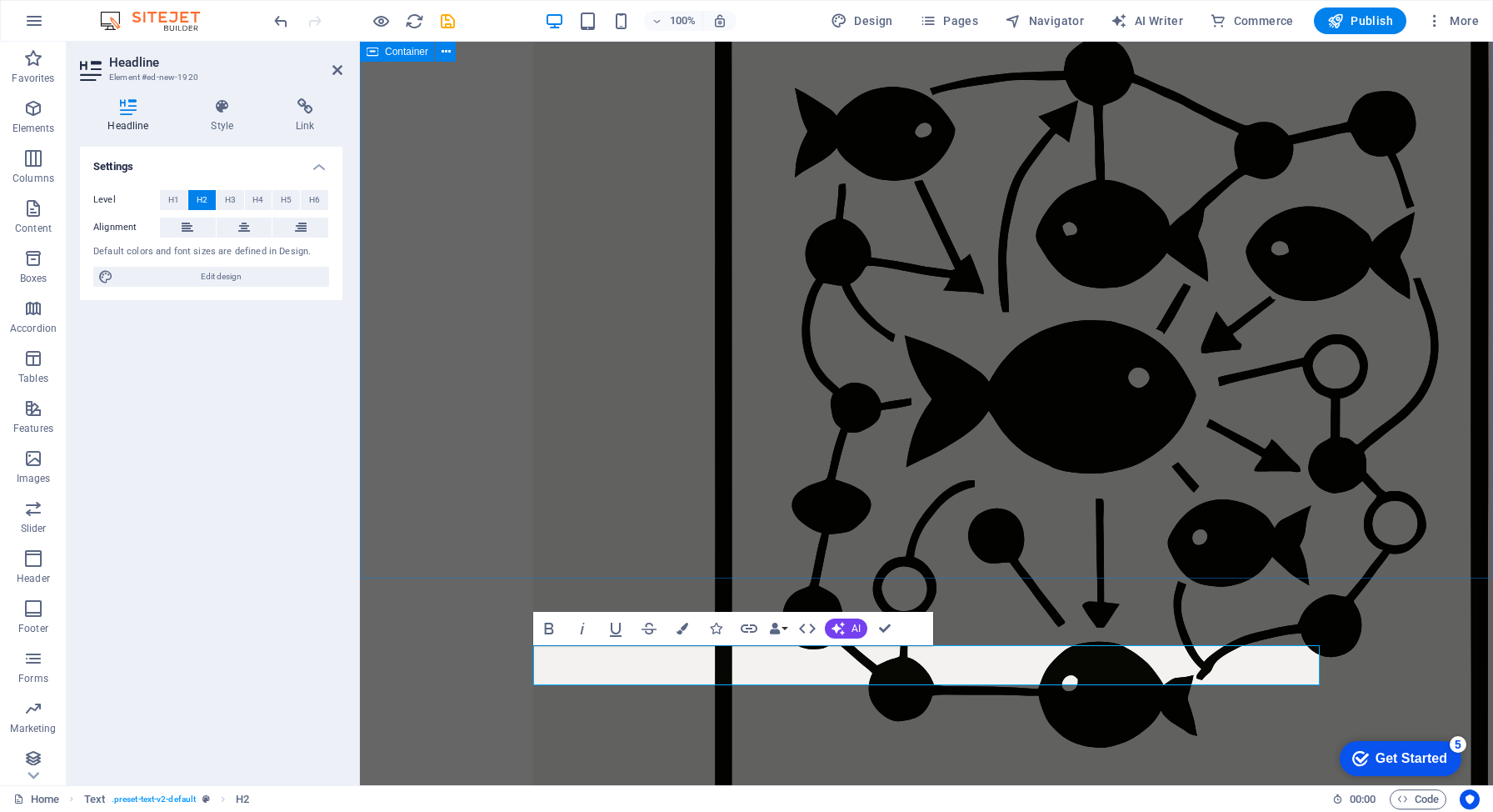
click at [758, 531] on div at bounding box center [927, 512] width 1134 height 1271
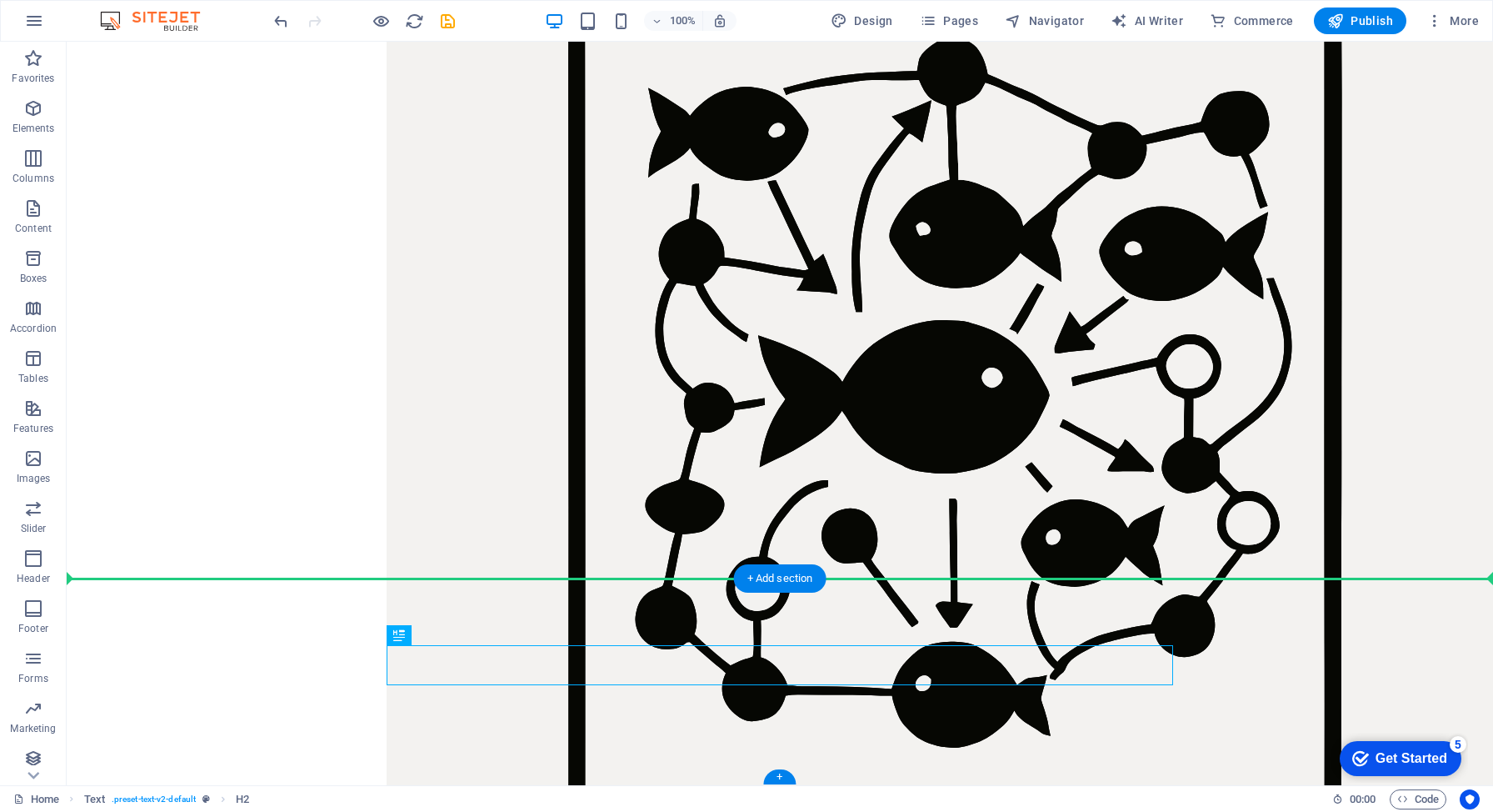
drag, startPoint x: 489, startPoint y: 675, endPoint x: 425, endPoint y: 581, distance: 113.7
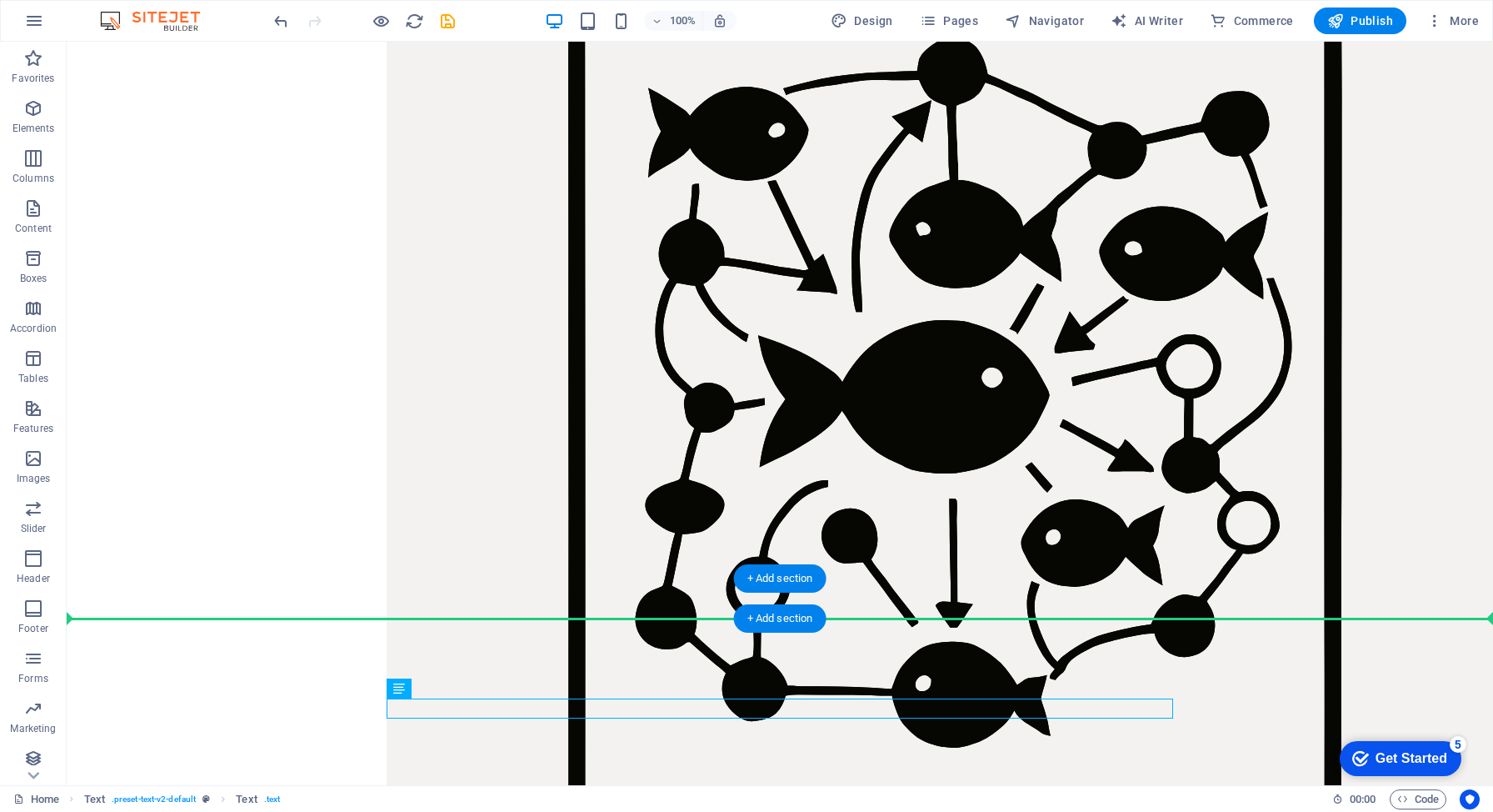
drag, startPoint x: 482, startPoint y: 726, endPoint x: 415, endPoint y: 608, distance: 135.7
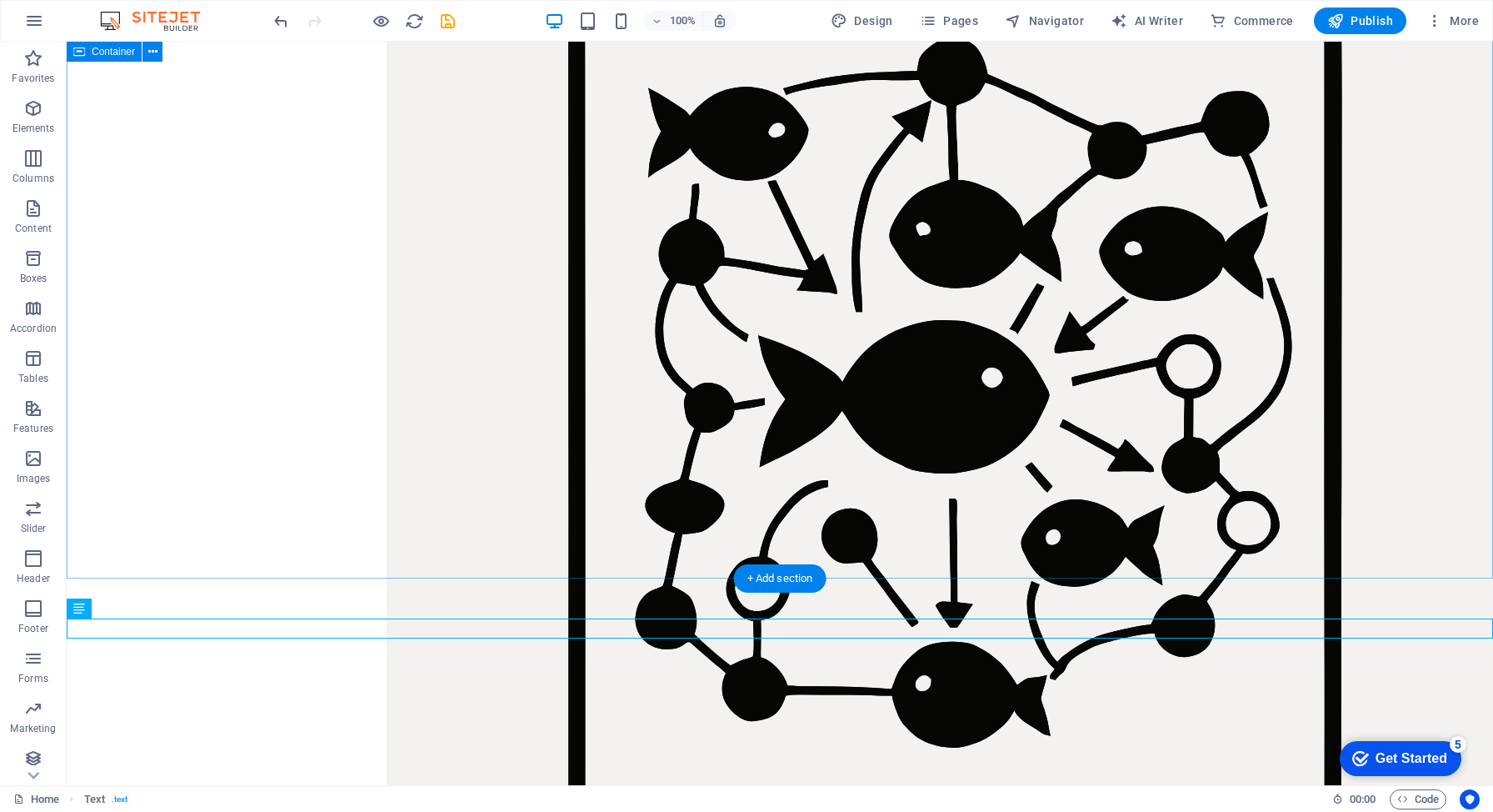
click at [675, 554] on div at bounding box center [780, 512] width 1427 height 1271
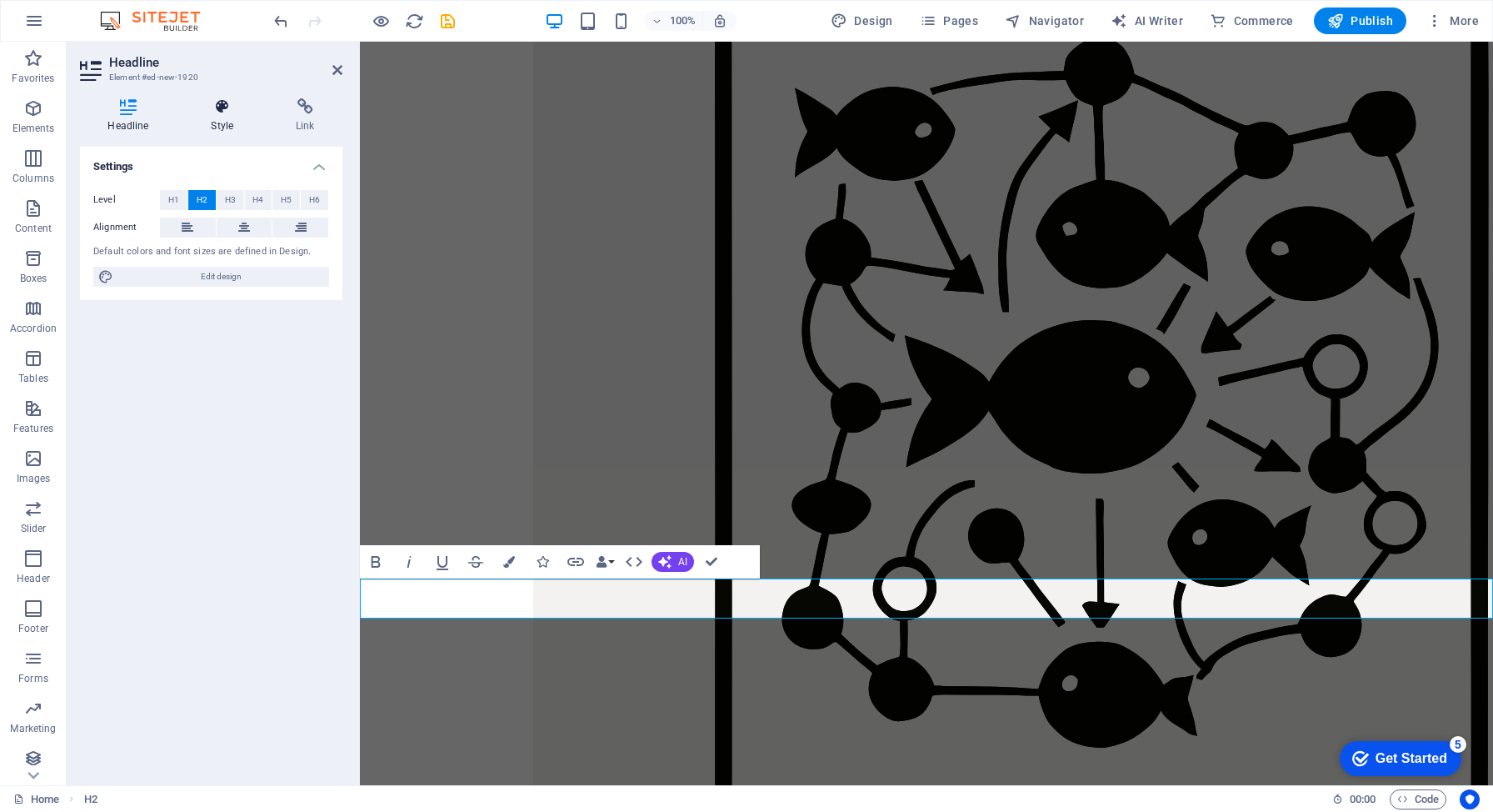
click at [227, 105] on icon at bounding box center [223, 107] width 79 height 16
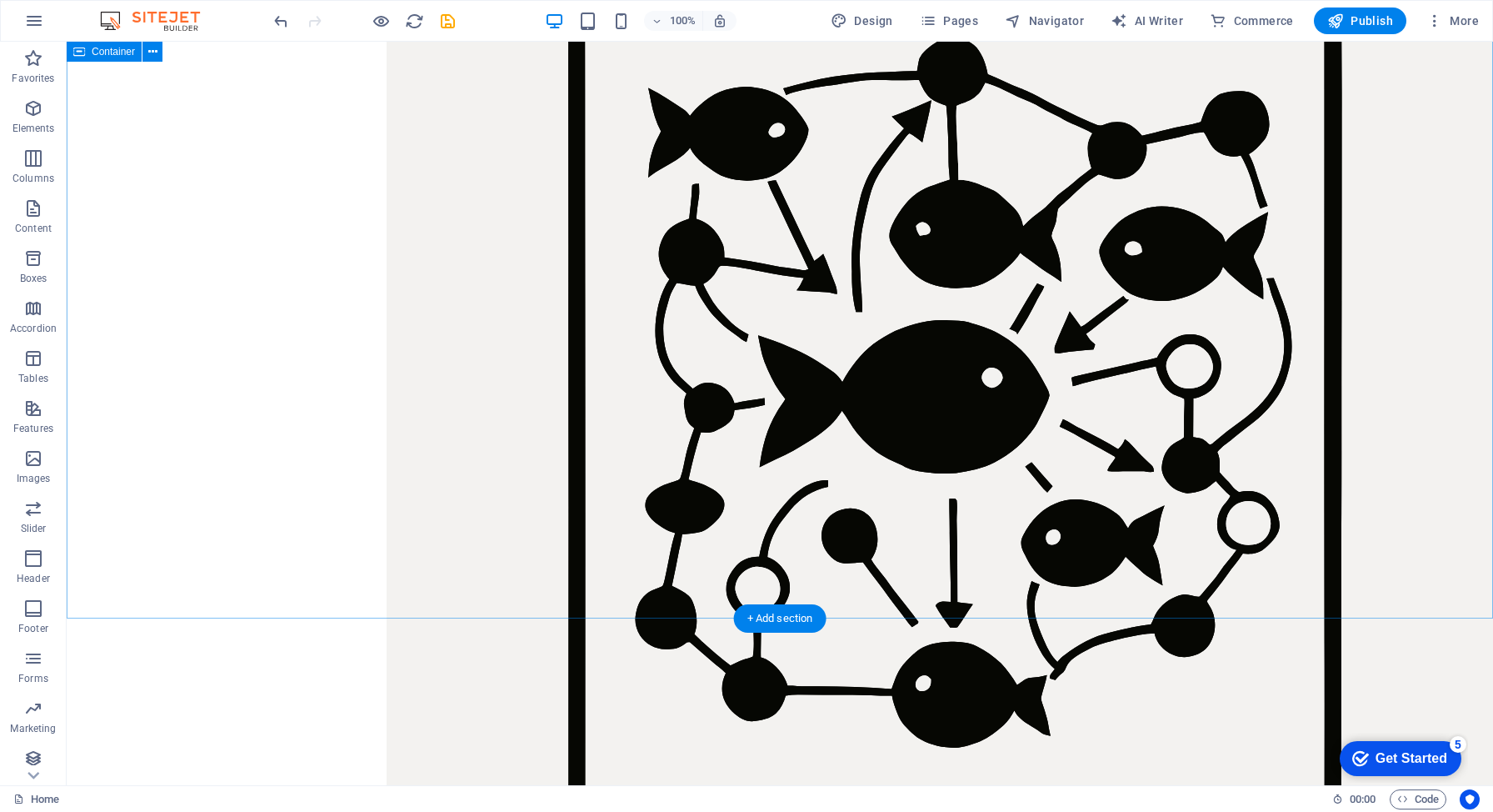
scroll to position [125, 0]
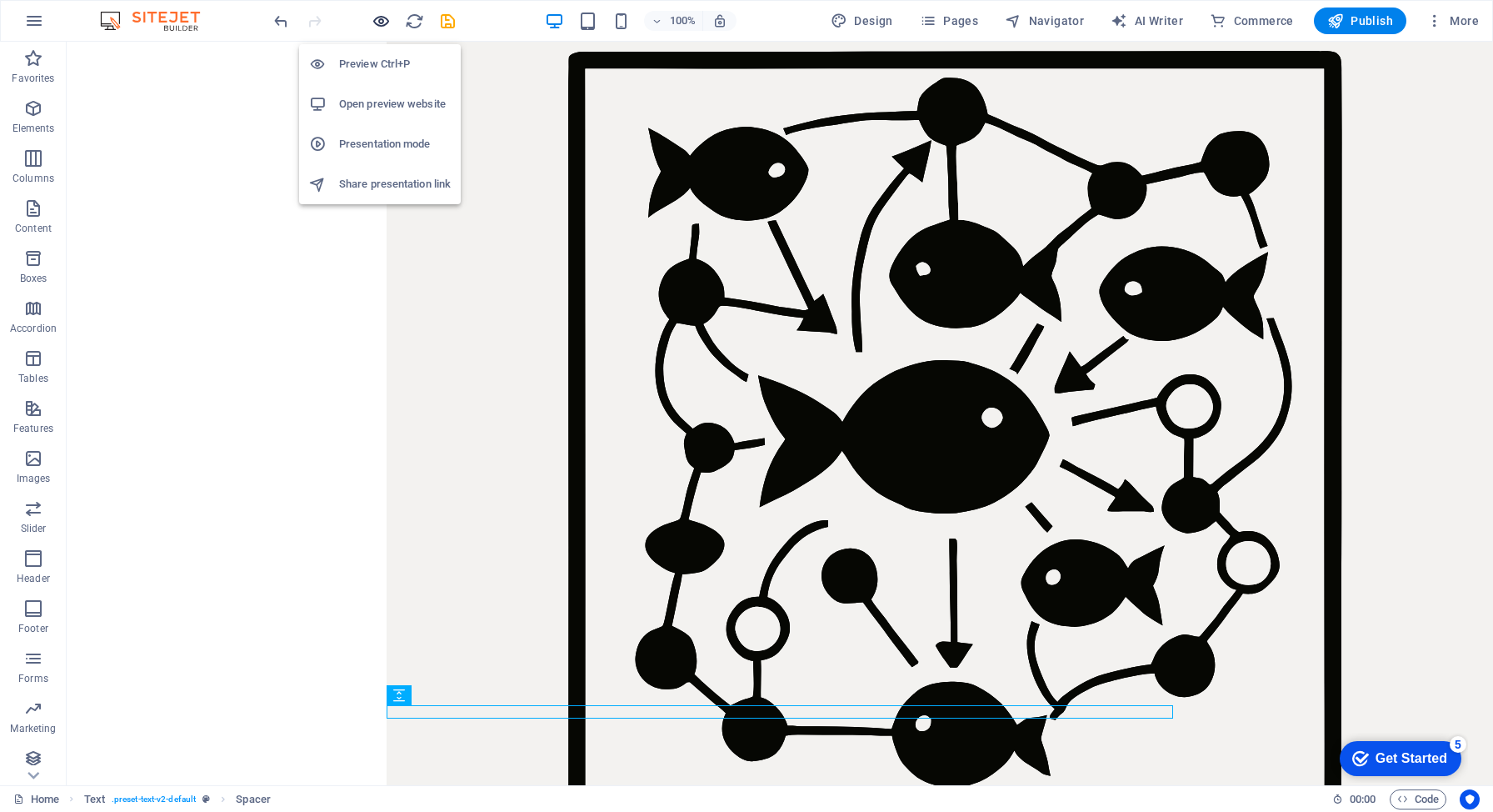
click at [381, 17] on icon "button" at bounding box center [381, 21] width 19 height 19
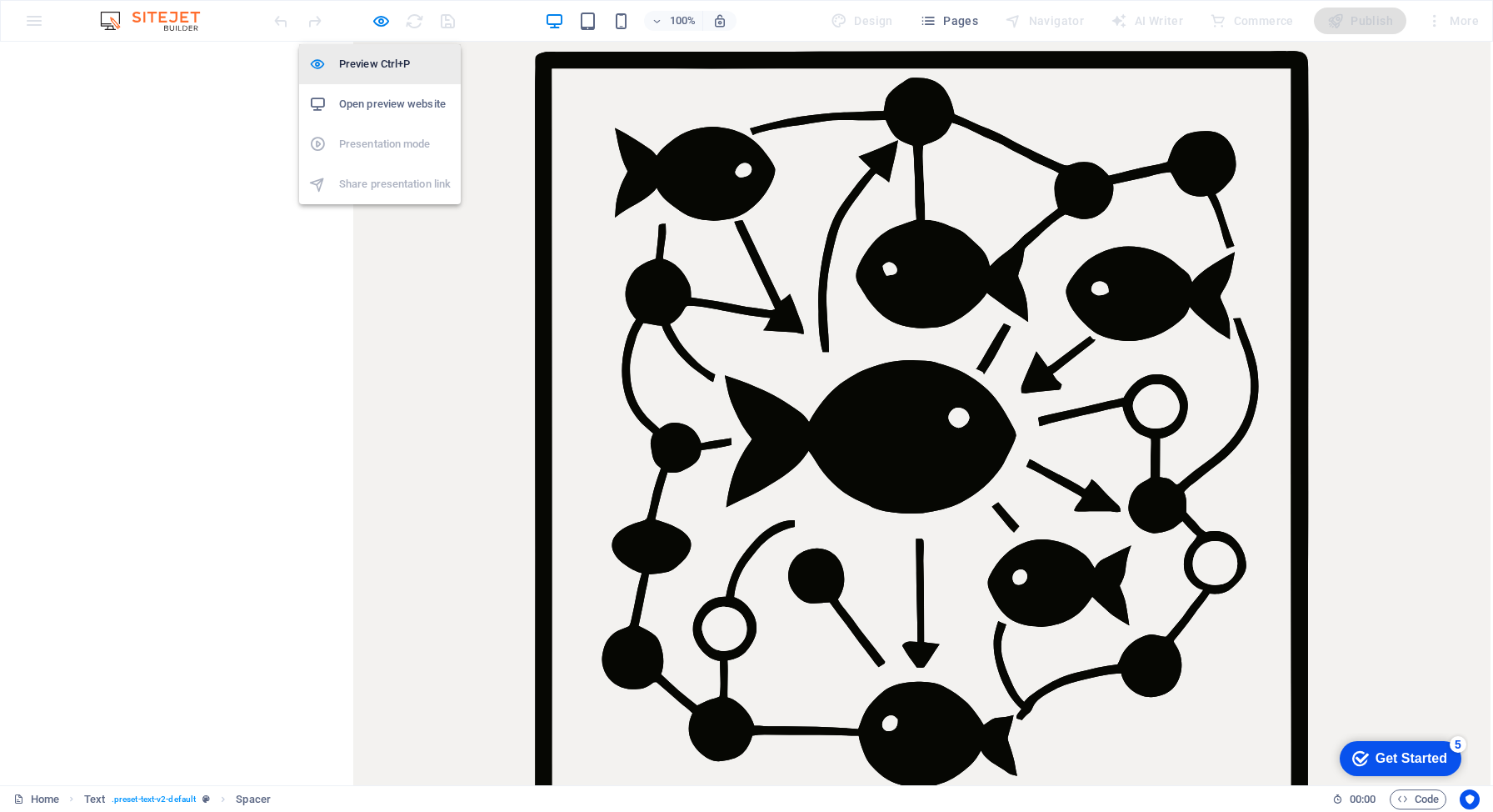
click at [383, 59] on h6 "Preview Ctrl+P" at bounding box center [395, 64] width 111 height 20
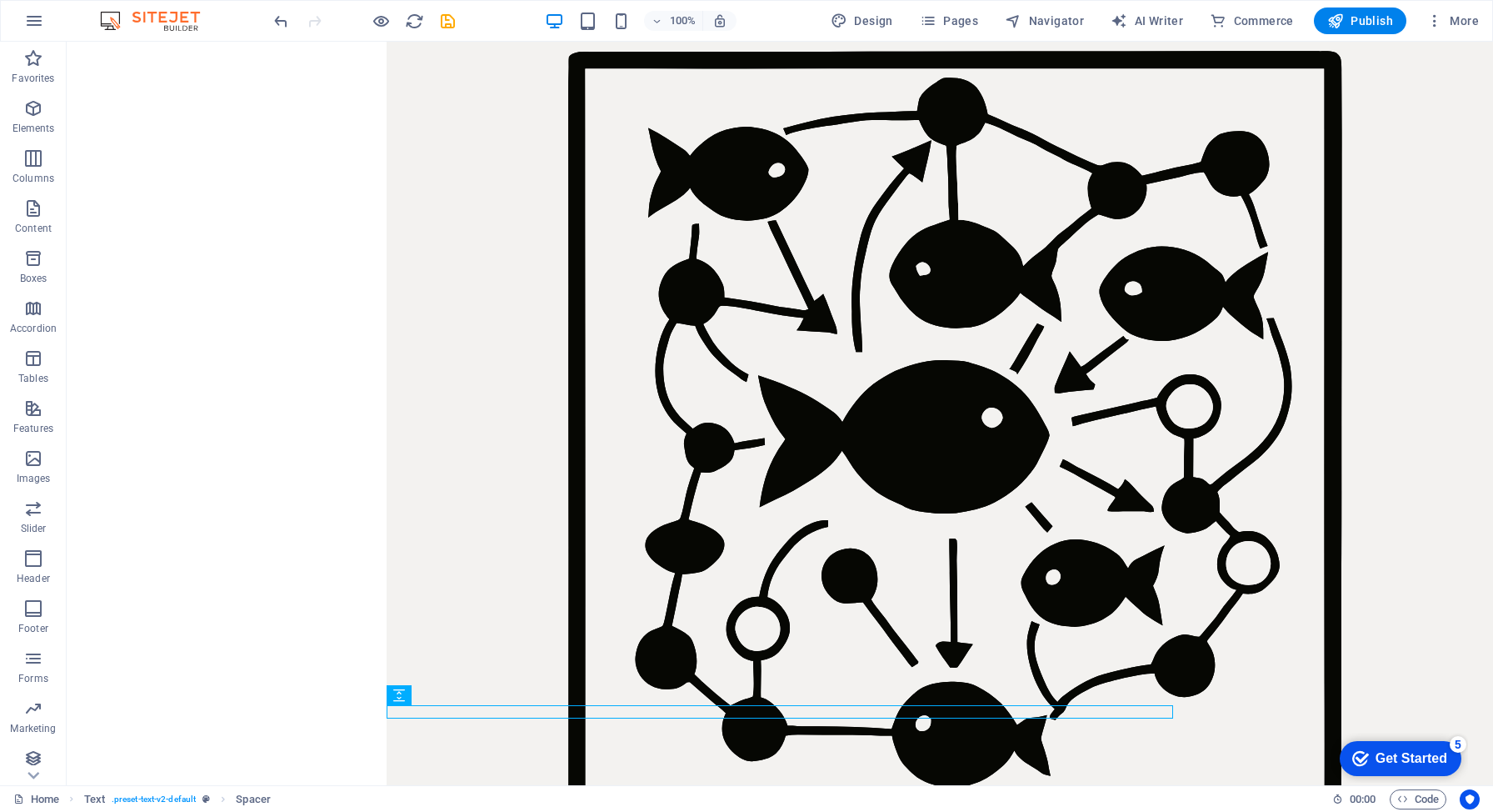
click at [375, 7] on div at bounding box center [364, 20] width 187 height 26
click at [382, 32] on div "Preview Ctrl+P Open preview website Presentation mode Share presentation link" at bounding box center [379, 117] width 162 height 173
click at [382, 14] on icon "button" at bounding box center [381, 21] width 19 height 19
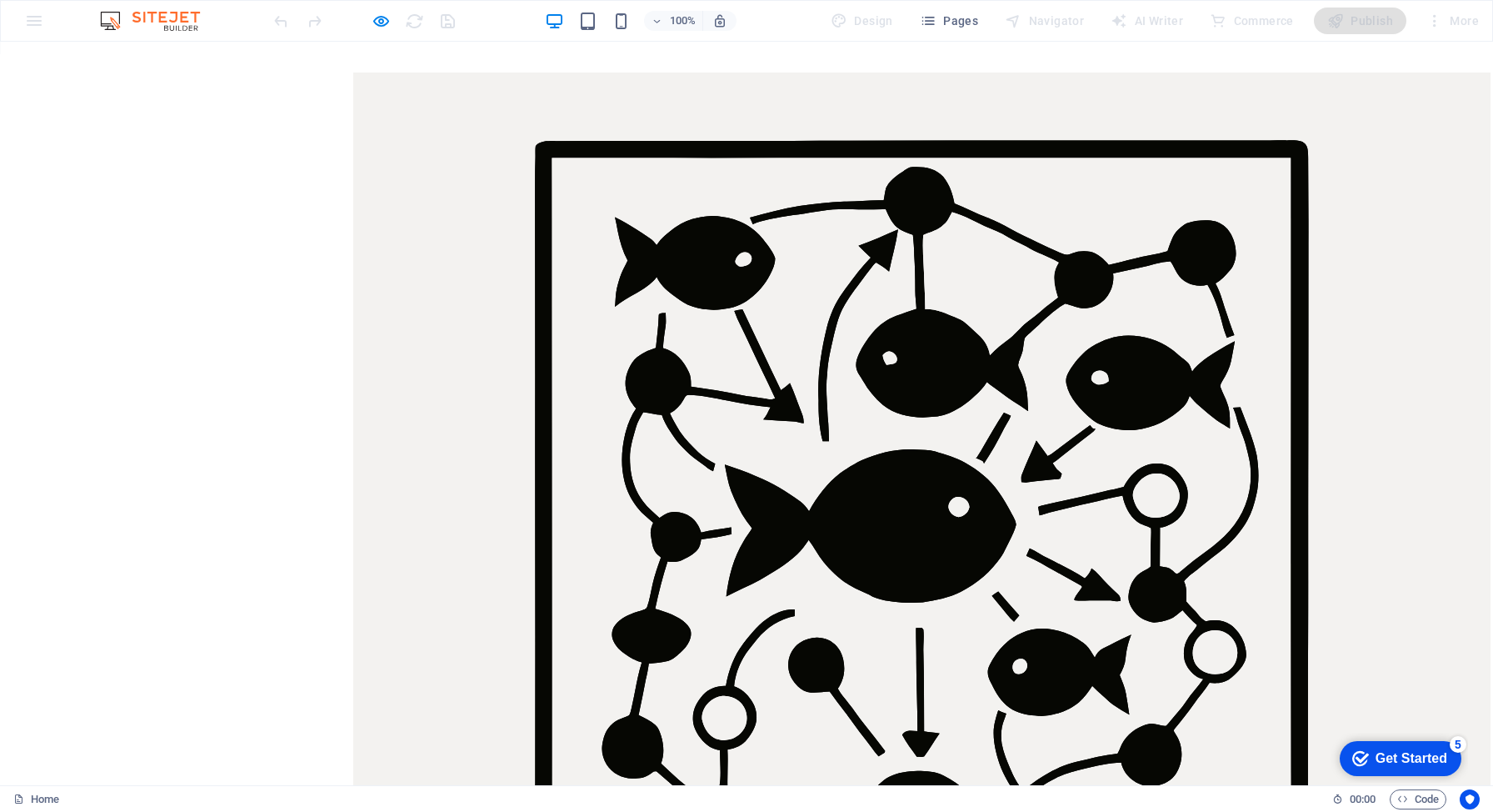
scroll to position [34, 0]
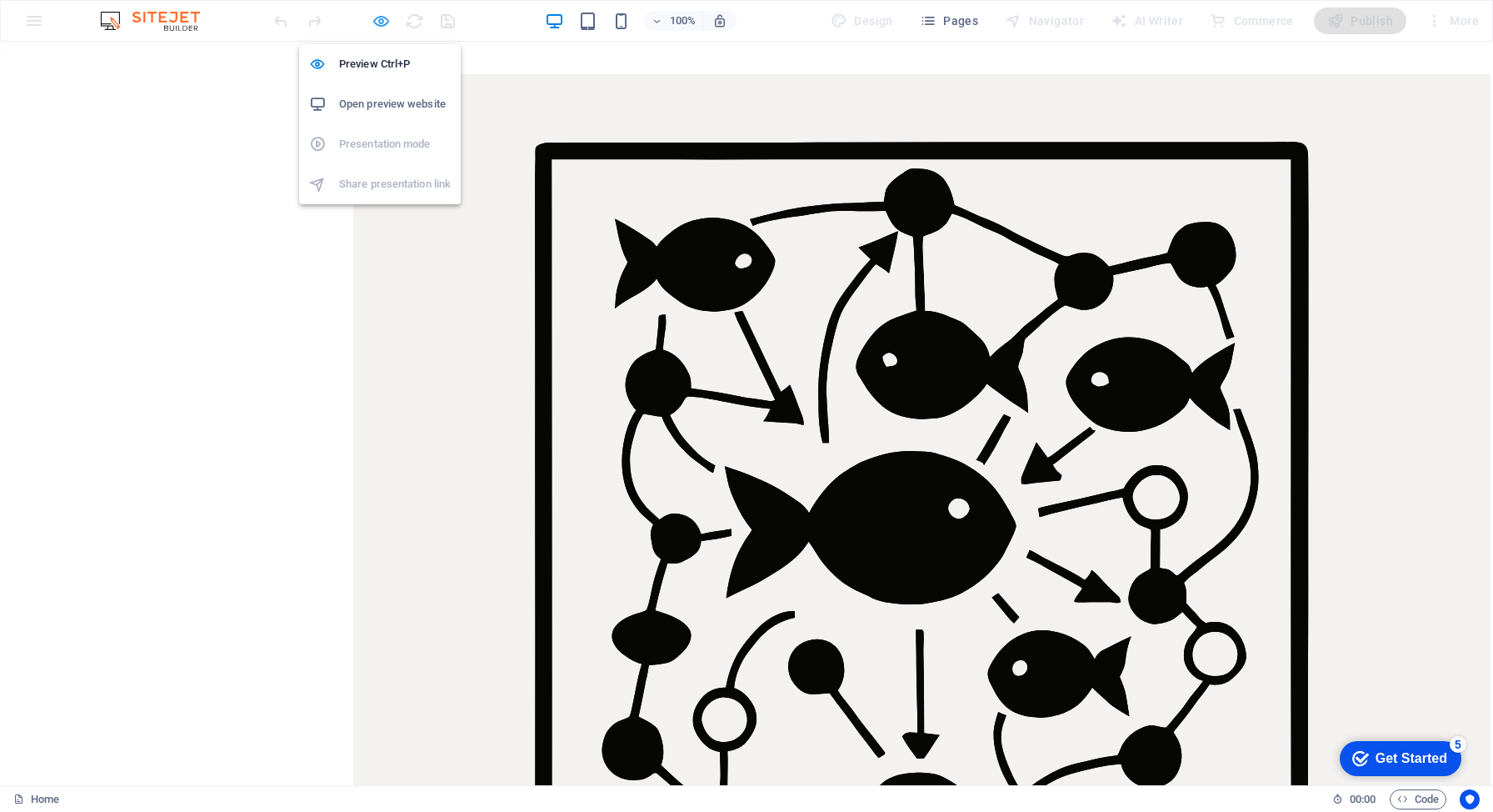
click at [384, 25] on icon "button" at bounding box center [381, 21] width 19 height 19
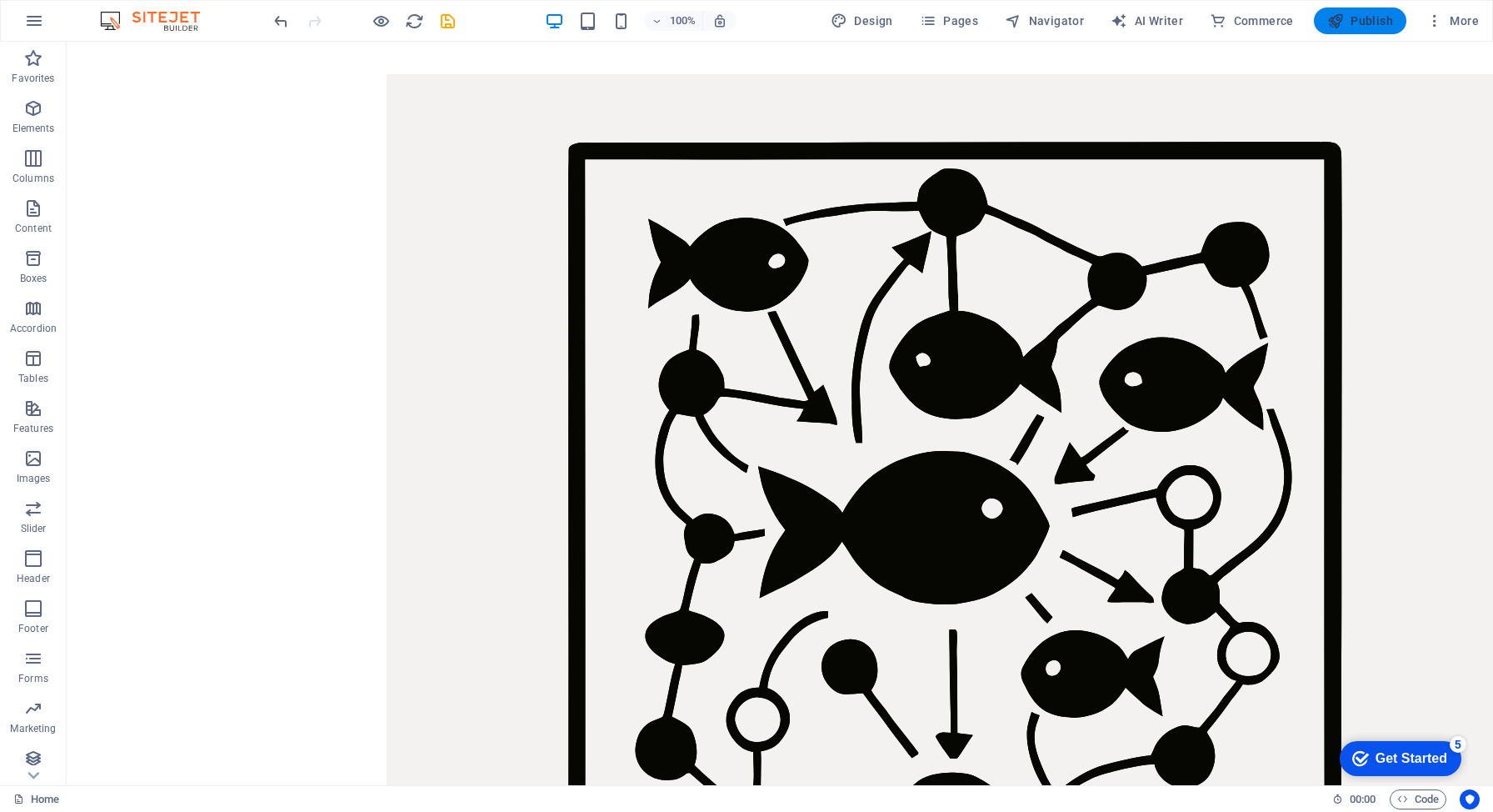
click at [1356, 26] on span "Publish" at bounding box center [1360, 21] width 66 height 16
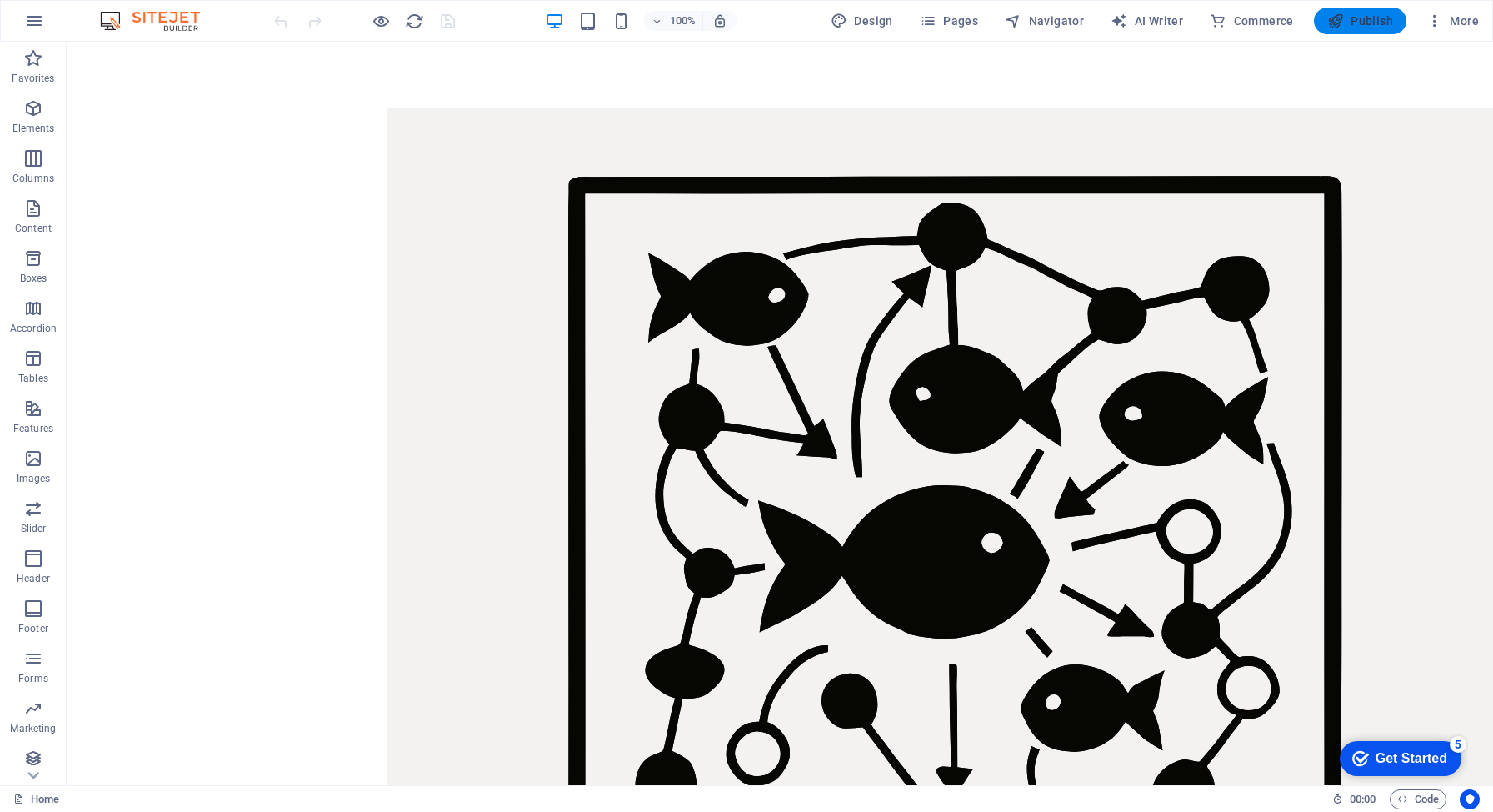
click at [1360, 15] on span "Publish" at bounding box center [1360, 21] width 66 height 16
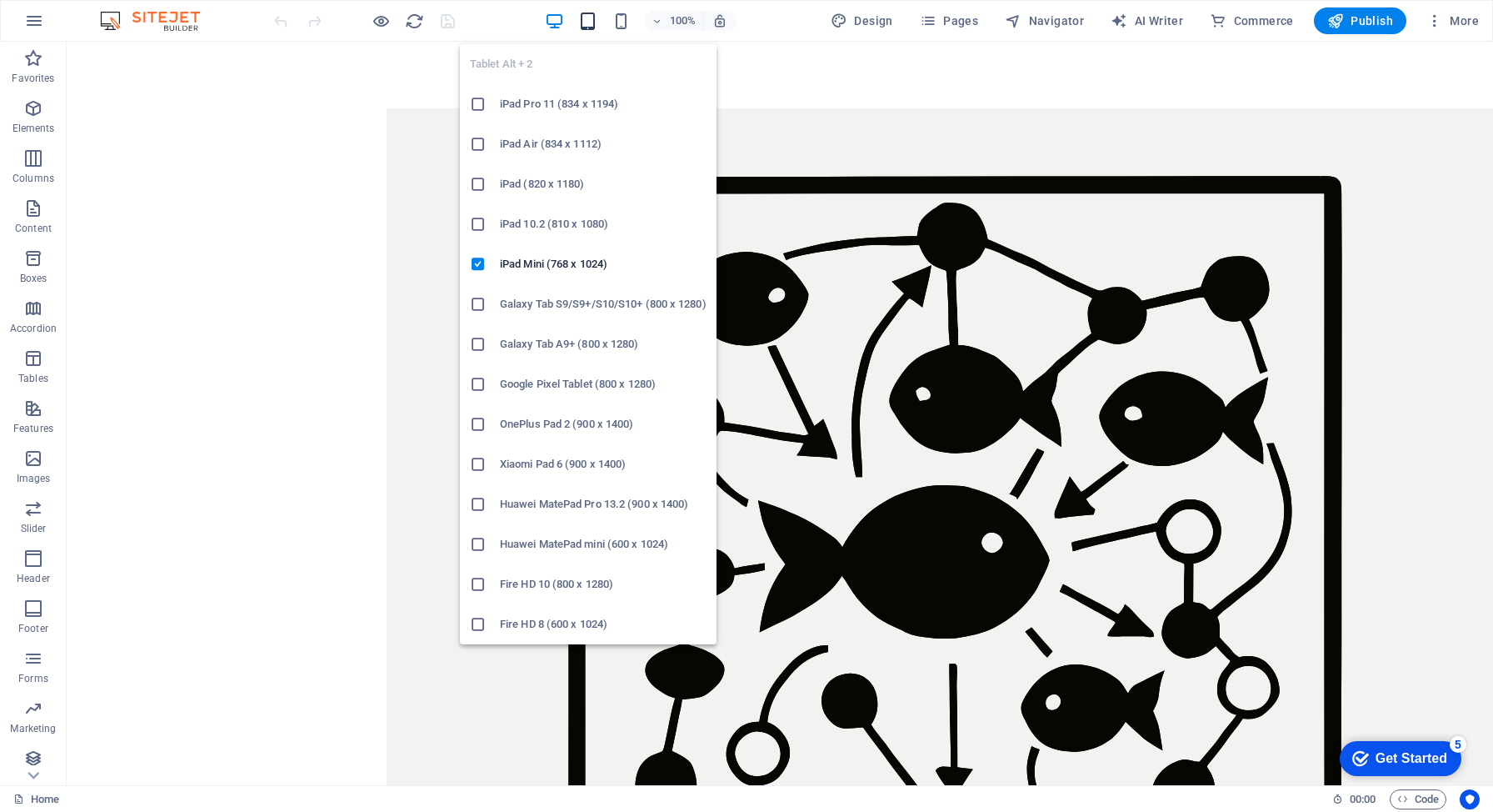
click at [596, 23] on icon "button" at bounding box center [588, 21] width 19 height 19
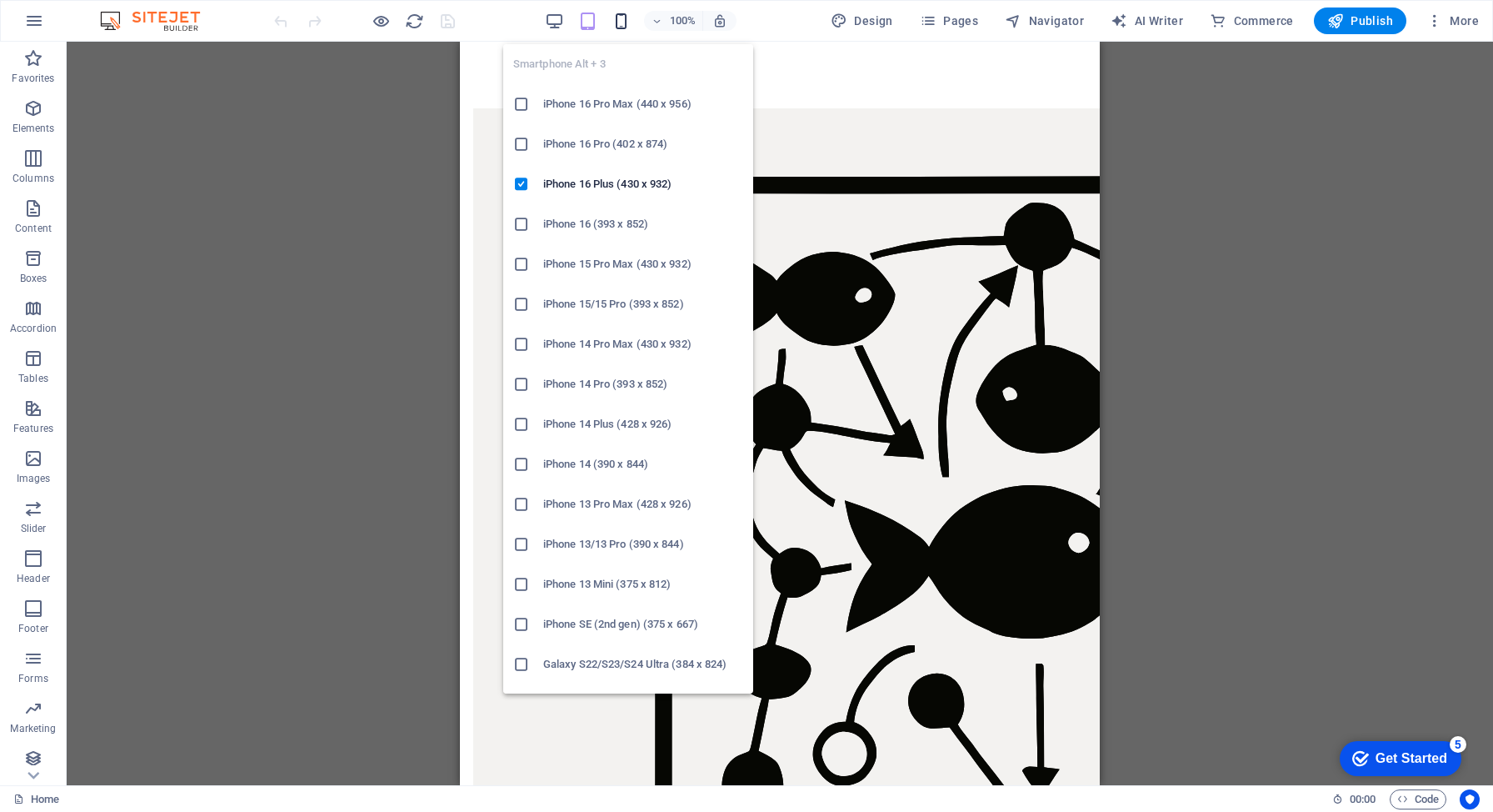
click at [624, 19] on icon "button" at bounding box center [621, 21] width 19 height 19
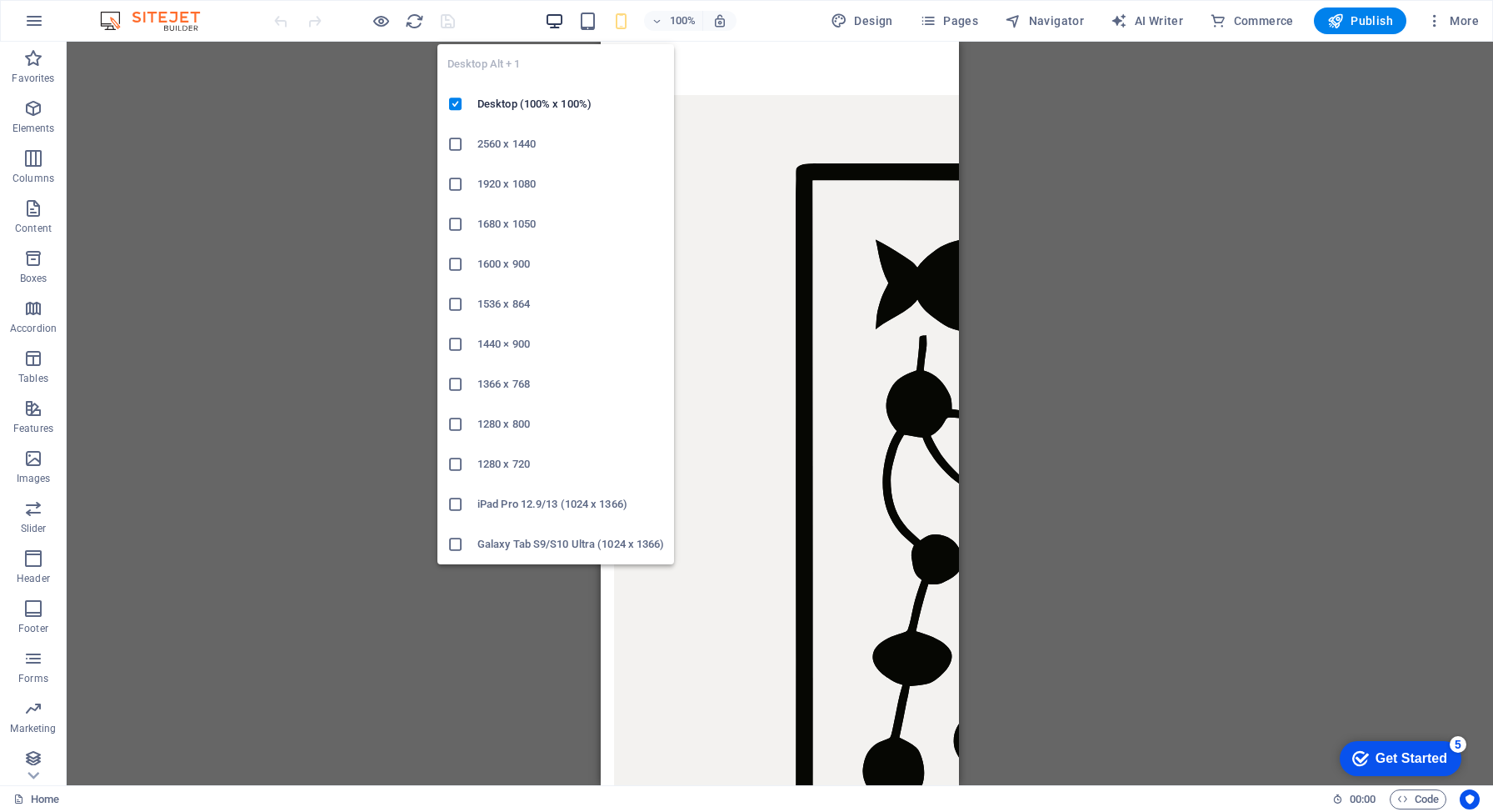
click at [552, 18] on icon "button" at bounding box center [554, 21] width 19 height 19
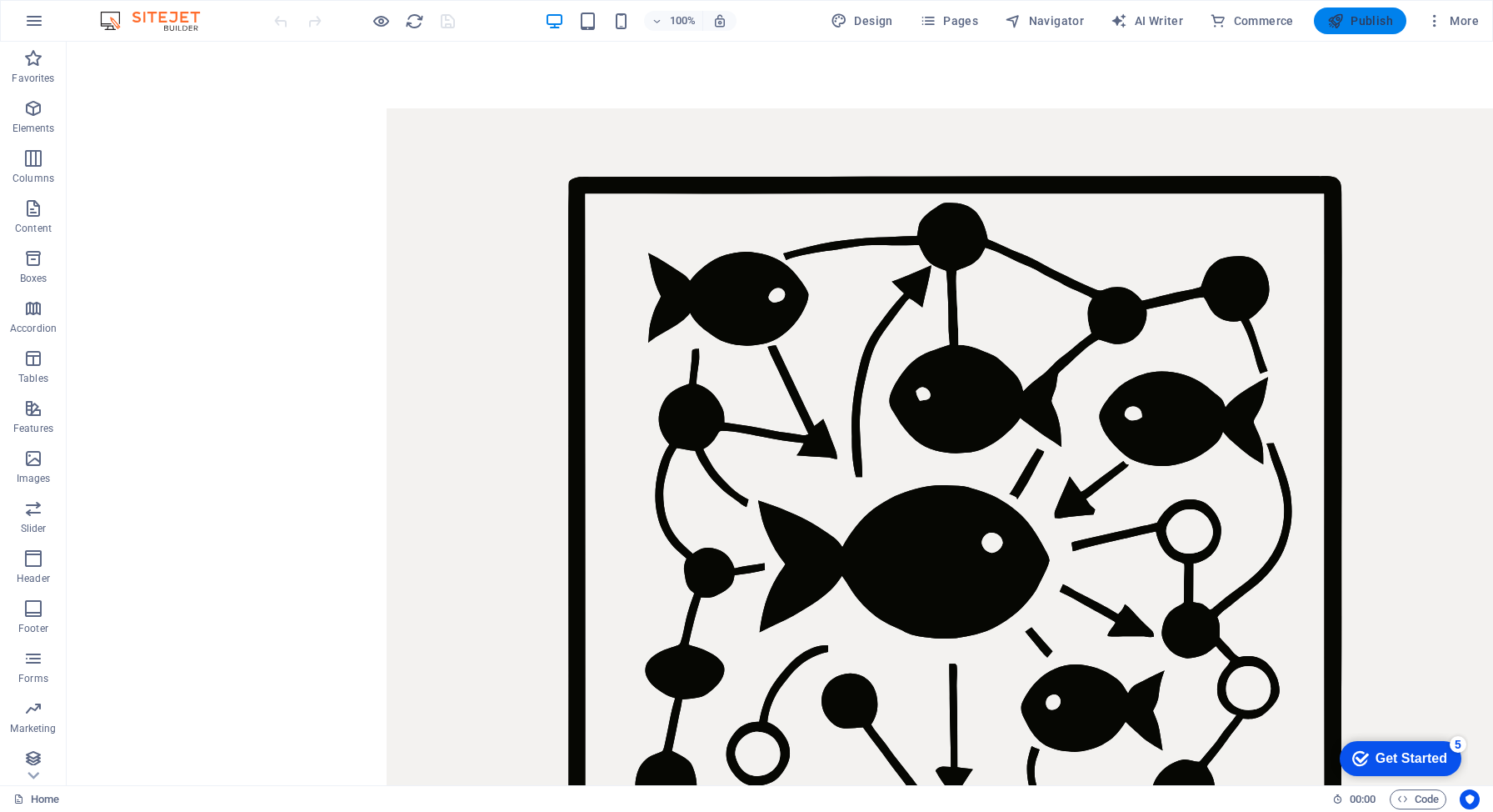
click at [1340, 31] on button "Publish" at bounding box center [1361, 20] width 92 height 26
